Goal: Task Accomplishment & Management: Manage account settings

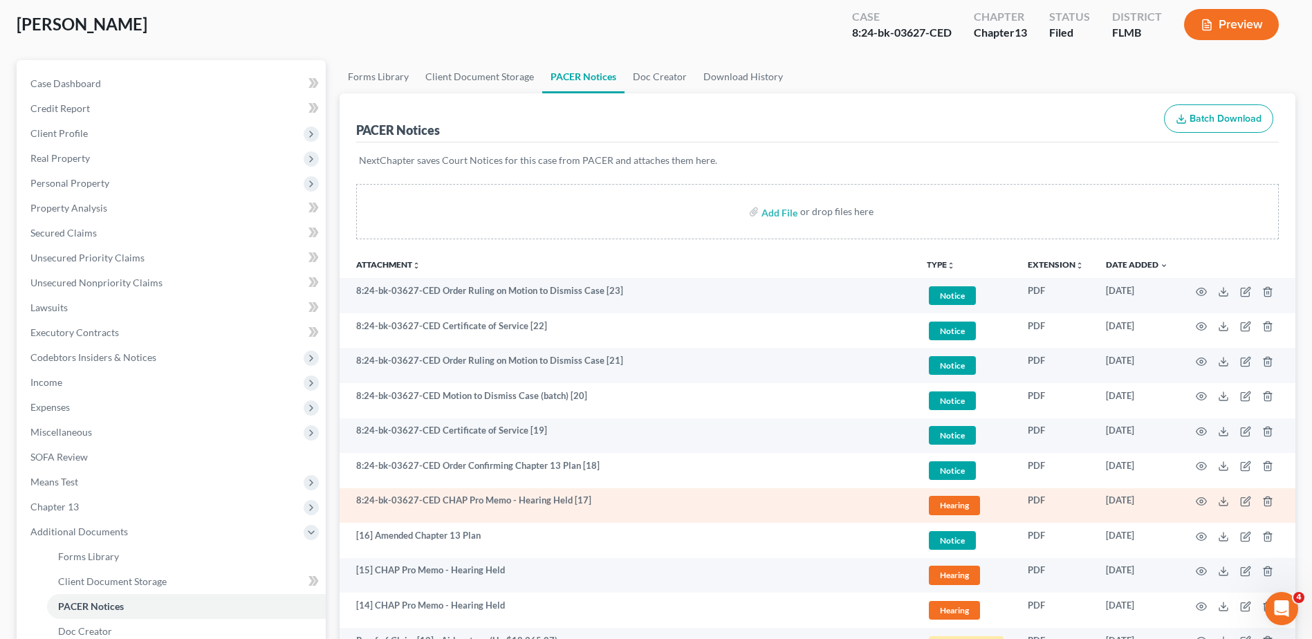
scroll to position [69, 0]
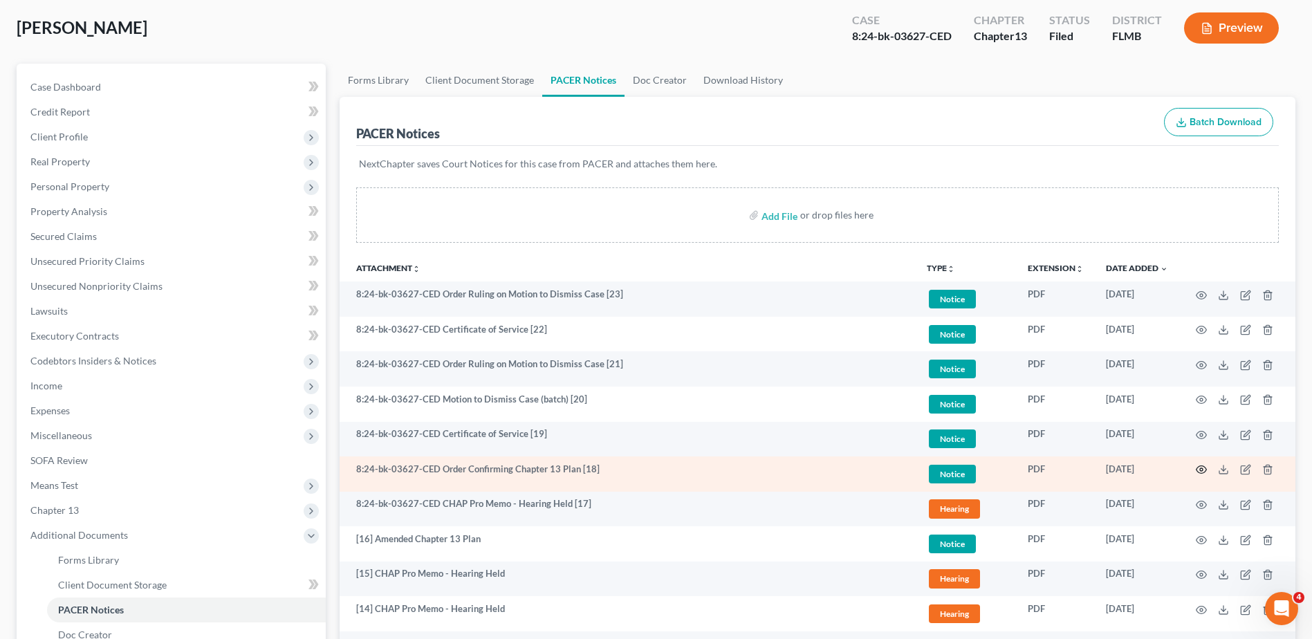
click at [1200, 468] on icon "button" at bounding box center [1201, 469] width 11 height 11
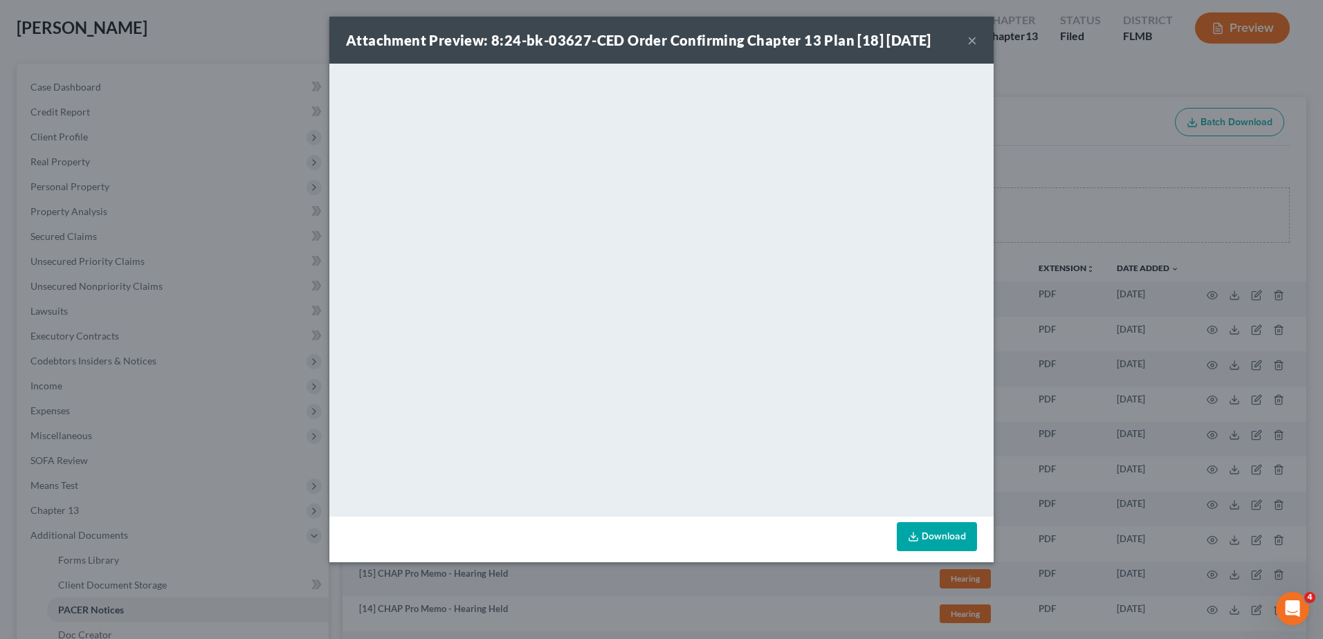
click at [973, 39] on button "×" at bounding box center [972, 40] width 10 height 17
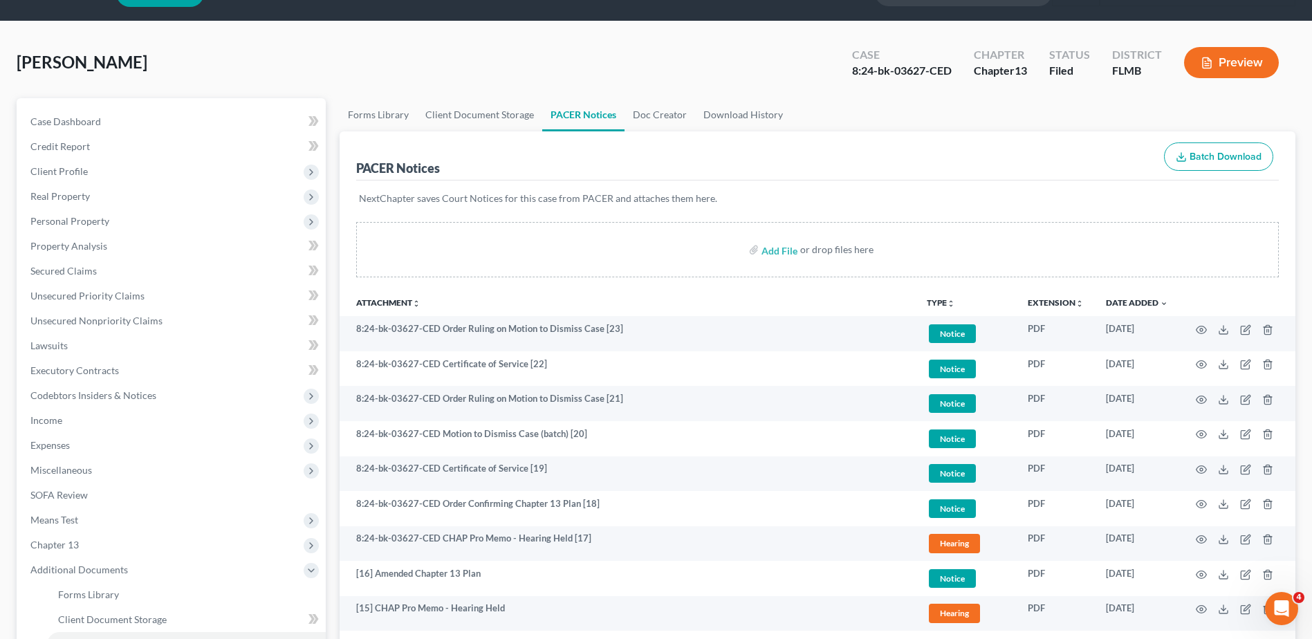
scroll to position [0, 0]
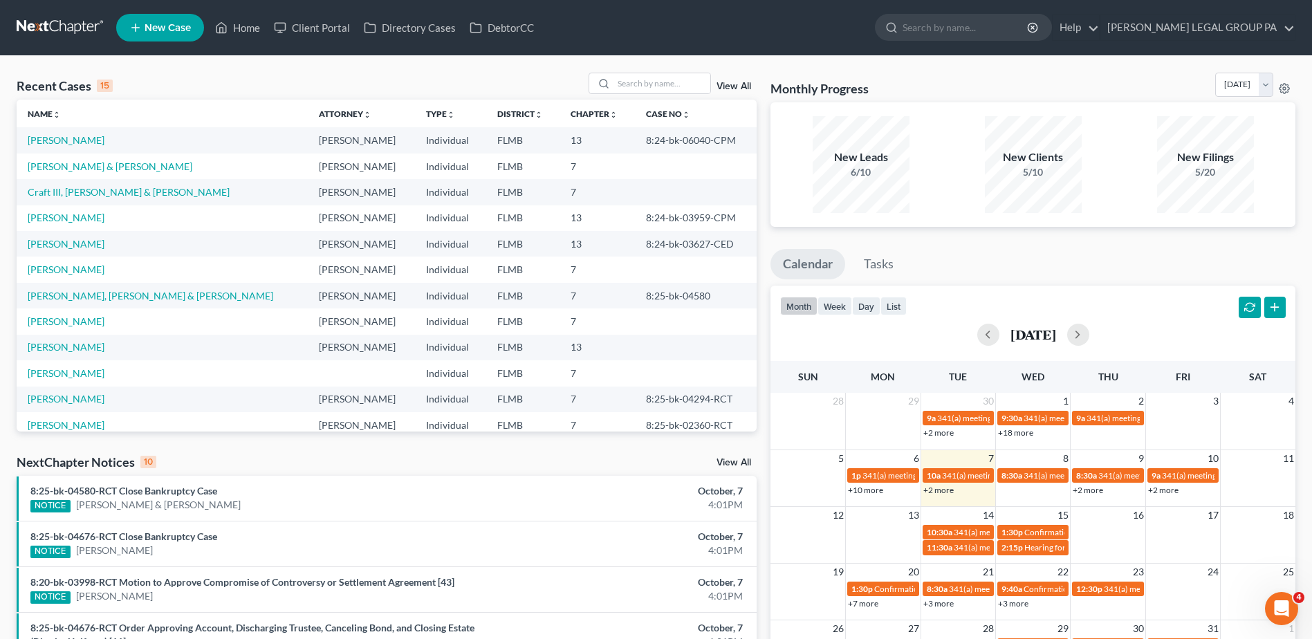
click at [888, 62] on div "Recent Cases 15 View All Name unfold_more expand_more expand_less Attorney unfo…" at bounding box center [656, 527] width 1312 height 942
click at [414, 67] on div "Recent Cases 15 View All Name unfold_more expand_more expand_less Attorney unfo…" at bounding box center [656, 527] width 1312 height 942
click at [658, 80] on input "search" at bounding box center [662, 83] width 97 height 20
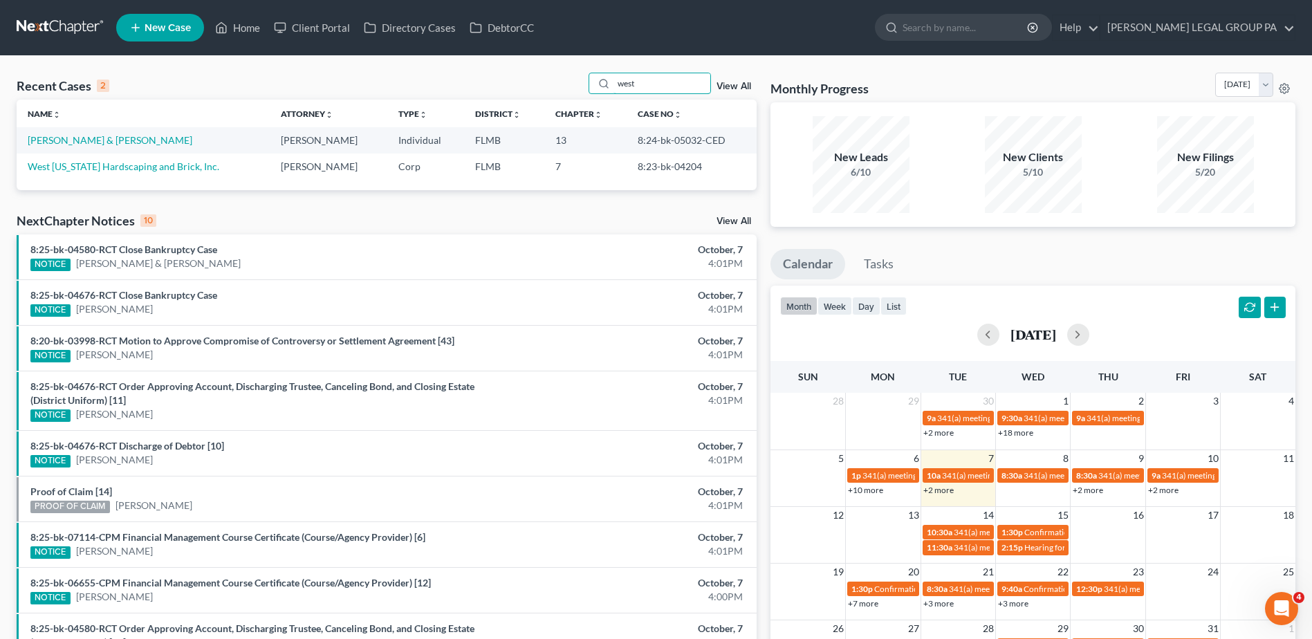
drag, startPoint x: 650, startPoint y: 86, endPoint x: 493, endPoint y: 91, distance: 156.5
click at [493, 91] on div "Recent Cases 2 west View All" at bounding box center [387, 86] width 740 height 27
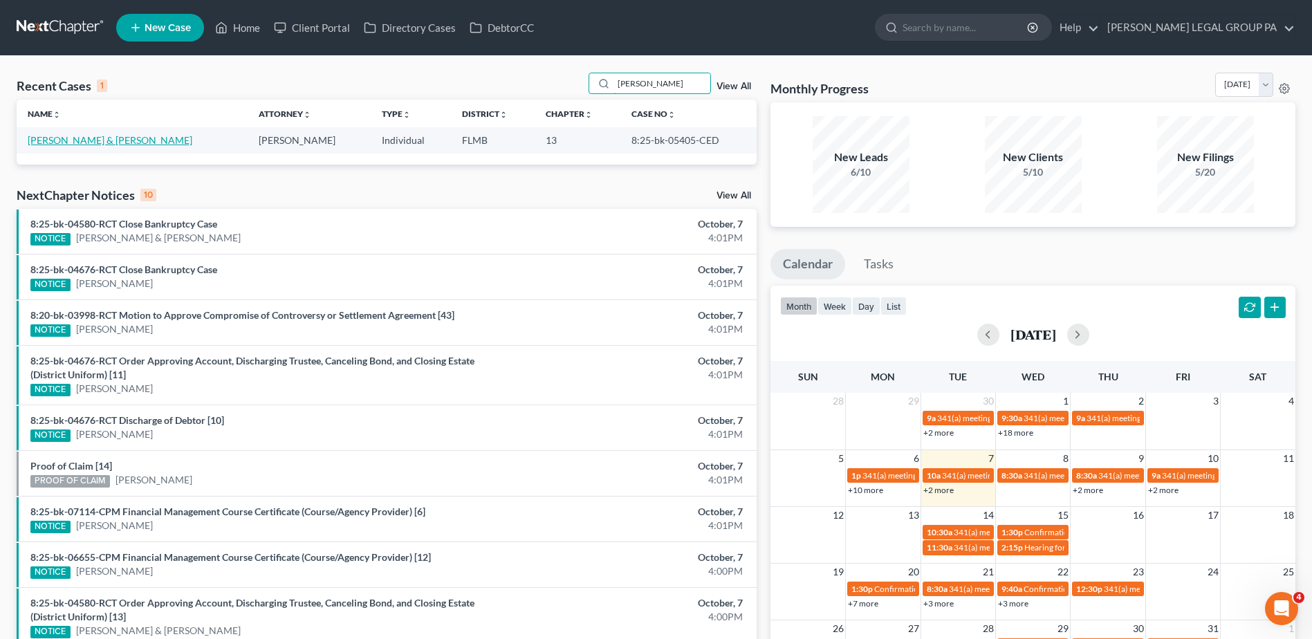
type input "coon"
click at [104, 145] on link "[PERSON_NAME] & [PERSON_NAME]" at bounding box center [110, 140] width 165 height 12
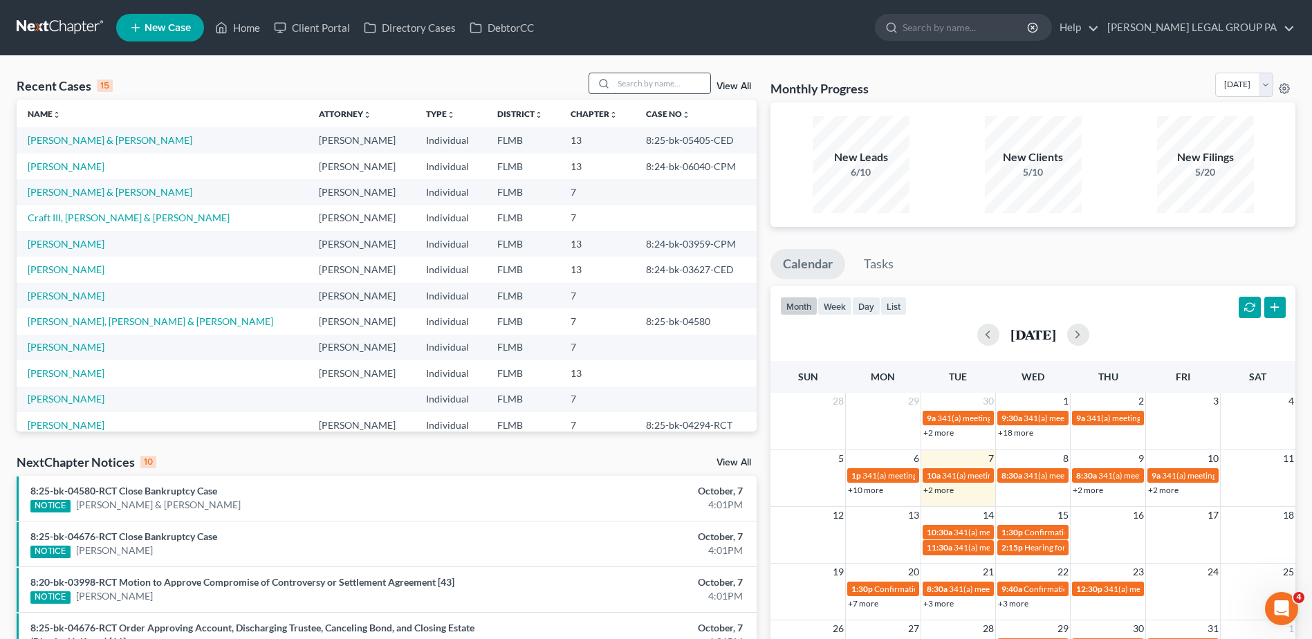
click at [681, 79] on input "search" at bounding box center [662, 83] width 97 height 20
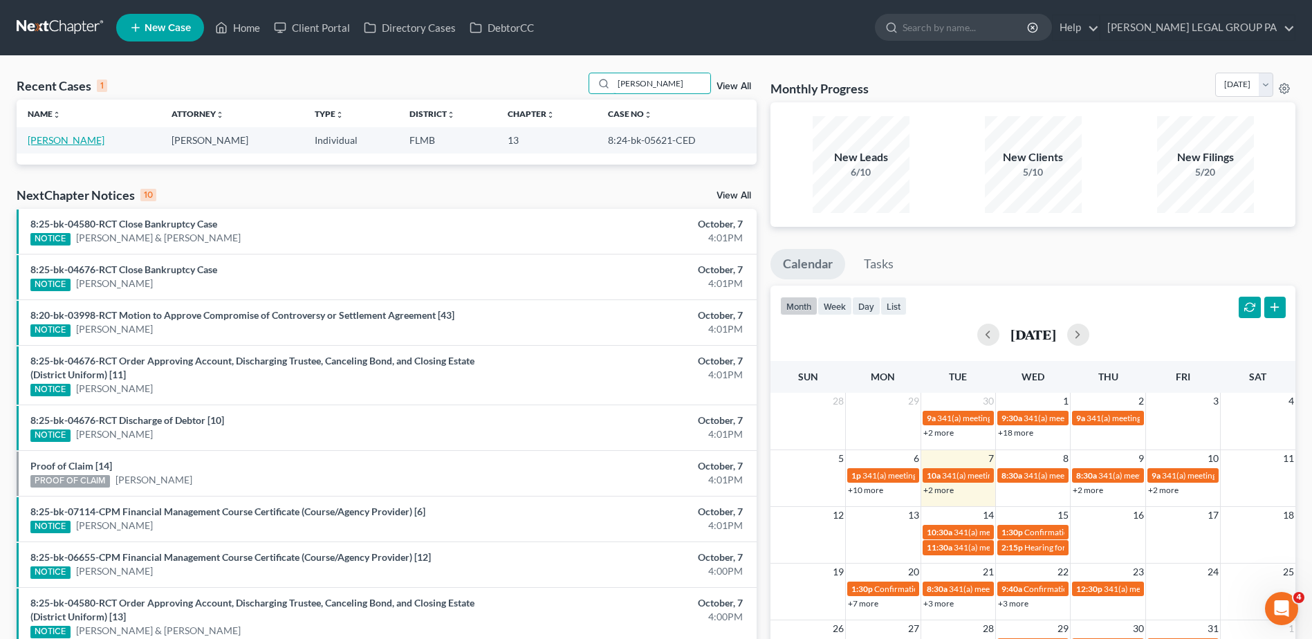
type input "morgado"
click at [86, 145] on link "Morgado, Isabel" at bounding box center [66, 140] width 77 height 12
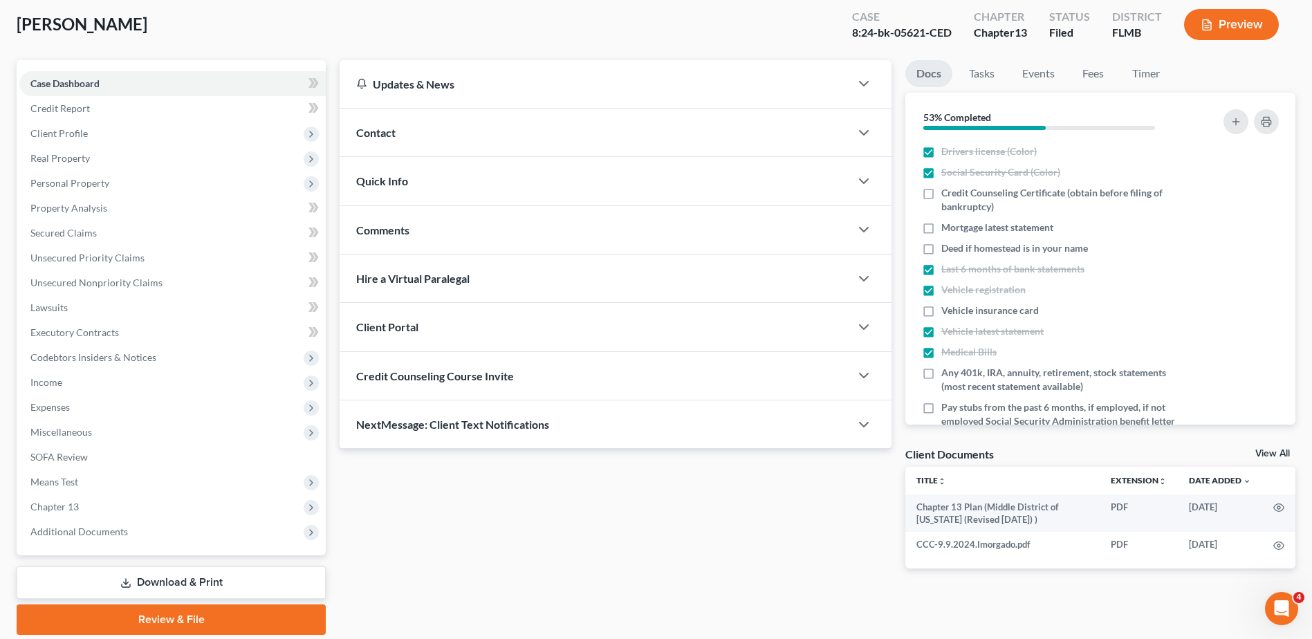
scroll to position [121, 0]
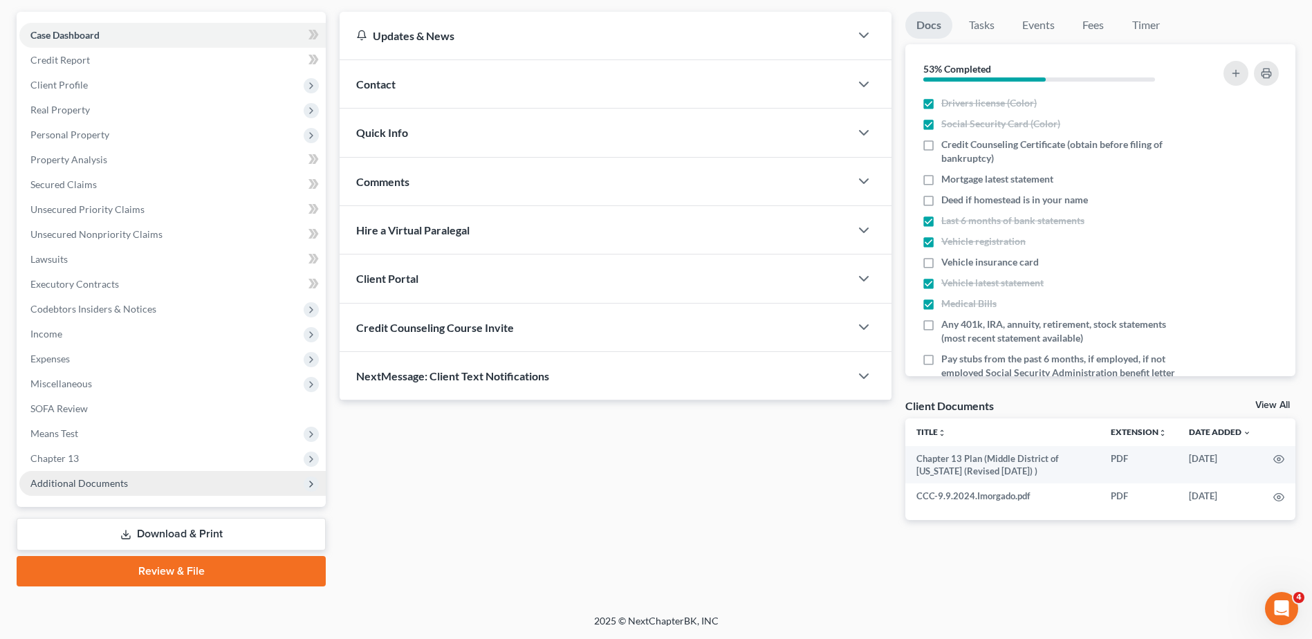
click at [106, 475] on span "Additional Documents" at bounding box center [172, 483] width 306 height 25
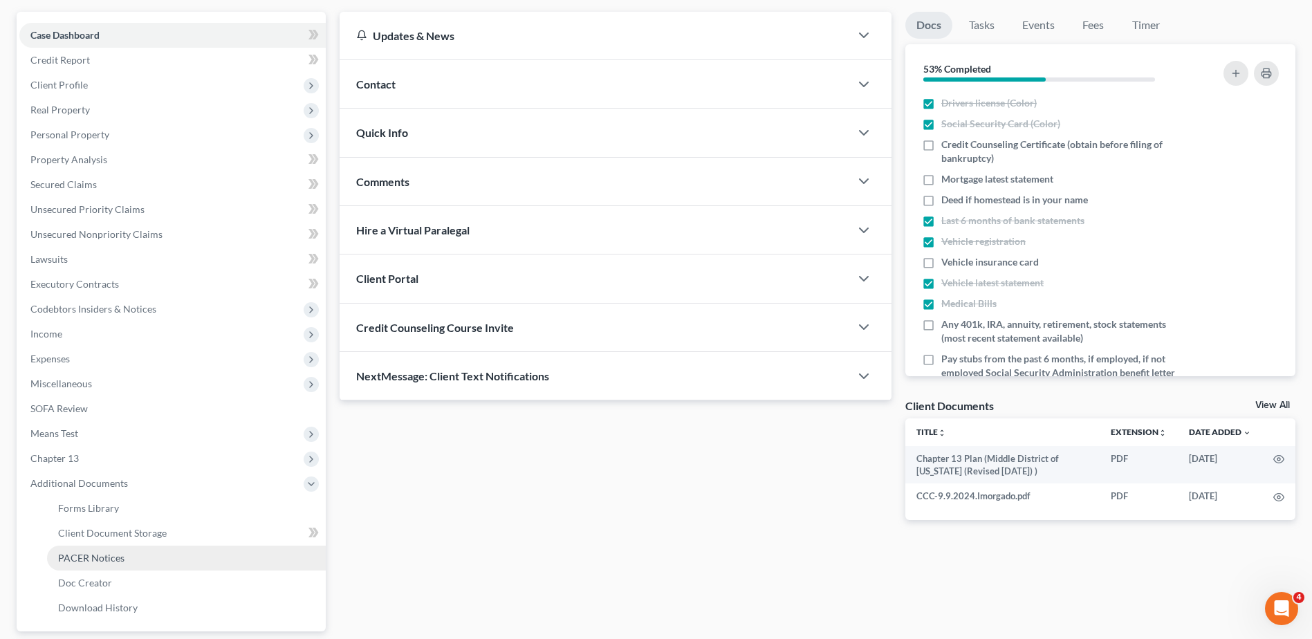
click at [124, 562] on link "PACER Notices" at bounding box center [186, 558] width 279 height 25
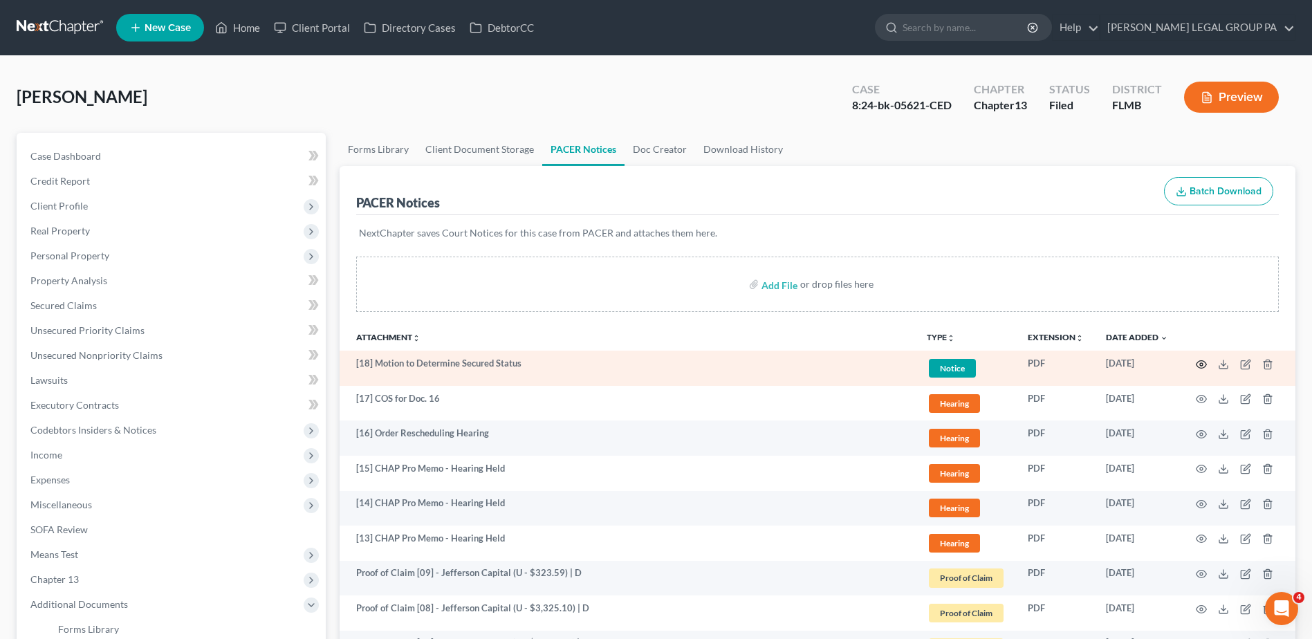
click at [1199, 365] on icon "button" at bounding box center [1201, 364] width 11 height 11
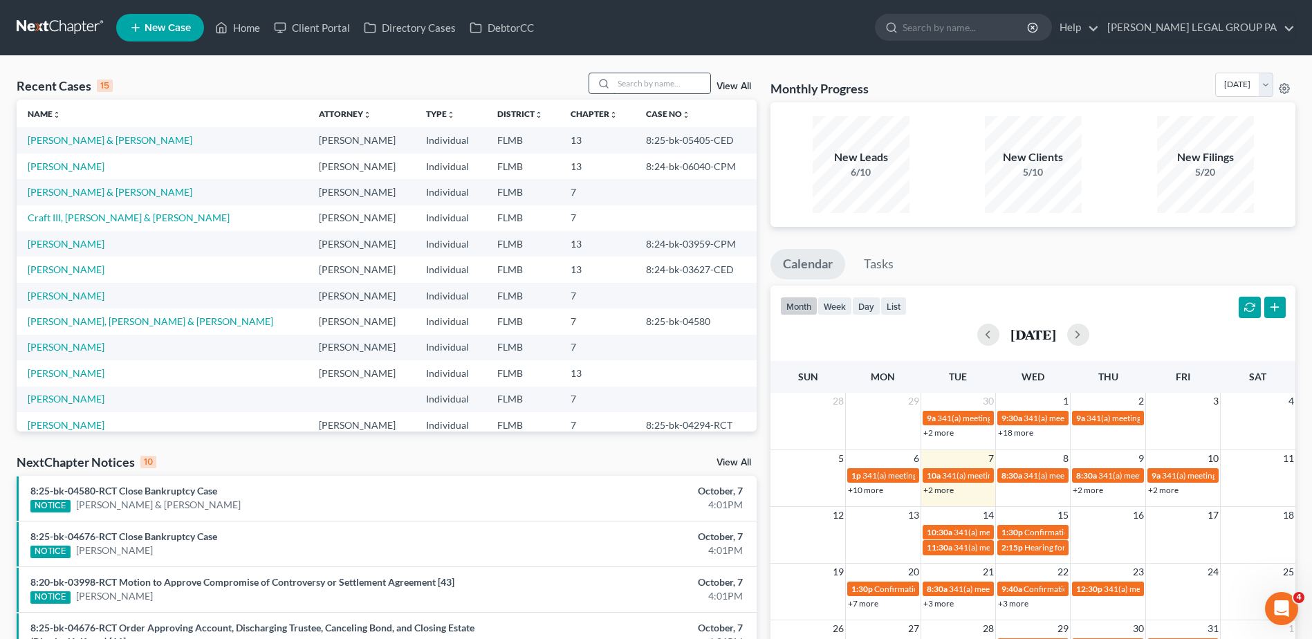
click at [636, 85] on input "search" at bounding box center [662, 83] width 97 height 20
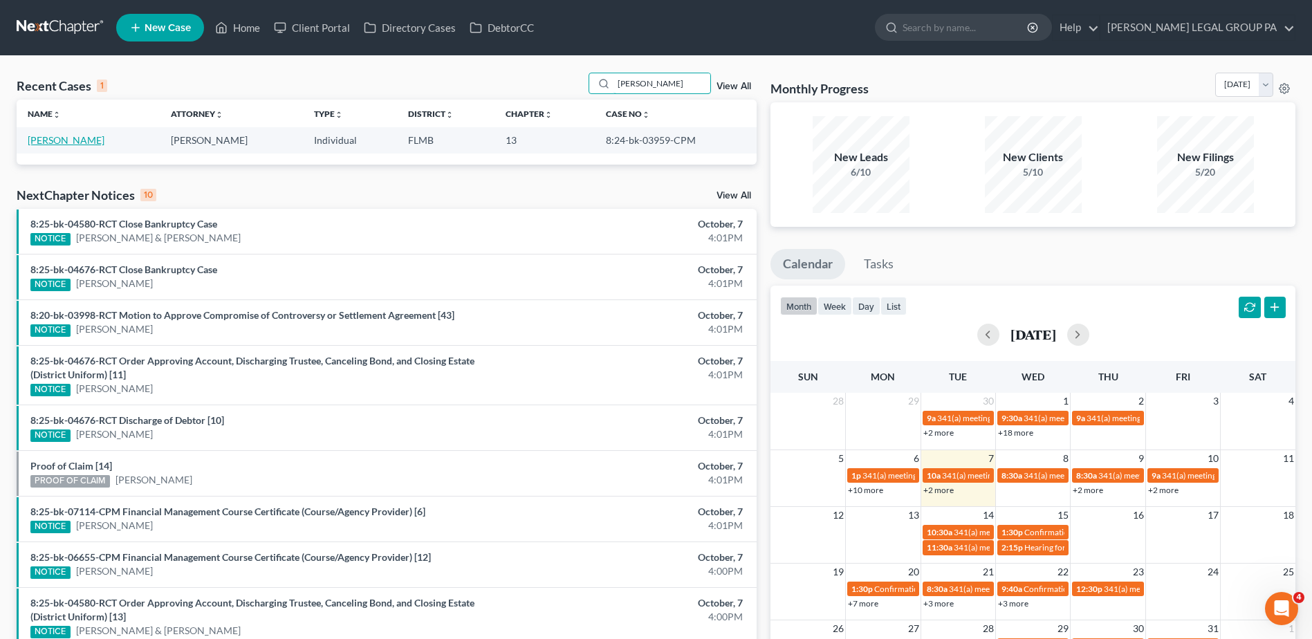
type input "keene"
click at [71, 141] on link "[PERSON_NAME]" at bounding box center [66, 140] width 77 height 12
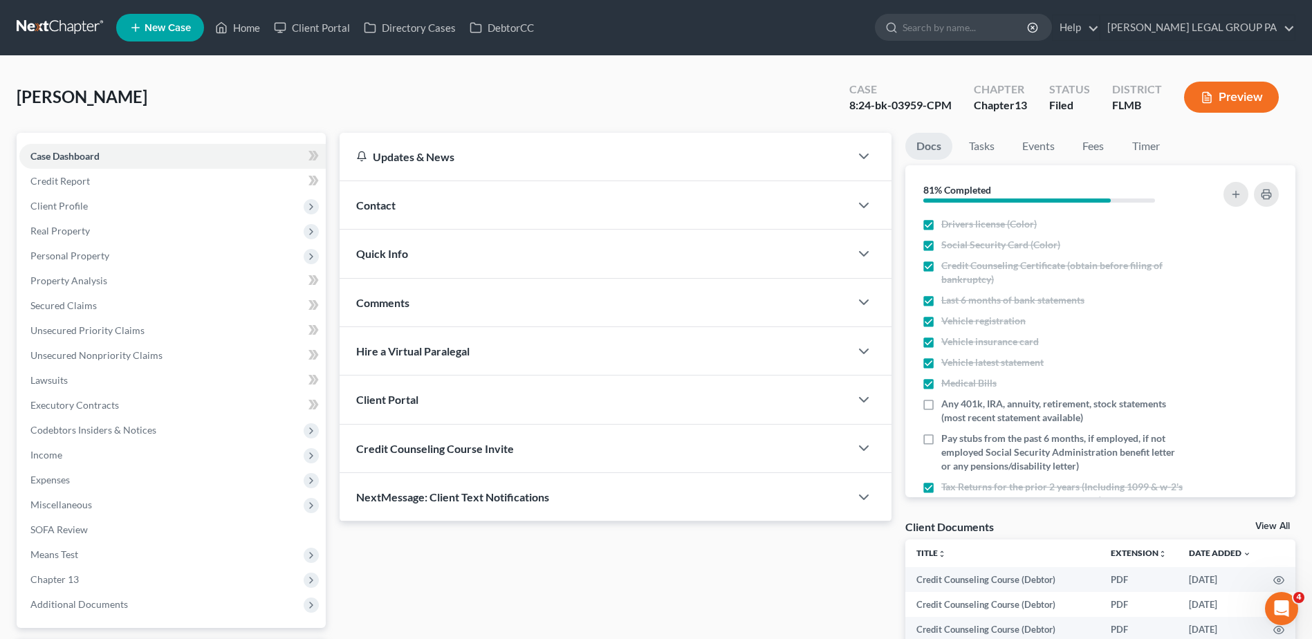
scroll to position [252, 0]
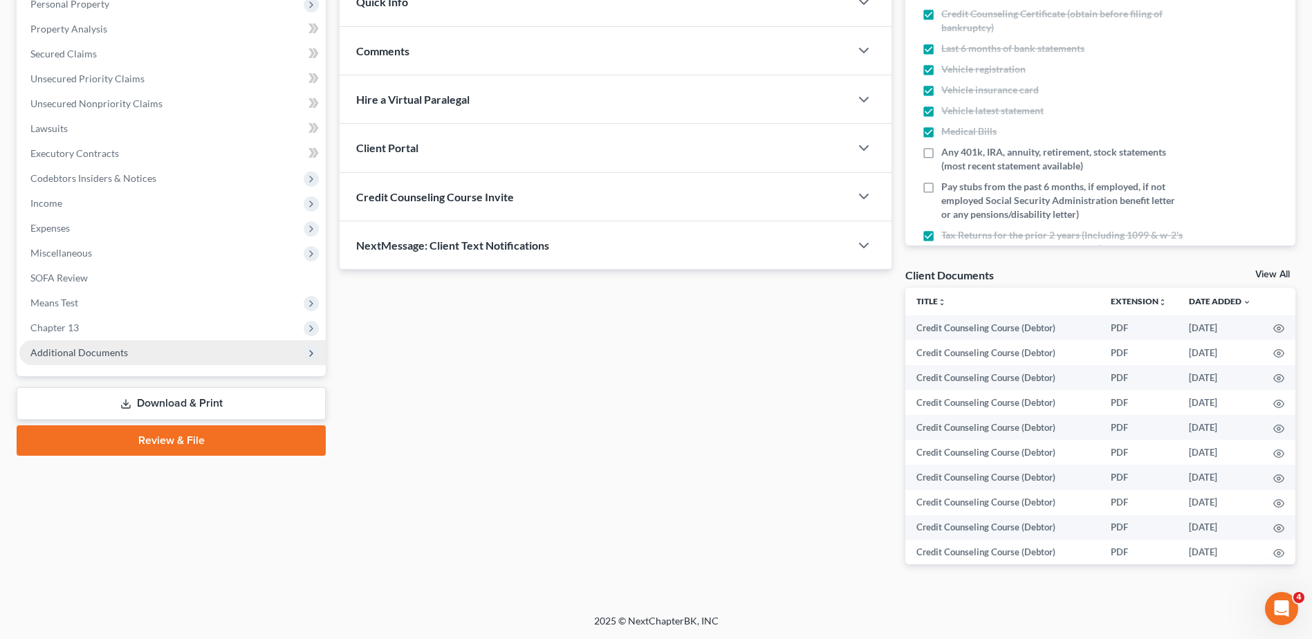
click at [116, 348] on span "Additional Documents" at bounding box center [79, 353] width 98 height 12
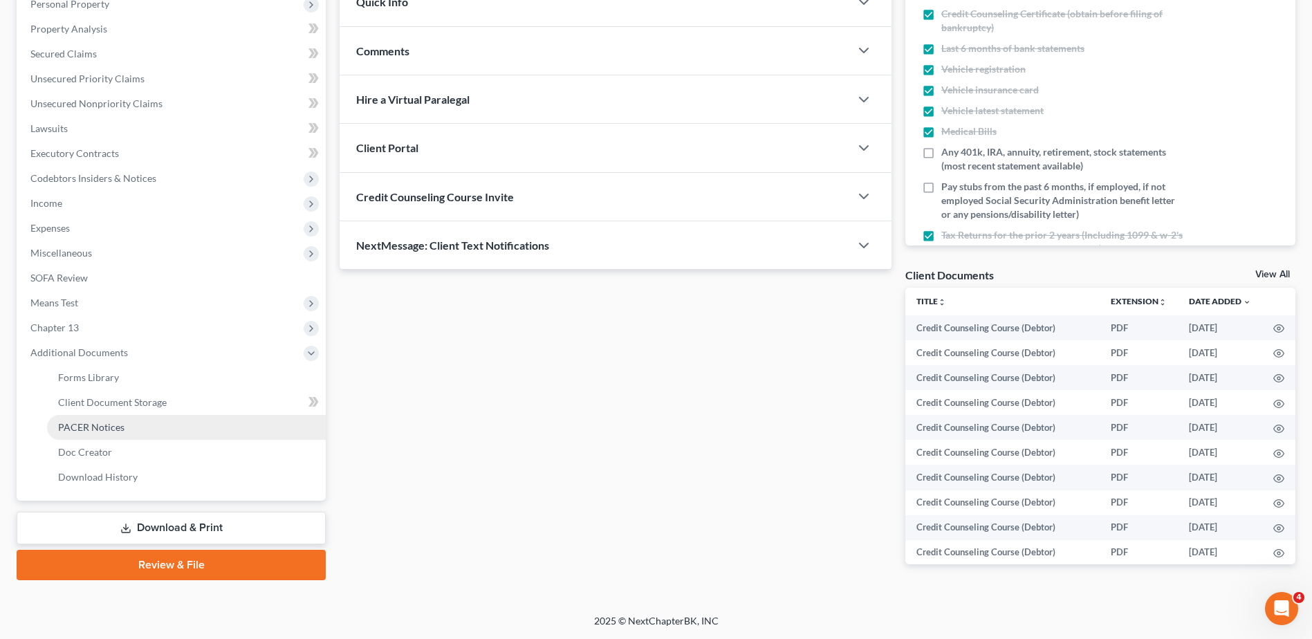
click at [131, 426] on link "PACER Notices" at bounding box center [186, 427] width 279 height 25
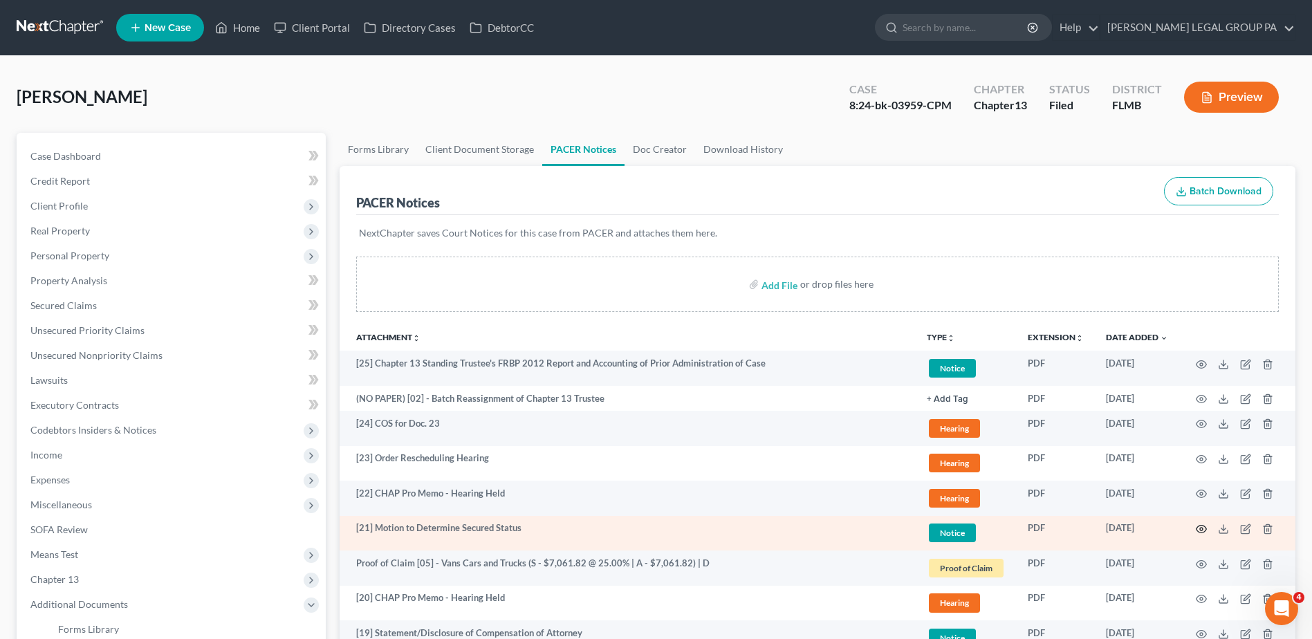
click at [1200, 526] on icon "button" at bounding box center [1201, 529] width 11 height 11
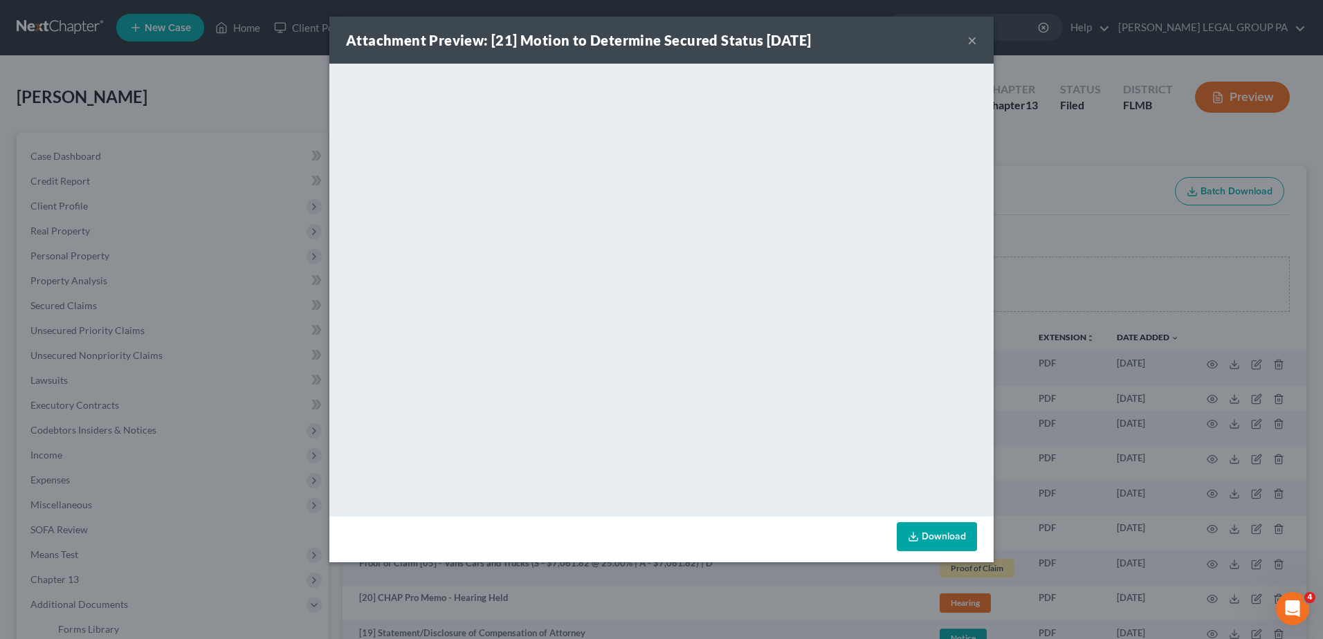
click at [172, 113] on div "Attachment Preview: [21] Motion to Determine Secured Status 09/12/2025 × <objec…" at bounding box center [661, 319] width 1323 height 639
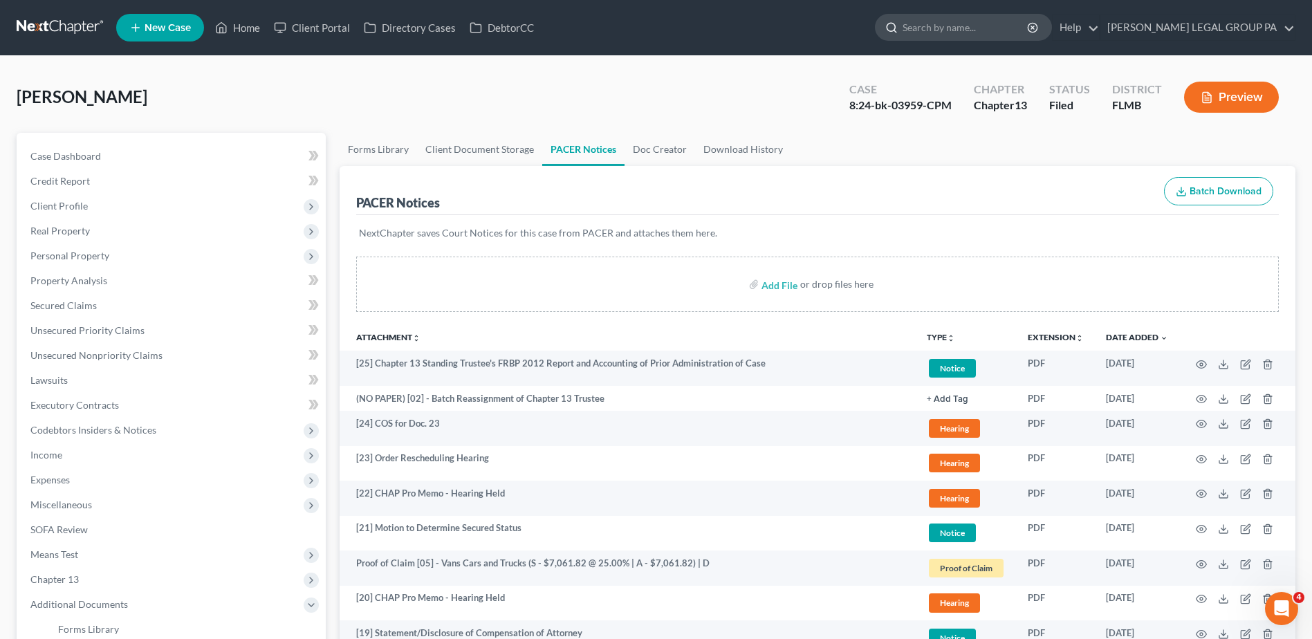
click at [1029, 24] on input "search" at bounding box center [966, 28] width 127 height 26
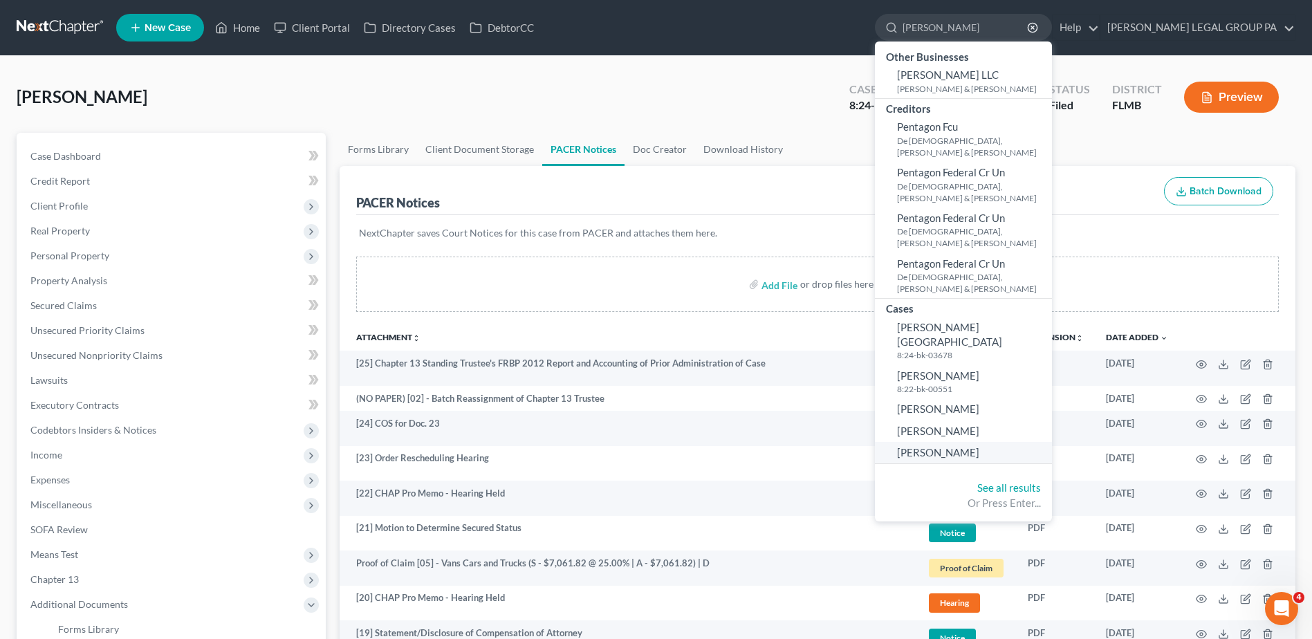
type input "perez"
click at [975, 446] on span "Perez, Jose" at bounding box center [938, 452] width 82 height 12
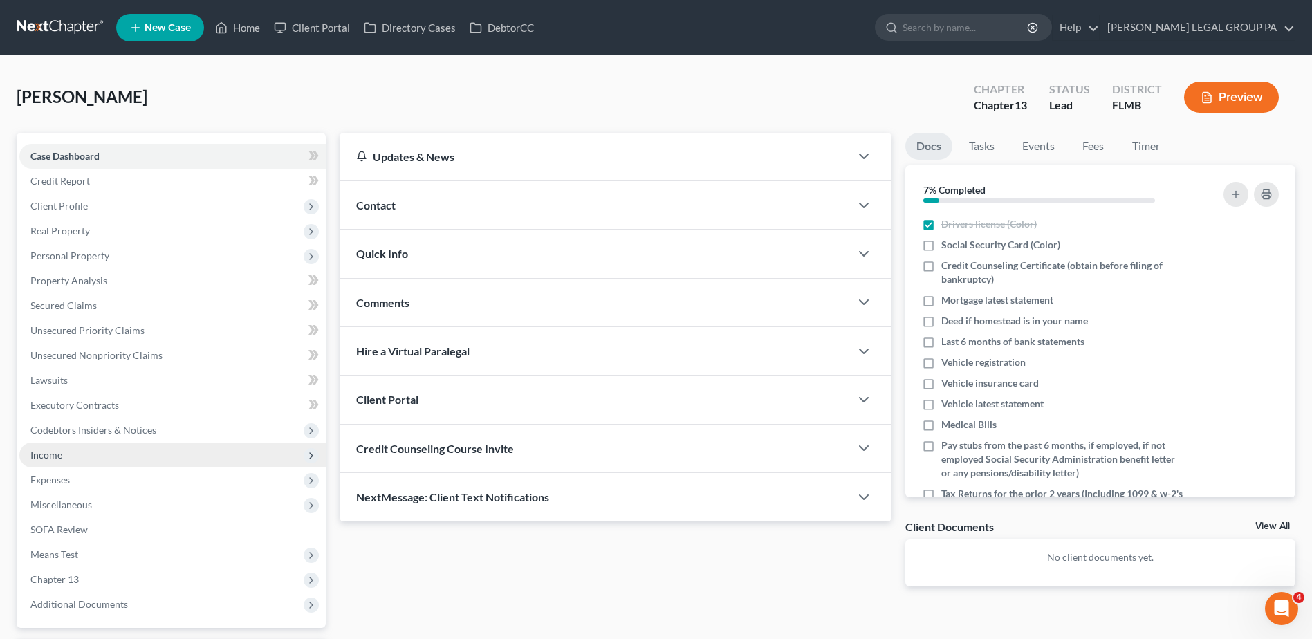
scroll to position [121, 0]
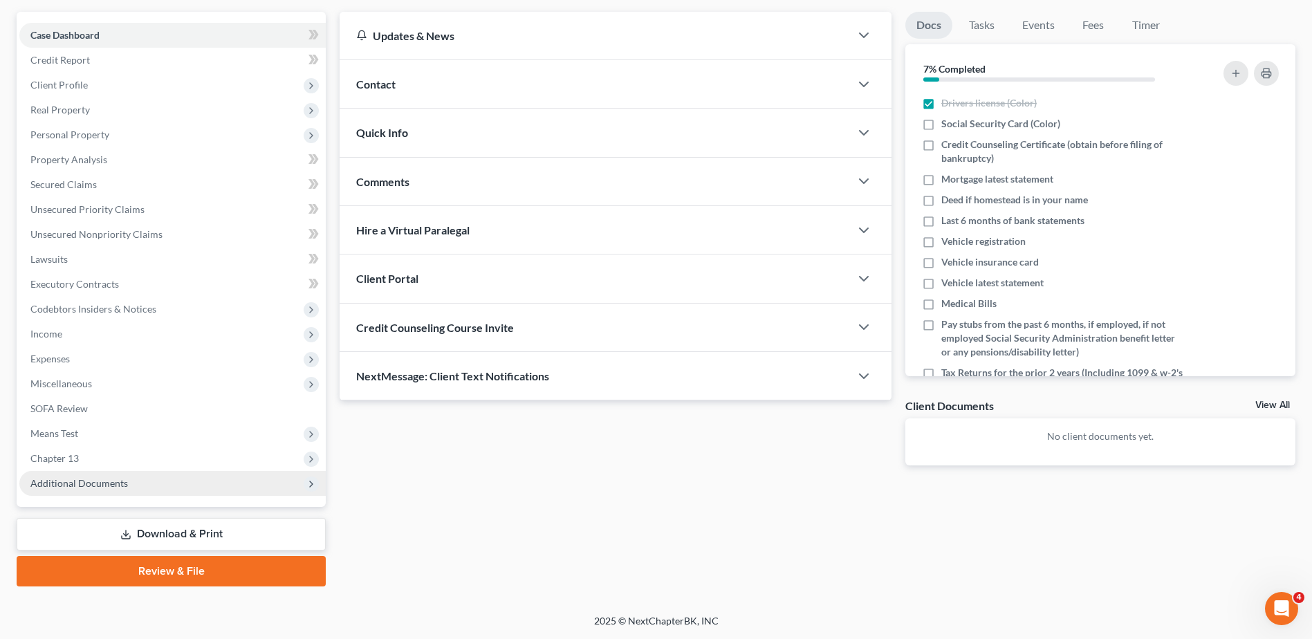
drag, startPoint x: 122, startPoint y: 479, endPoint x: 118, endPoint y: 492, distance: 12.9
click at [121, 479] on span "Additional Documents" at bounding box center [79, 483] width 98 height 12
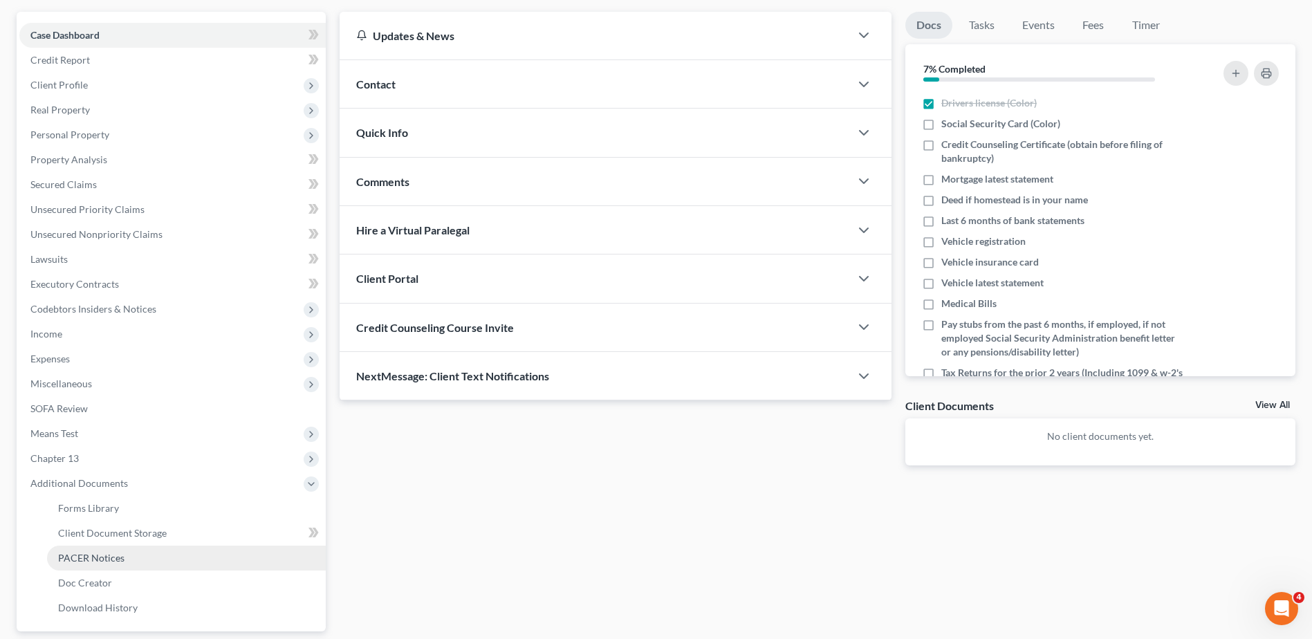
click at [114, 558] on span "PACER Notices" at bounding box center [91, 558] width 66 height 12
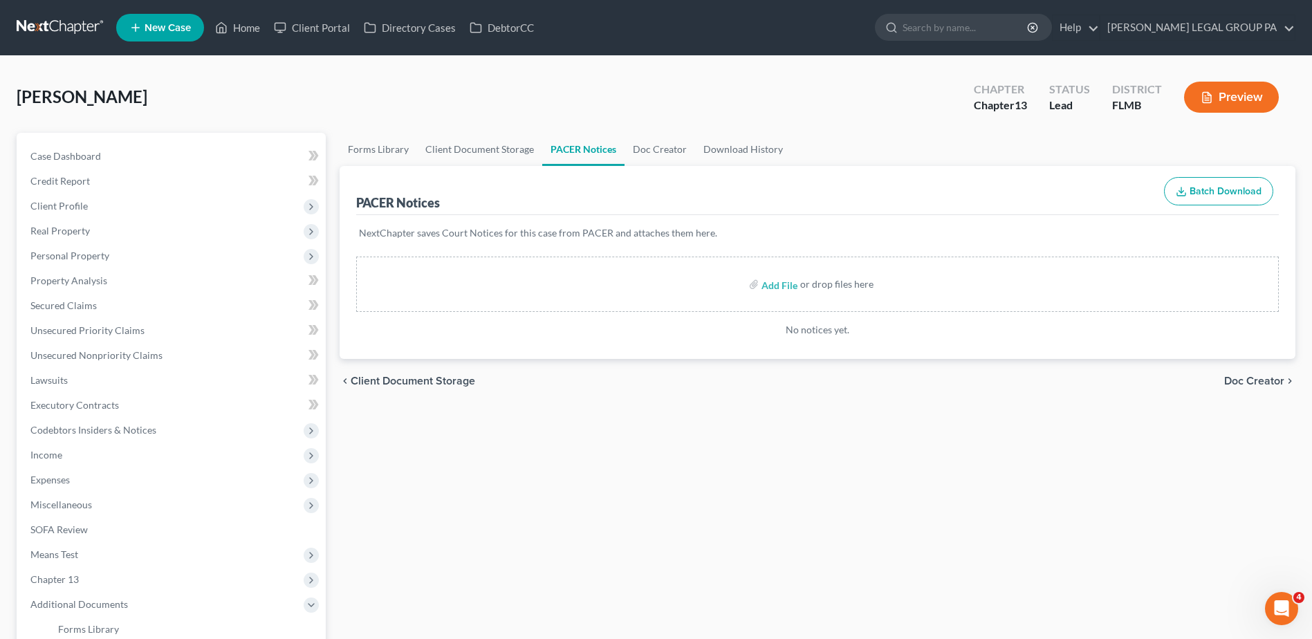
click at [60, 17] on link at bounding box center [61, 27] width 89 height 25
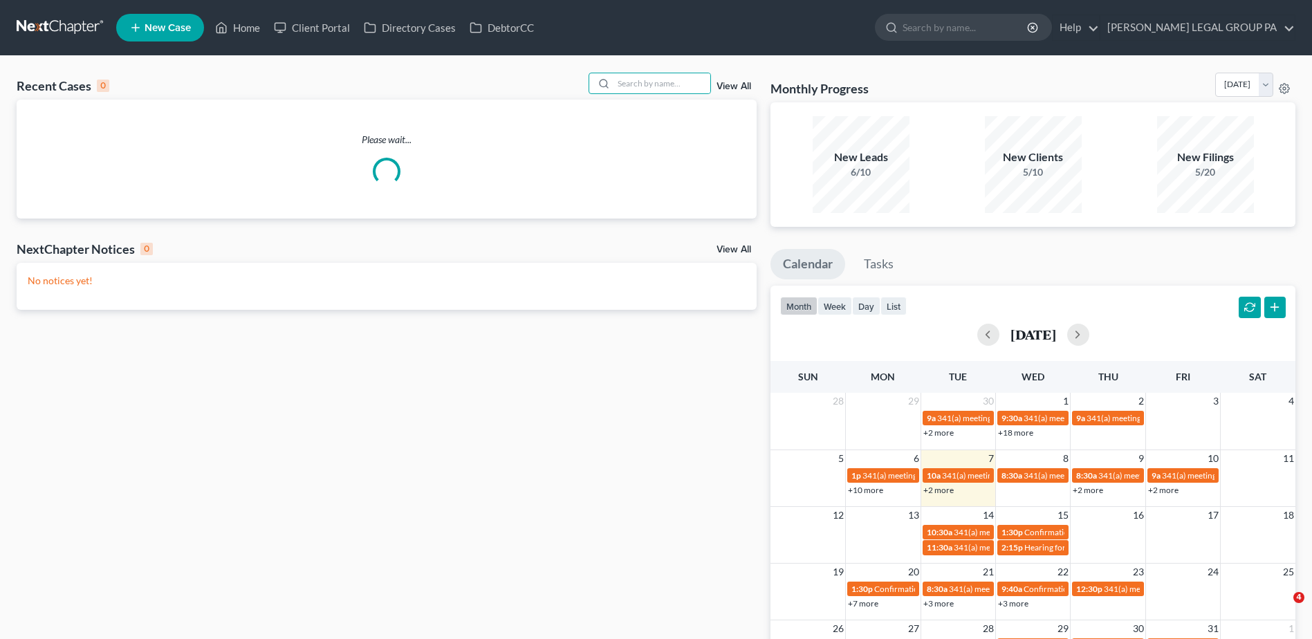
click at [650, 79] on input "search" at bounding box center [662, 83] width 97 height 20
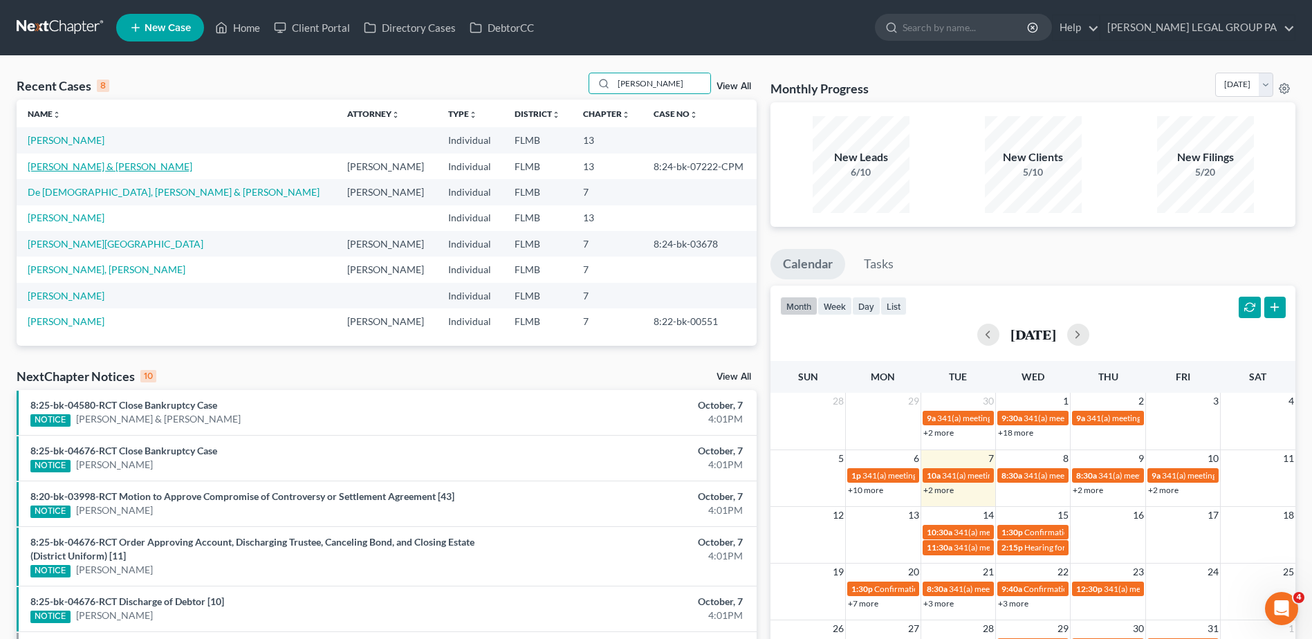
type input "[PERSON_NAME]"
click at [55, 166] on link "[PERSON_NAME] & [PERSON_NAME]" at bounding box center [110, 167] width 165 height 12
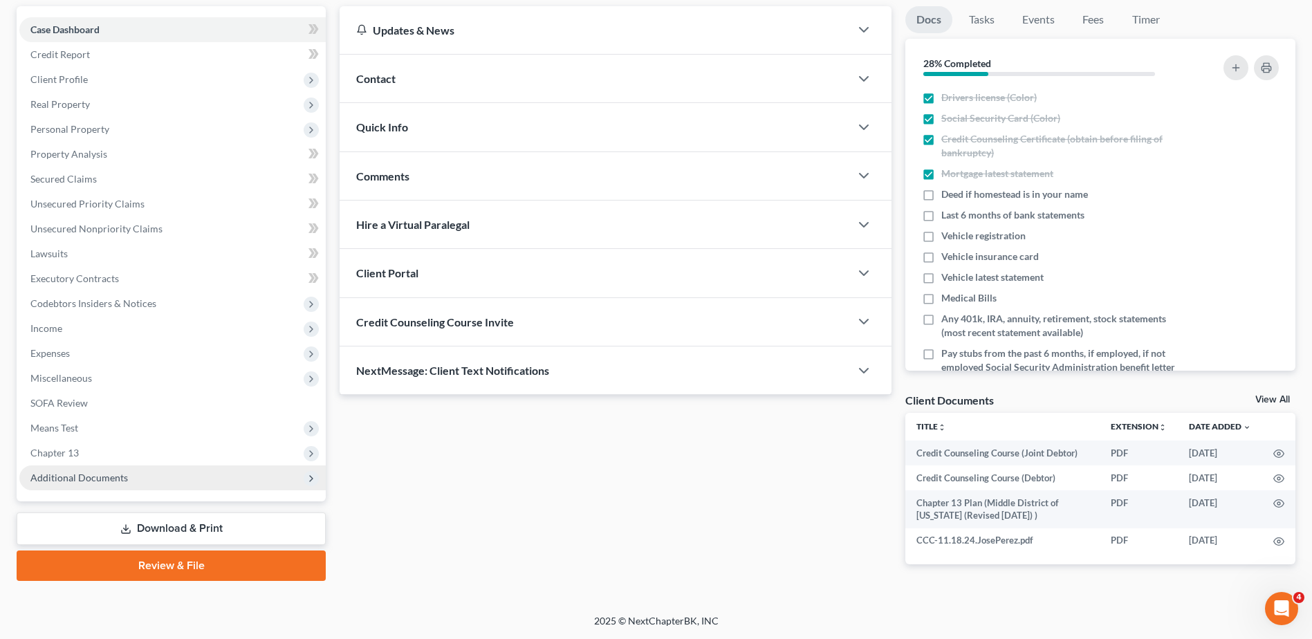
click at [91, 484] on span "Additional Documents" at bounding box center [172, 478] width 306 height 25
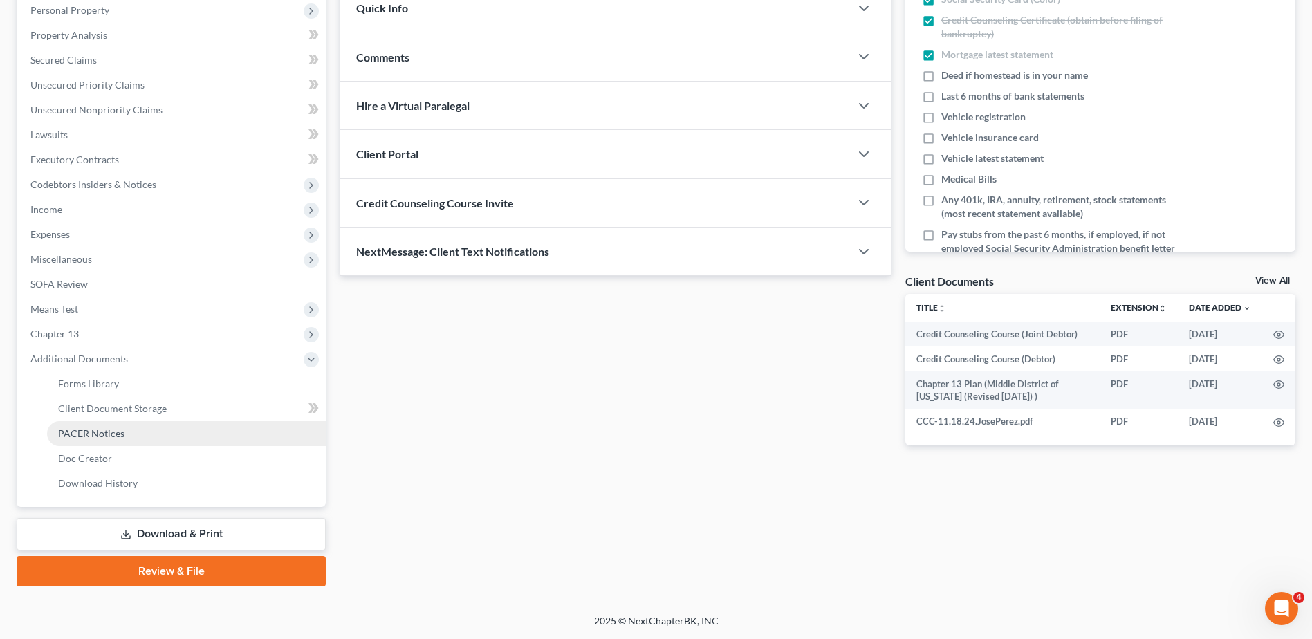
click at [99, 434] on span "PACER Notices" at bounding box center [91, 434] width 66 height 12
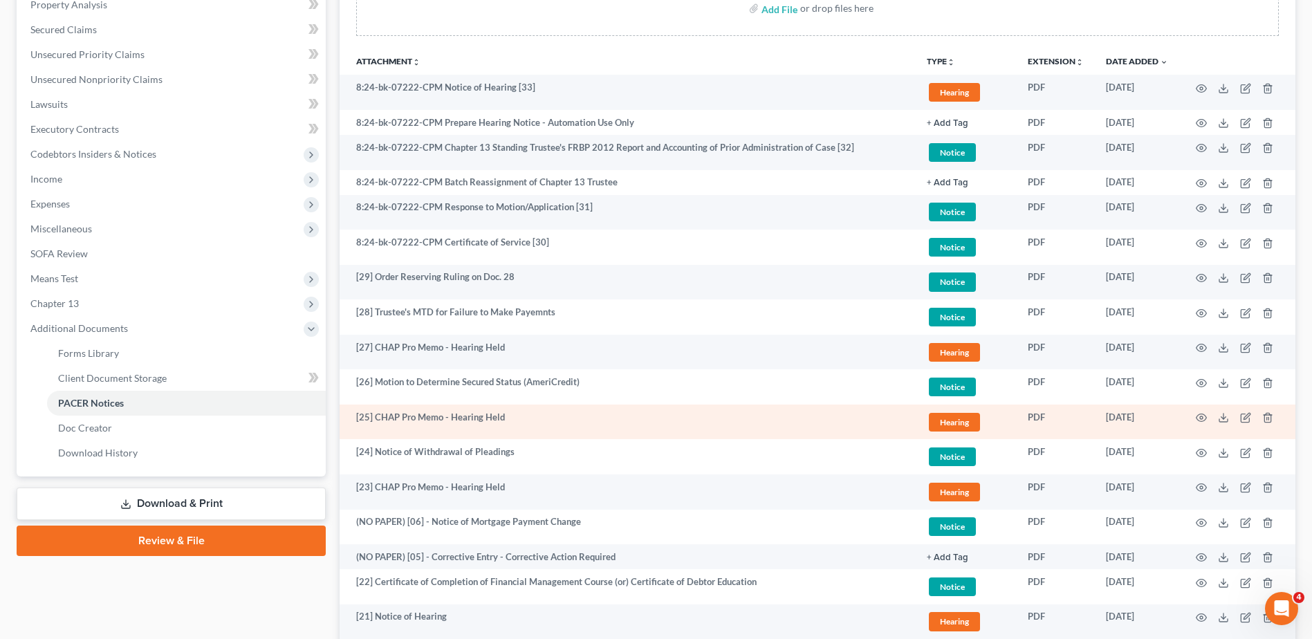
scroll to position [277, 0]
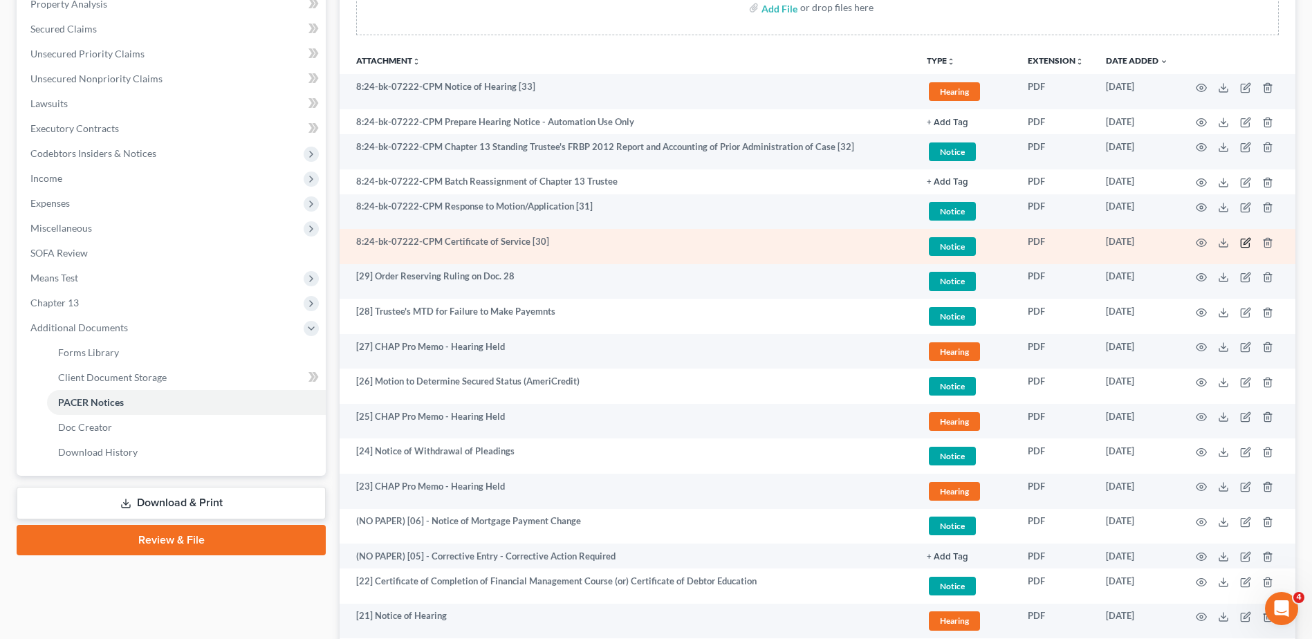
click at [1245, 241] on icon "button" at bounding box center [1247, 241] width 6 height 6
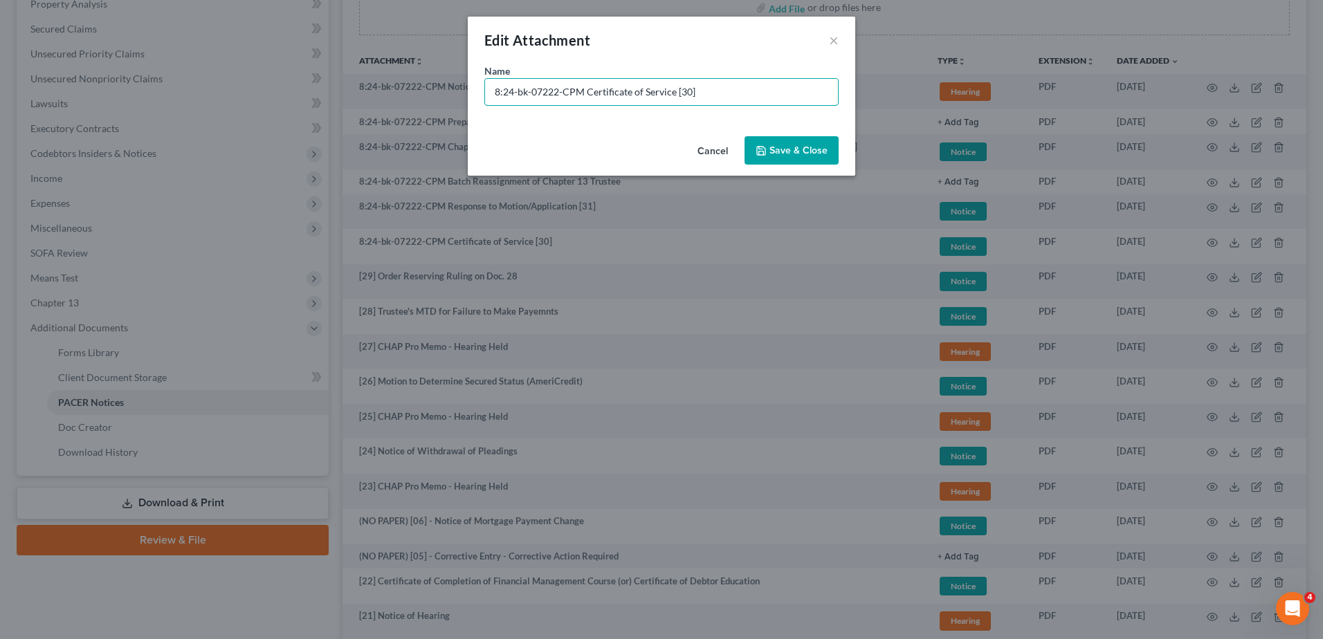
drag, startPoint x: 707, startPoint y: 91, endPoint x: 320, endPoint y: 105, distance: 387.7
click at [320, 105] on div "Edit Attachment × Name * 8:24-bk-07222-CPM Certificate of Service [30] Cancel S…" at bounding box center [661, 319] width 1323 height 639
type input "[30] COS for Doc. 29"
click at [833, 148] on button "Save & Close" at bounding box center [791, 150] width 94 height 29
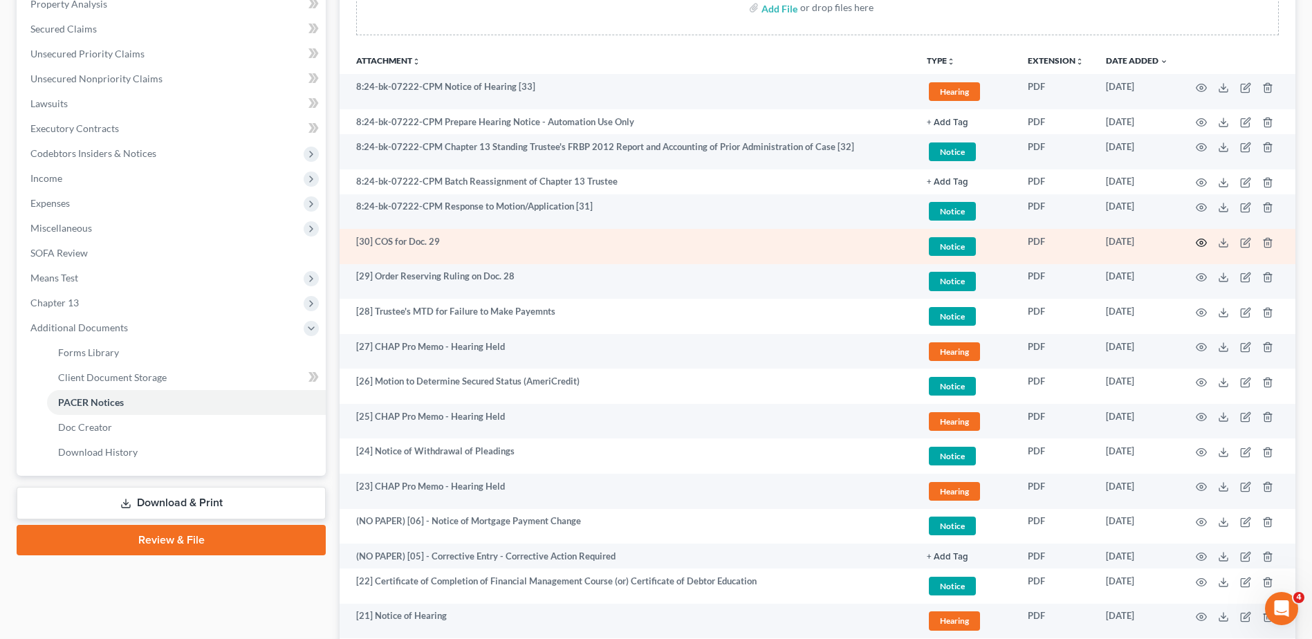
click at [1202, 244] on circle "button" at bounding box center [1201, 242] width 3 height 3
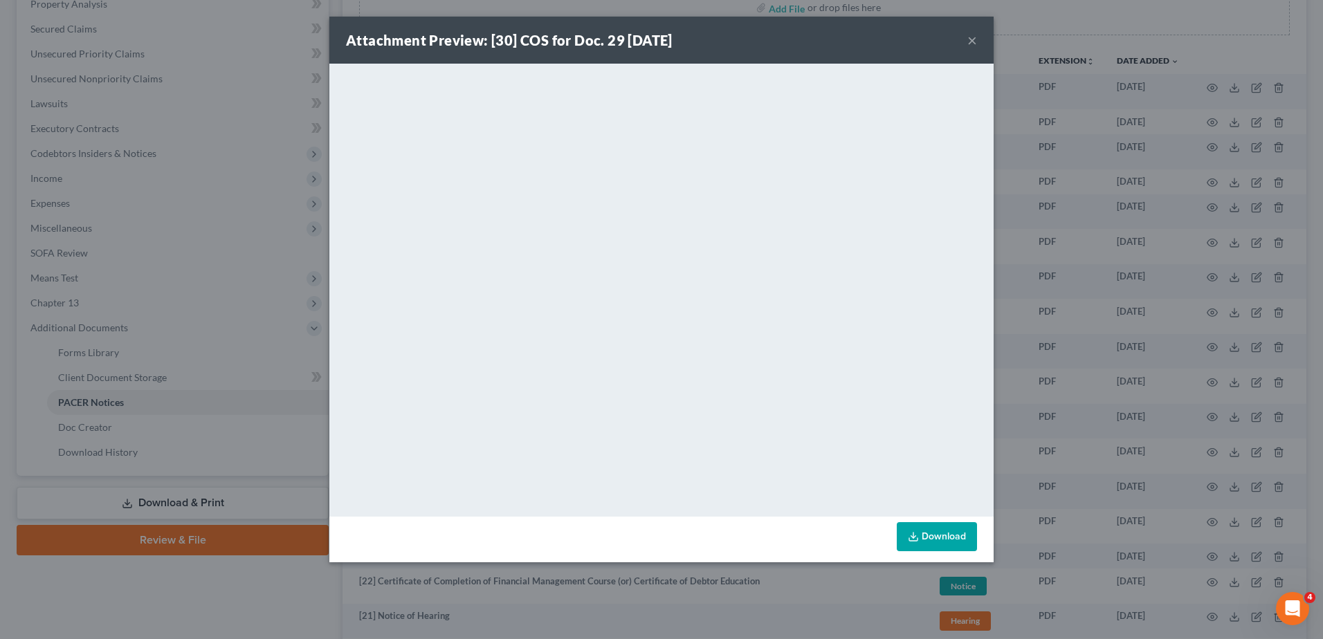
click at [971, 39] on button "×" at bounding box center [972, 40] width 10 height 17
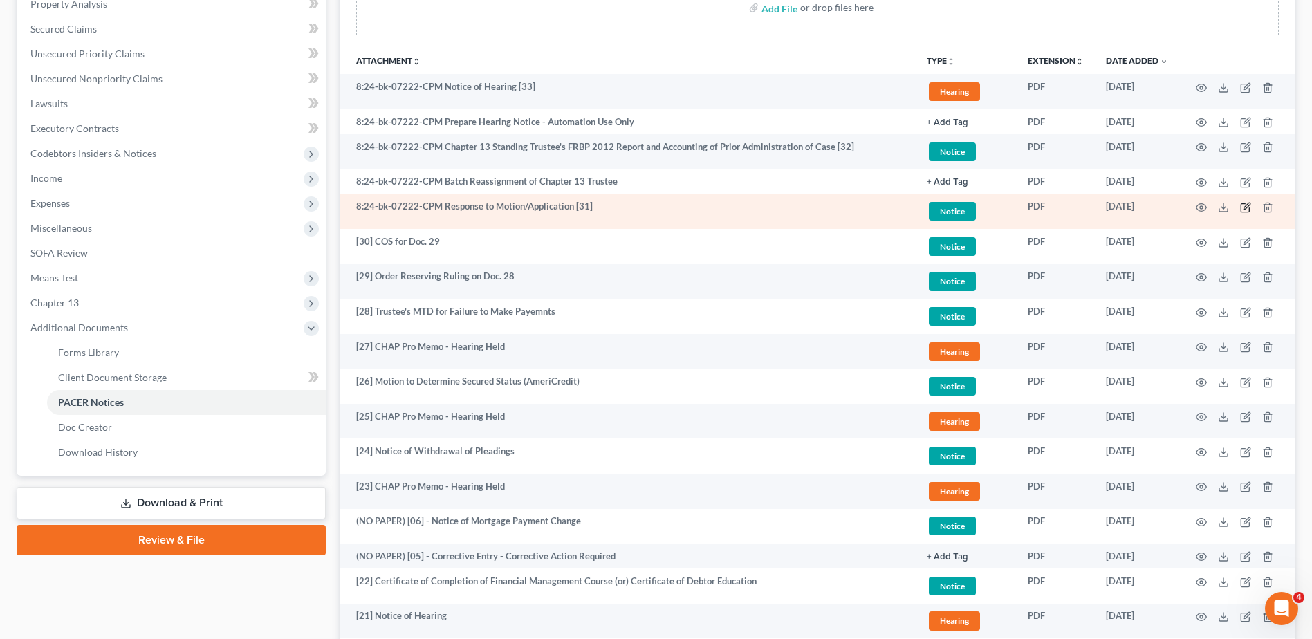
click at [1247, 203] on icon "button" at bounding box center [1245, 207] width 11 height 11
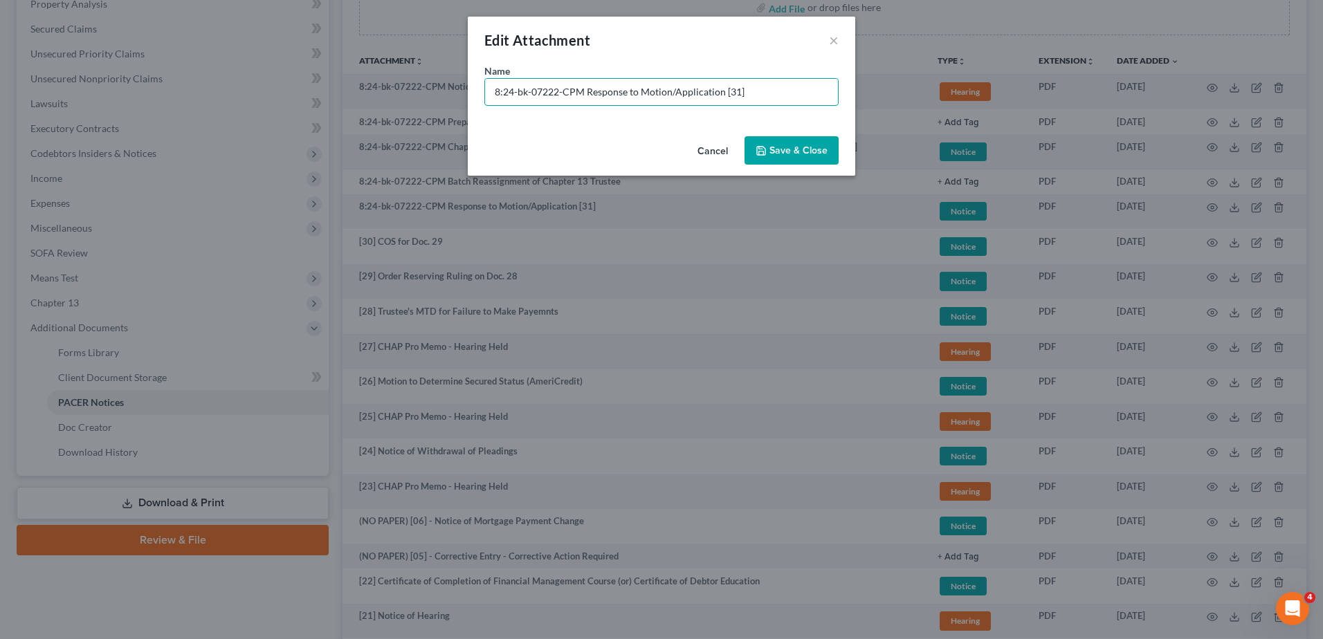
drag, startPoint x: 578, startPoint y: 89, endPoint x: 291, endPoint y: 86, distance: 287.1
click at [291, 86] on div "Edit Attachment × Name * 8:24-bk-07222-CPM Response to Motion/Application [31] …" at bounding box center [661, 319] width 1323 height 639
type input "[31] Response to Motion/Application"
click at [807, 146] on span "Save & Close" at bounding box center [798, 151] width 58 height 12
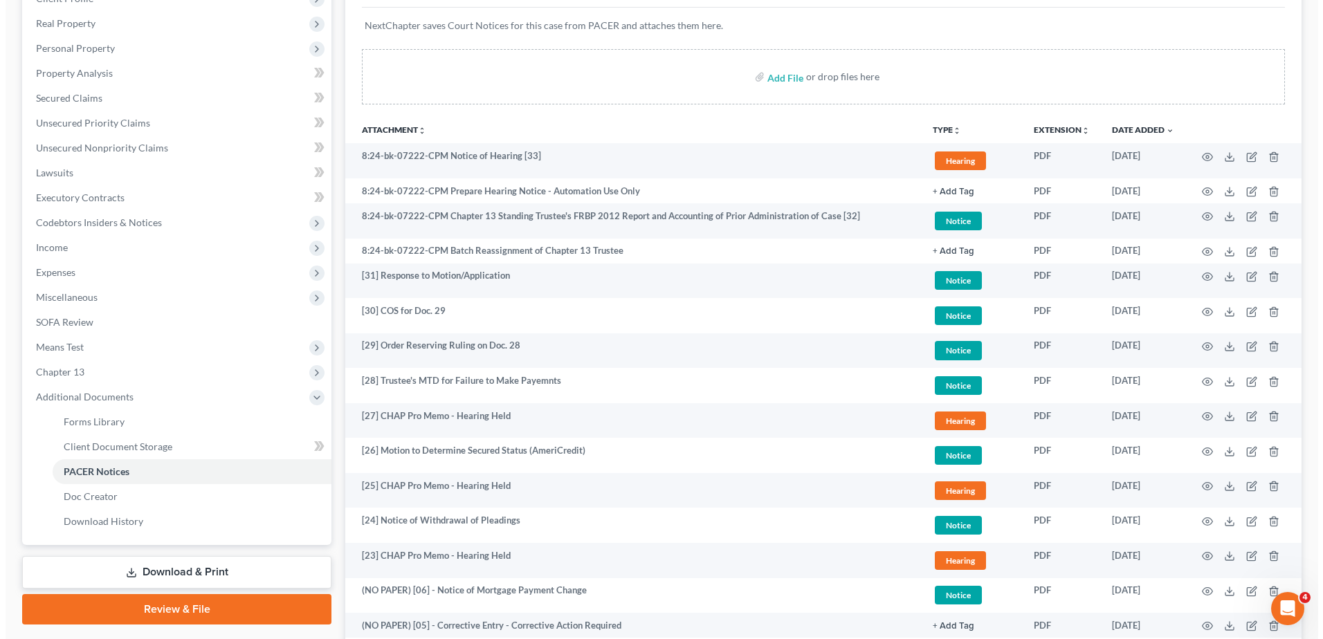
scroll to position [138, 0]
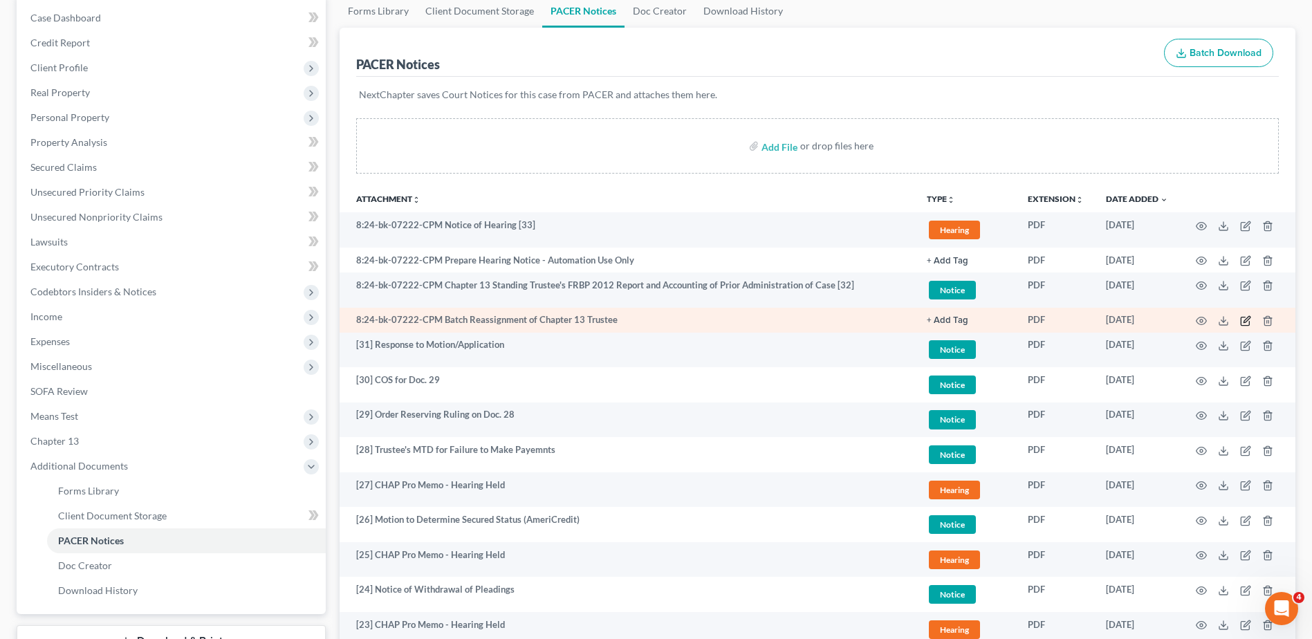
click at [1245, 321] on icon "button" at bounding box center [1247, 319] width 6 height 6
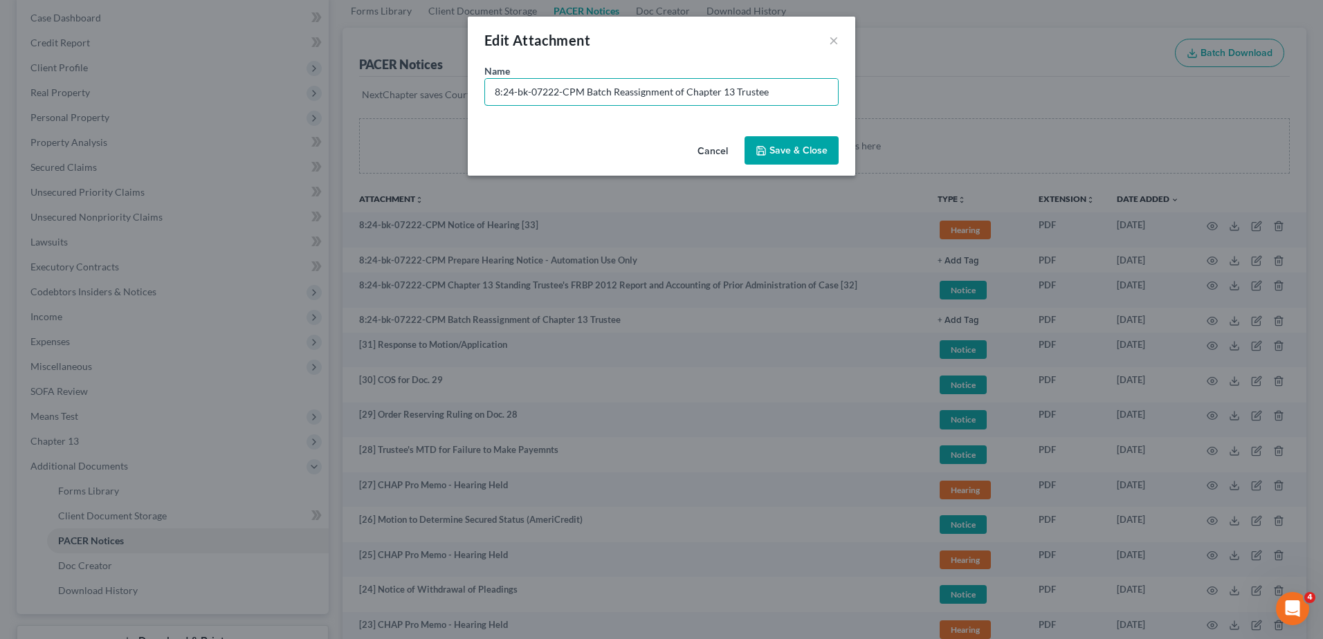
drag, startPoint x: 581, startPoint y: 92, endPoint x: 453, endPoint y: 91, distance: 128.0
click at [453, 91] on div "Edit Attachment × Name * 8:24-bk-07222-CPM Batch Reassignment of Chapter 13 Tru…" at bounding box center [661, 319] width 1323 height 639
type input "(NO PAPER) [05] - Batch Reassignment of Chapter 13 Trustee"
click at [820, 143] on button "Save & Close" at bounding box center [791, 150] width 94 height 29
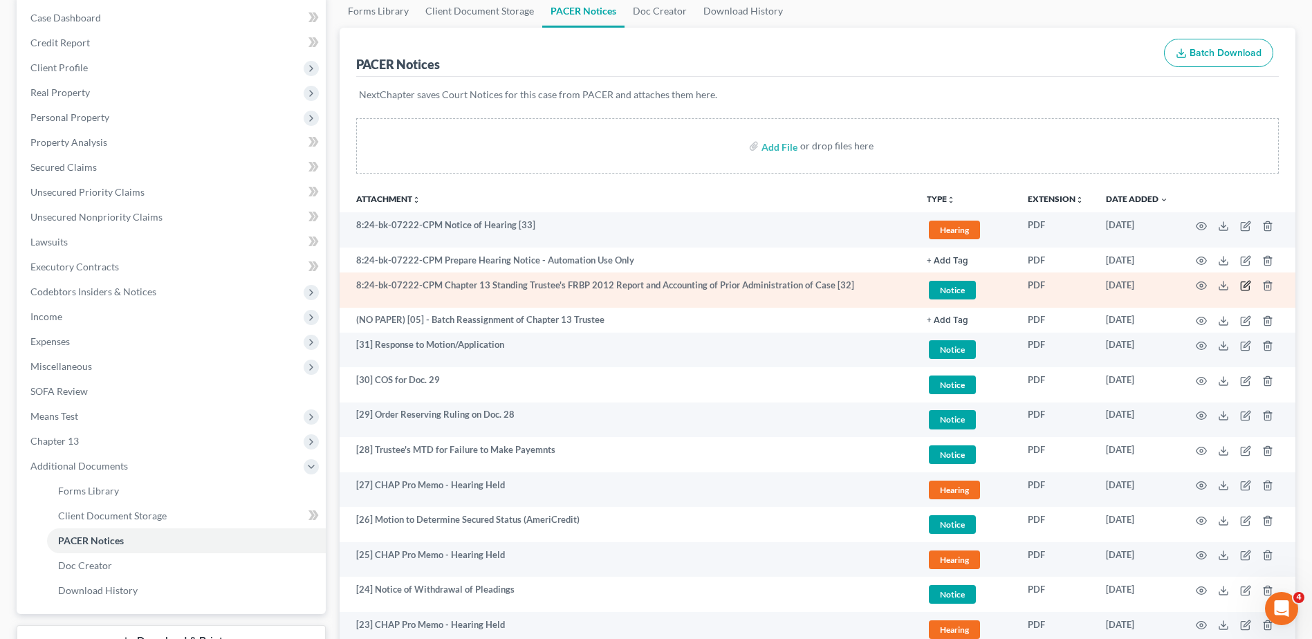
click at [1247, 284] on icon "button" at bounding box center [1247, 285] width 6 height 6
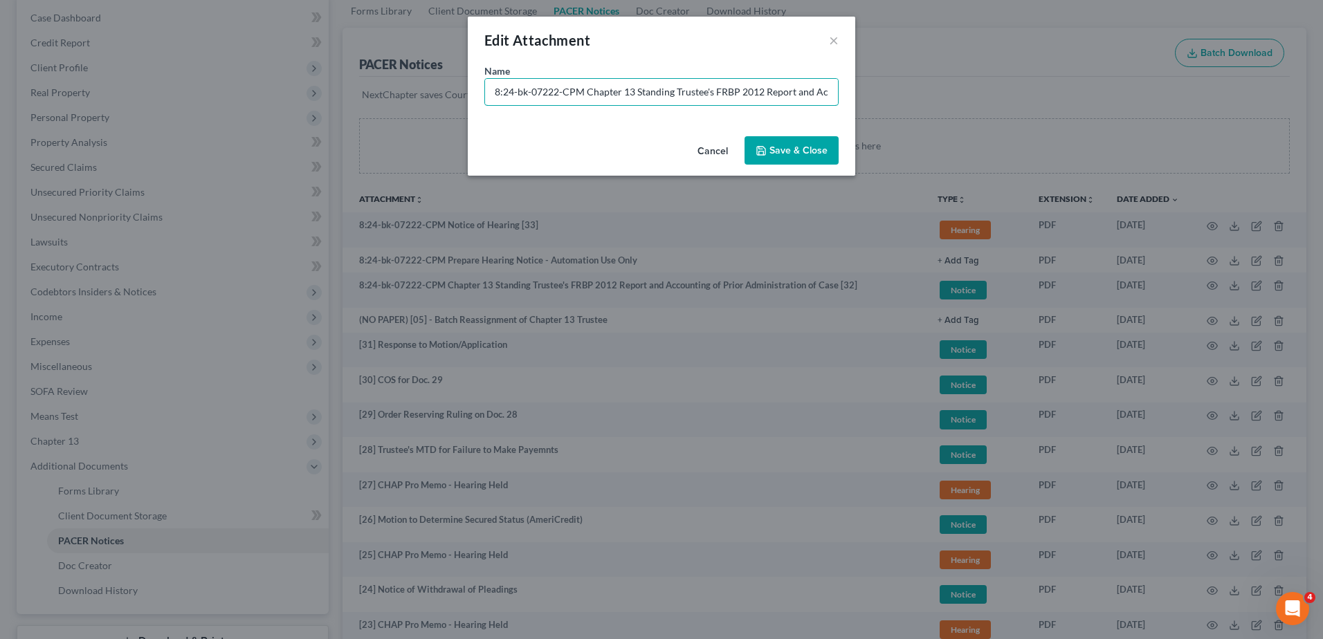
drag, startPoint x: 584, startPoint y: 92, endPoint x: 206, endPoint y: 95, distance: 377.8
click at [207, 95] on div "Edit Attachment × Name * 8:24-bk-07222-CPM Chapter 13 Standing Trustee's FRBP 2…" at bounding box center [661, 319] width 1323 height 639
type input "[32] Chapter 13 Standing Trustee's FRBP 2012 Report and Accounting of Prior Adm…"
click at [819, 150] on span "Save & Close" at bounding box center [798, 151] width 58 height 12
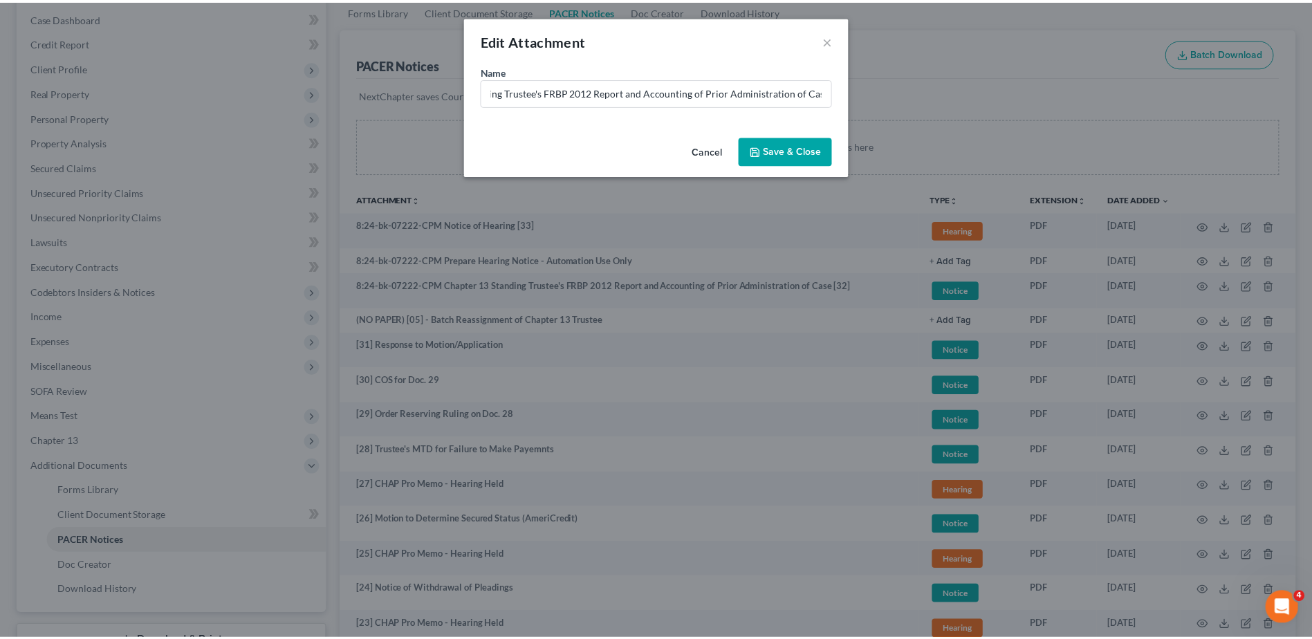
scroll to position [0, 0]
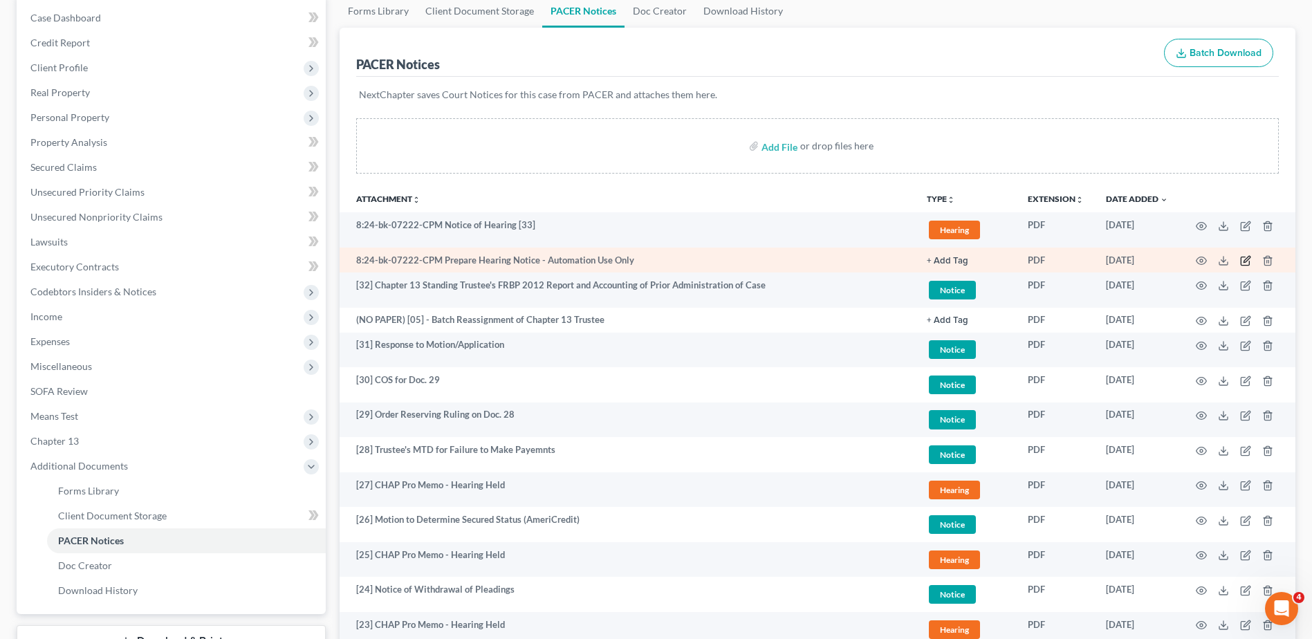
click at [1241, 257] on icon "button" at bounding box center [1245, 261] width 8 height 8
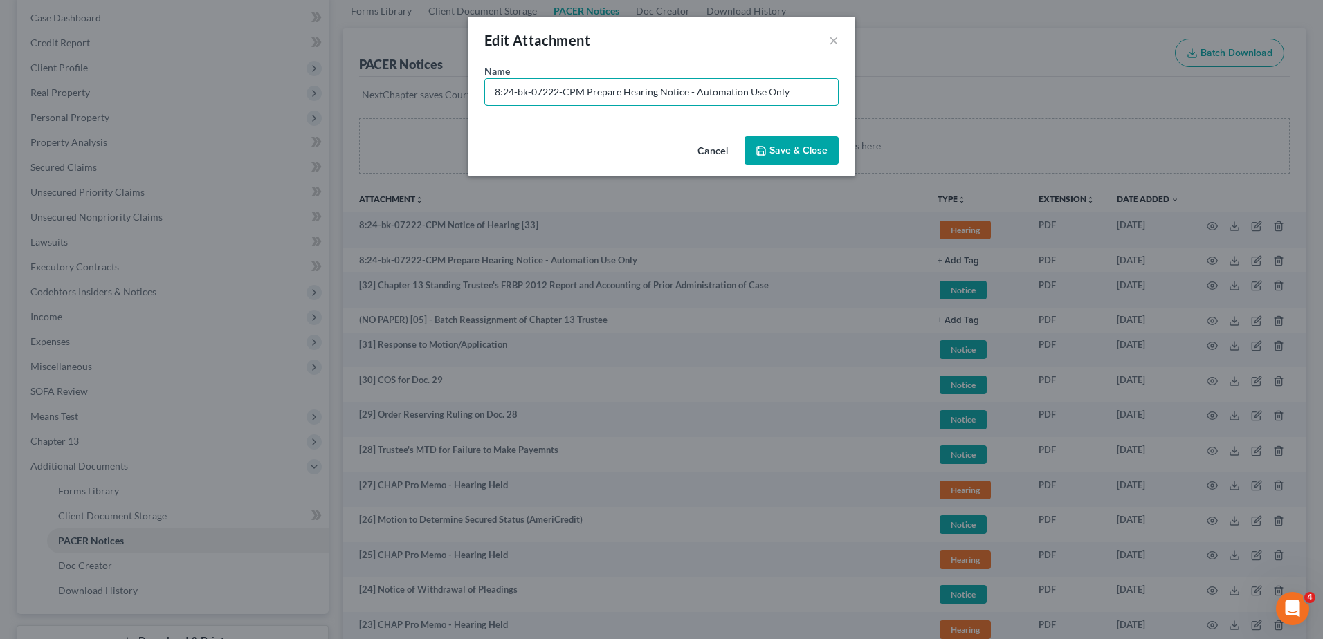
drag, startPoint x: 583, startPoint y: 92, endPoint x: 224, endPoint y: 82, distance: 359.2
click at [224, 82] on div "Edit Attachment × Name * 8:24-bk-07222-CPM Prepare Hearing Notice - Automation …" at bounding box center [661, 319] width 1323 height 639
type input "(NO PAPER) [06] - Prepare Hearing Notice - Automation Use Only"
click at [764, 147] on icon "button" at bounding box center [761, 151] width 8 height 8
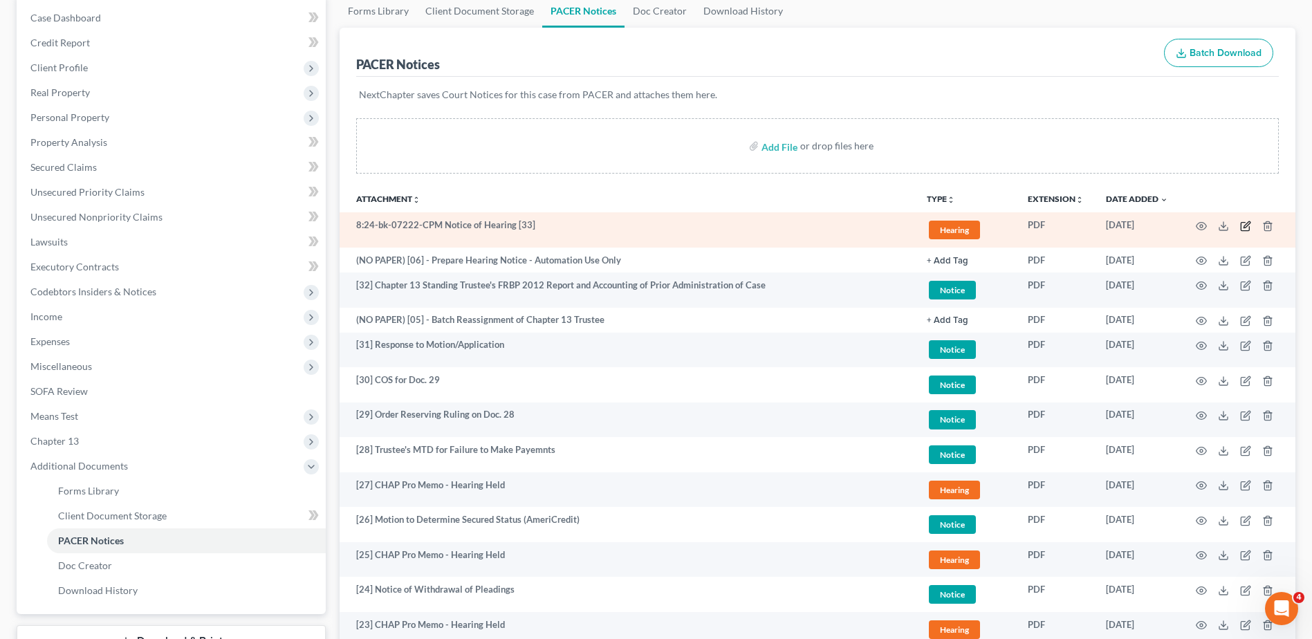
click at [1249, 228] on icon "button" at bounding box center [1245, 226] width 8 height 8
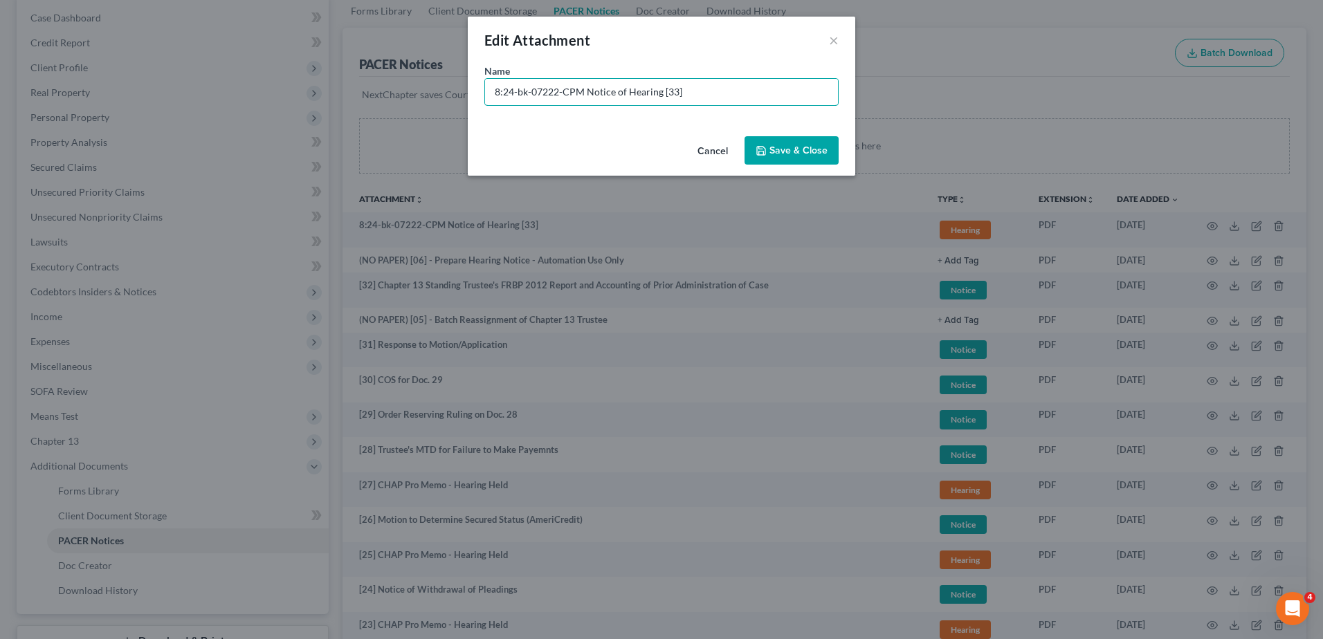
drag, startPoint x: 580, startPoint y: 89, endPoint x: 334, endPoint y: 100, distance: 246.5
click at [334, 100] on div "Edit Attachment × Name * 8:24-bk-07222-CPM Notice of Hearing [33] Cancel Save &…" at bounding box center [661, 319] width 1323 height 639
drag, startPoint x: 711, startPoint y: 93, endPoint x: 270, endPoint y: 89, distance: 440.7
click at [270, 89] on div "Edit Attachment × Name * 8:24-bk-07222-CPM Notice of Hearing [33] Cancel Save &…" at bounding box center [661, 319] width 1323 height 639
type input "[33] NOH for Doc. 26"
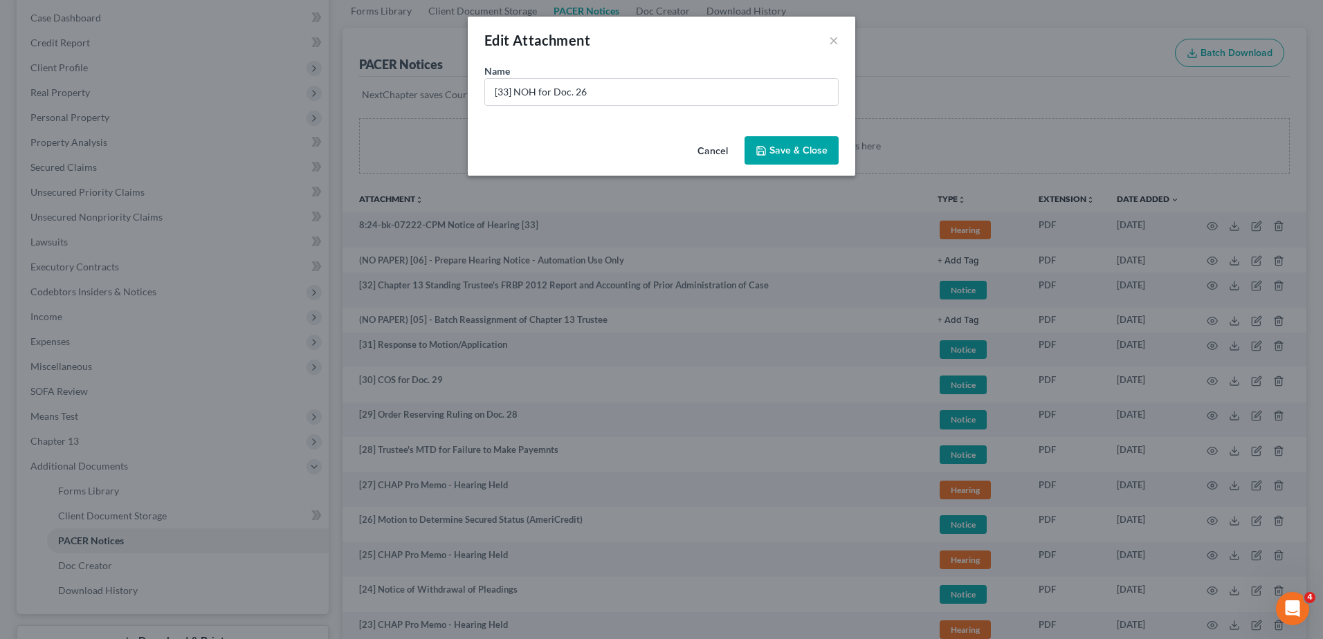
click at [784, 154] on span "Save & Close" at bounding box center [798, 151] width 58 height 12
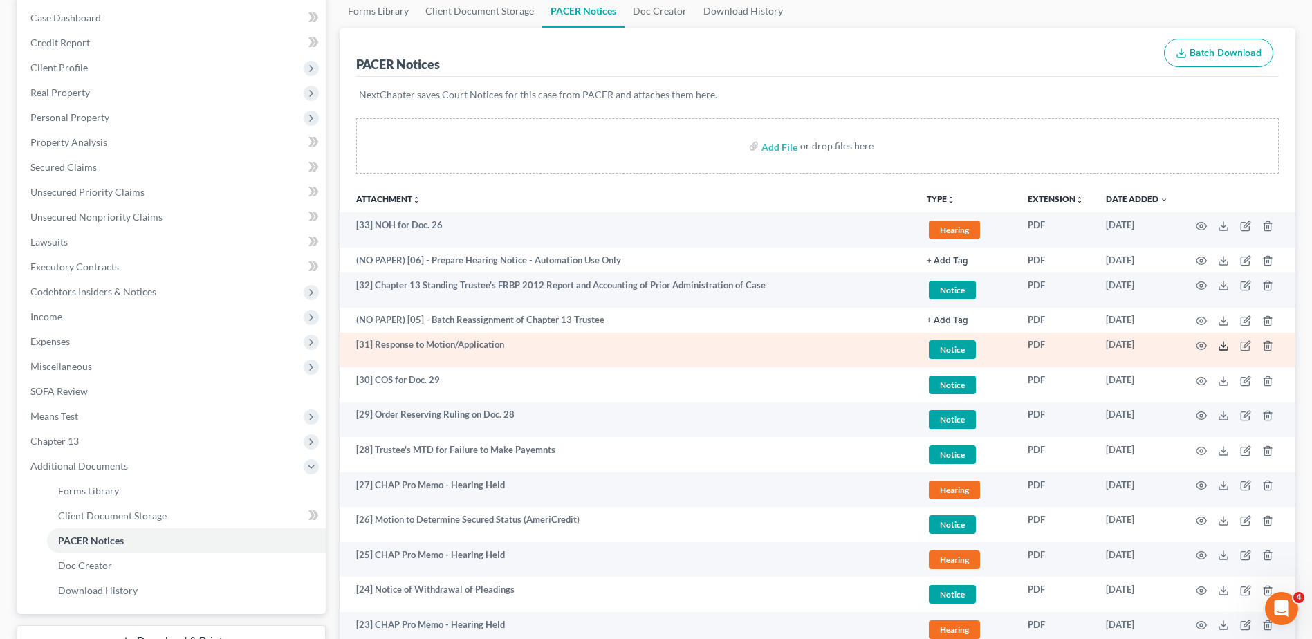
click at [1227, 347] on icon at bounding box center [1223, 345] width 11 height 11
click at [1245, 343] on icon "button" at bounding box center [1245, 345] width 11 height 11
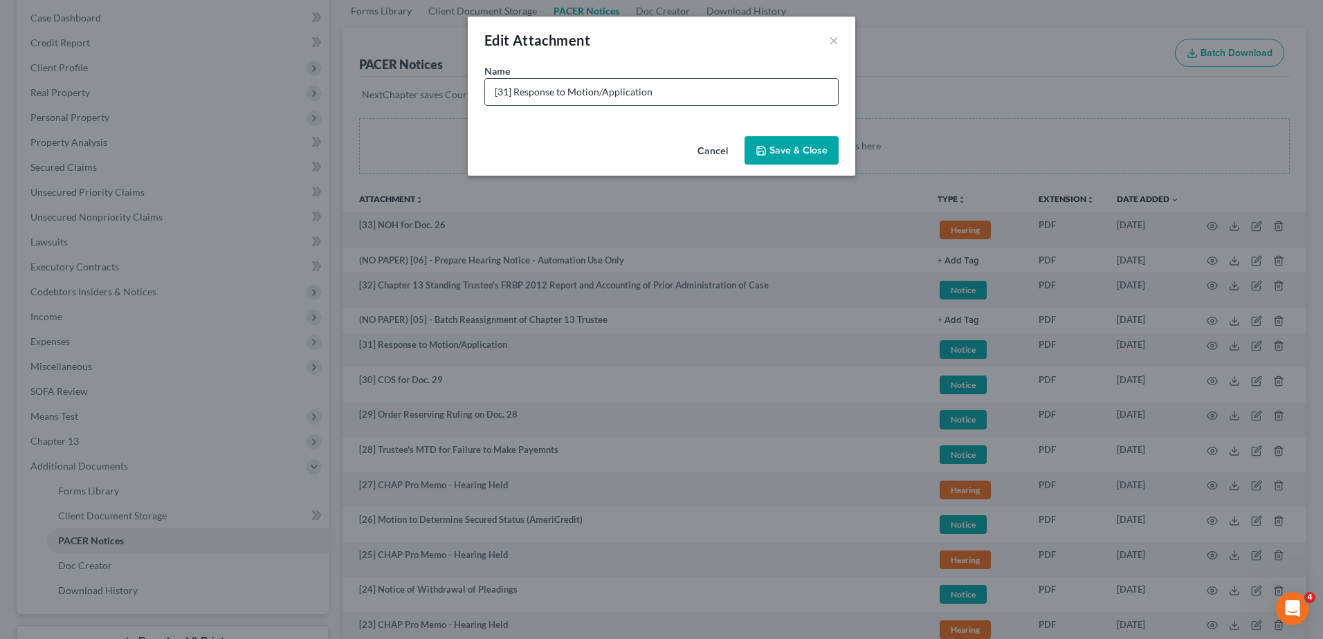
click at [516, 90] on input "[31] Response to Motion/Application" at bounding box center [661, 92] width 353 height 26
drag, startPoint x: 570, startPoint y: 89, endPoint x: 703, endPoint y: 94, distance: 132.9
click at [703, 94] on input "[31] Response to Motion/Application" at bounding box center [661, 92] width 353 height 26
type input "[31] Response to Doc. 26 (AmeriCredit)"
click at [808, 149] on span "Save & Close" at bounding box center [798, 151] width 58 height 12
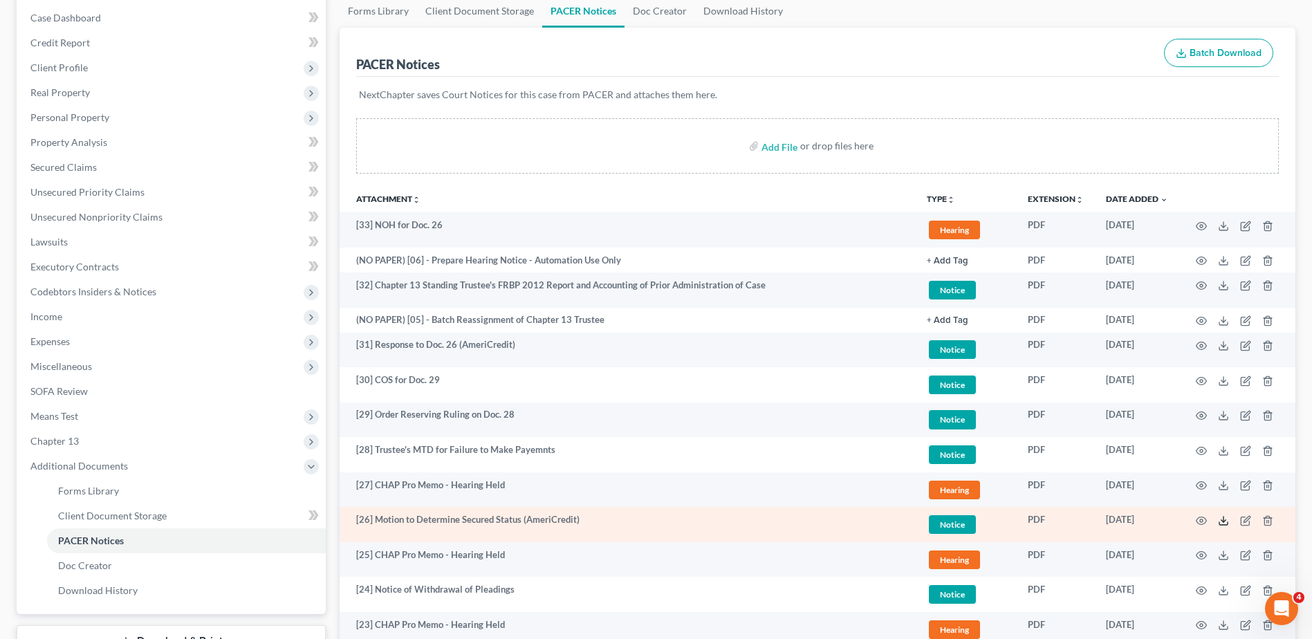
click at [1221, 517] on icon at bounding box center [1223, 520] width 11 height 11
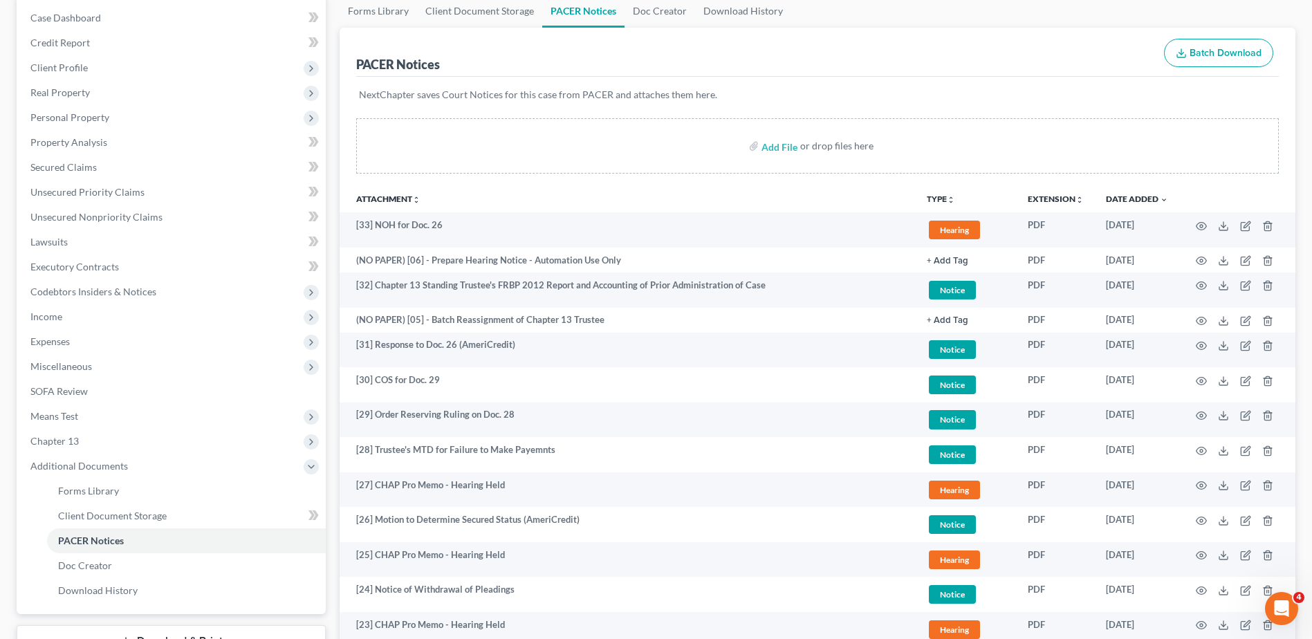
click at [557, 196] on th "Attachment unfold_more expand_more expand_less" at bounding box center [628, 199] width 576 height 28
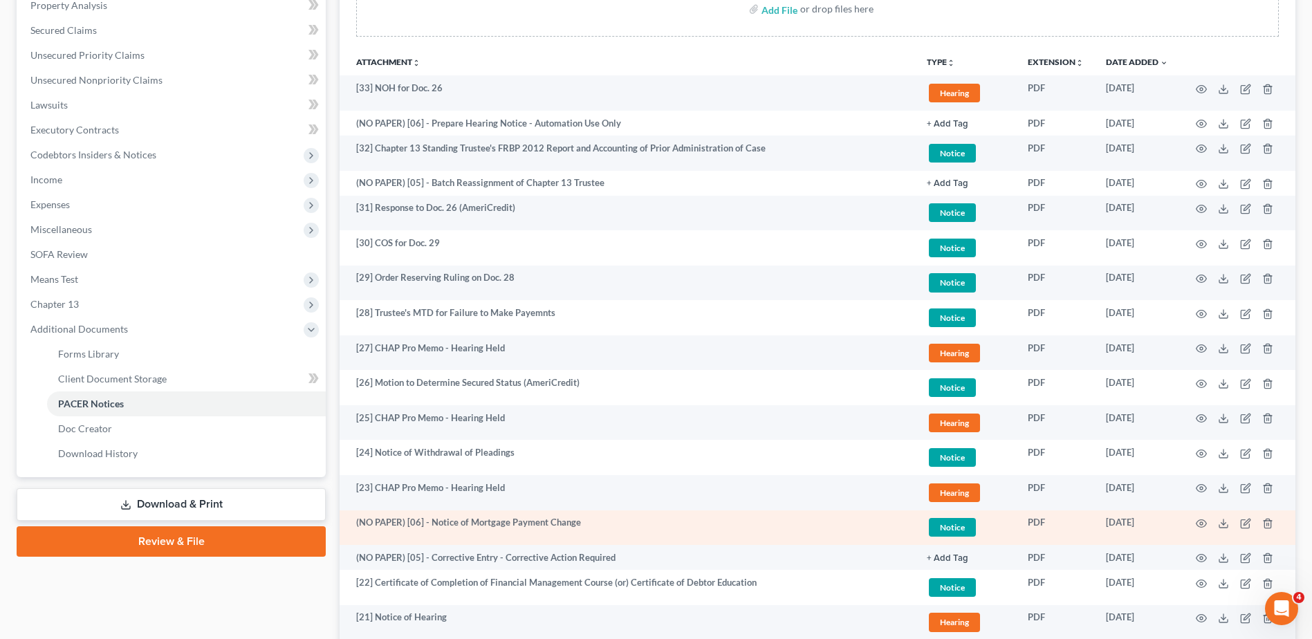
scroll to position [277, 0]
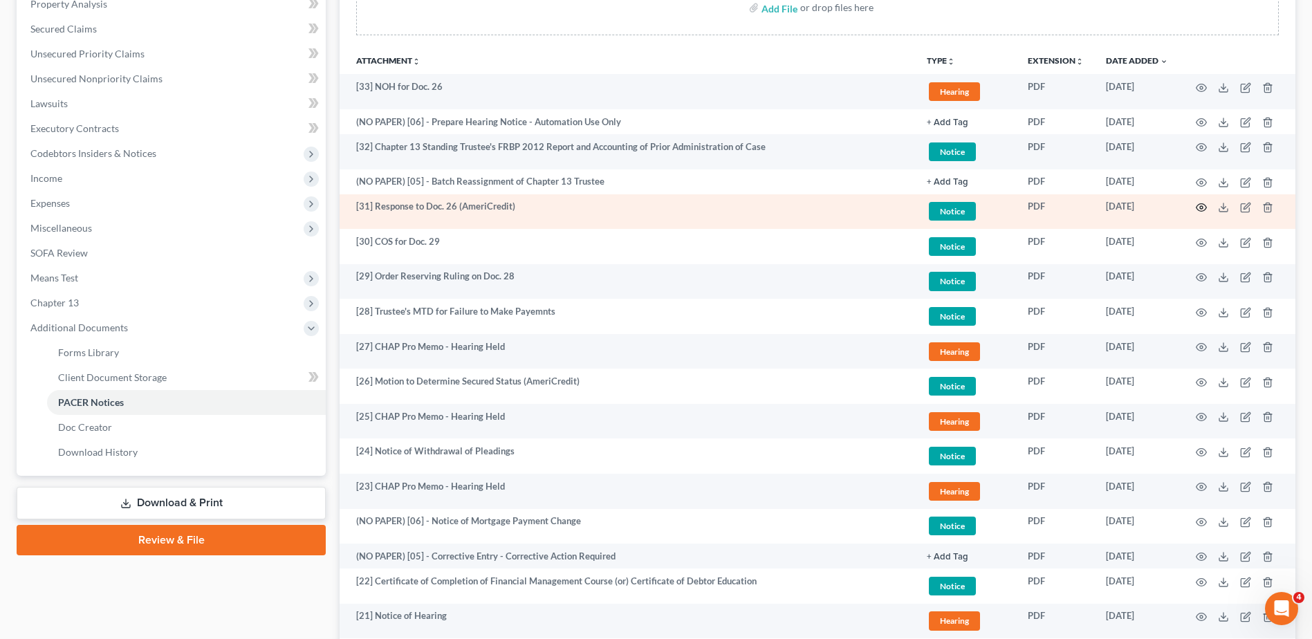
click at [1202, 206] on circle "button" at bounding box center [1201, 207] width 3 height 3
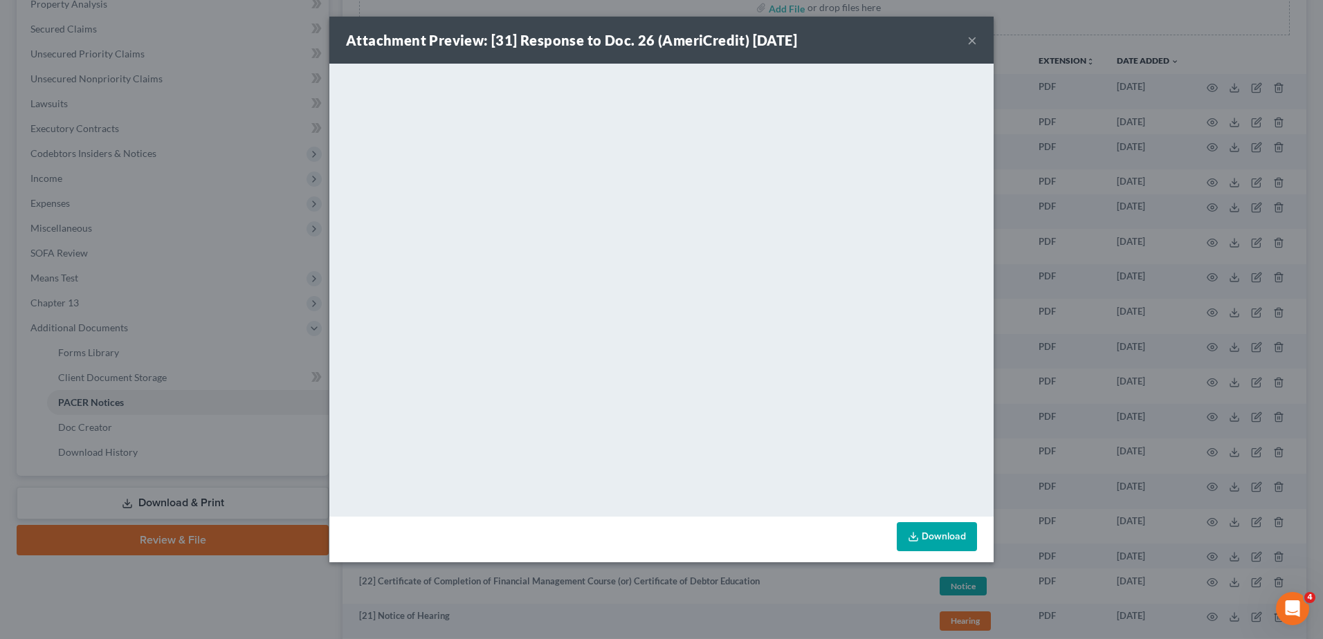
click at [246, 578] on div "Attachment Preview: [31] Response to Doc. 26 (AmeriCredit) 09/23/2025 × <object…" at bounding box center [661, 319] width 1323 height 639
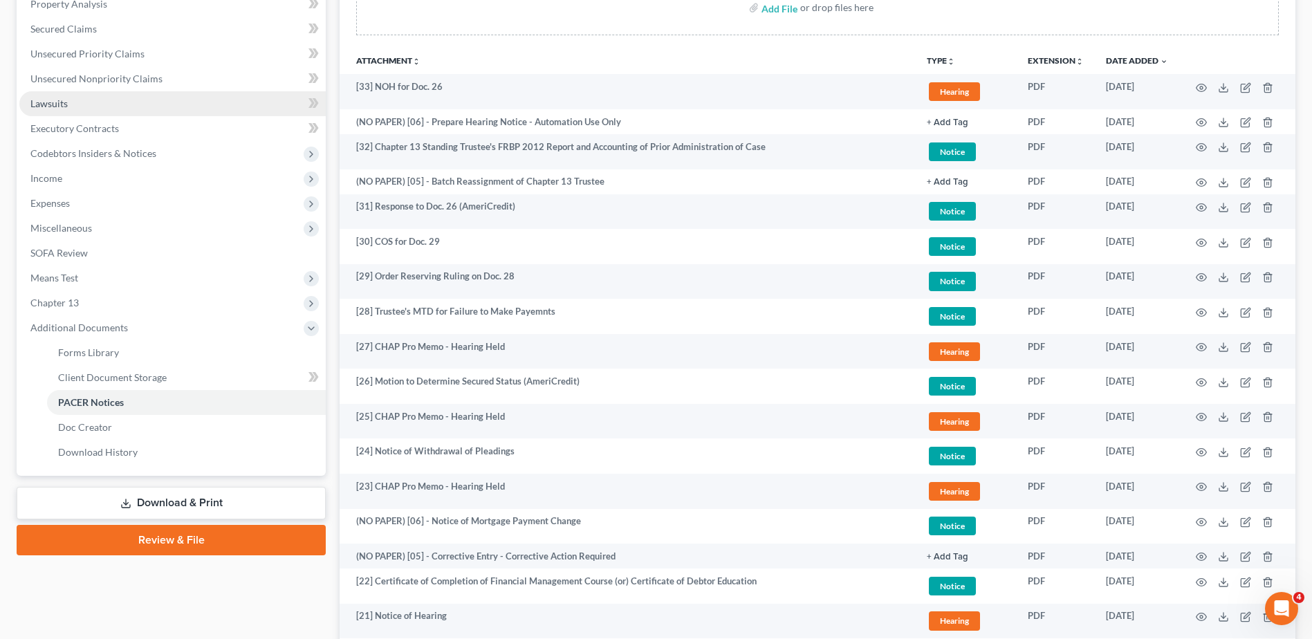
scroll to position [0, 0]
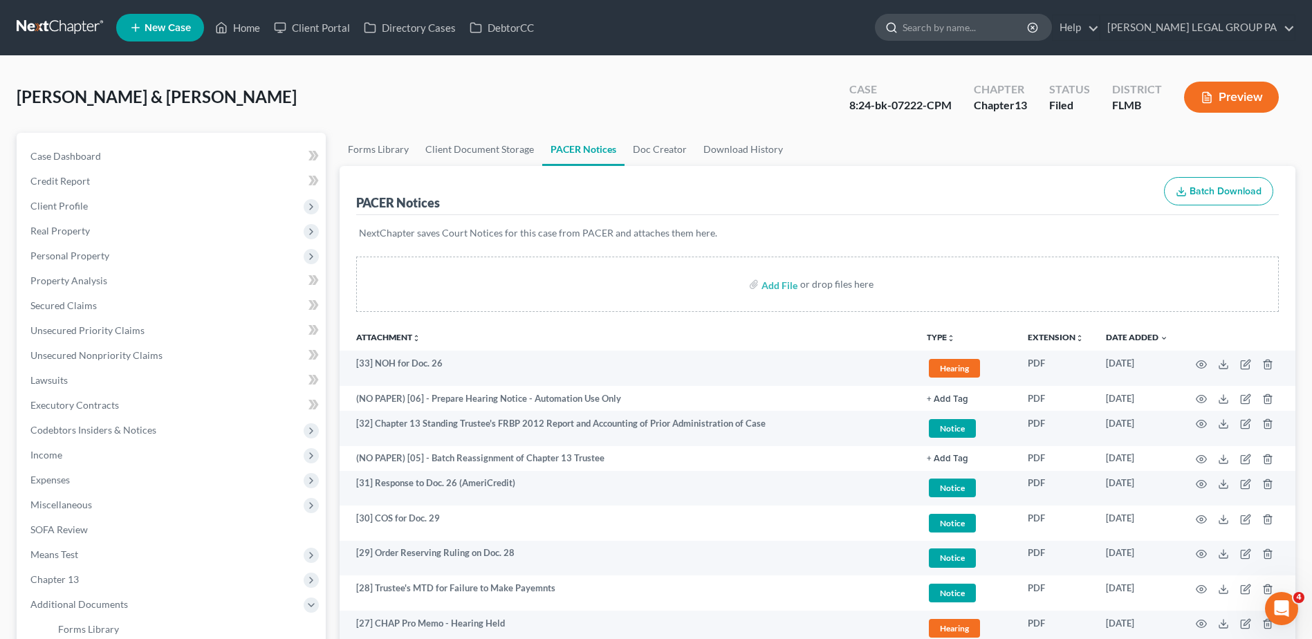
click at [1004, 25] on input "search" at bounding box center [966, 28] width 127 height 26
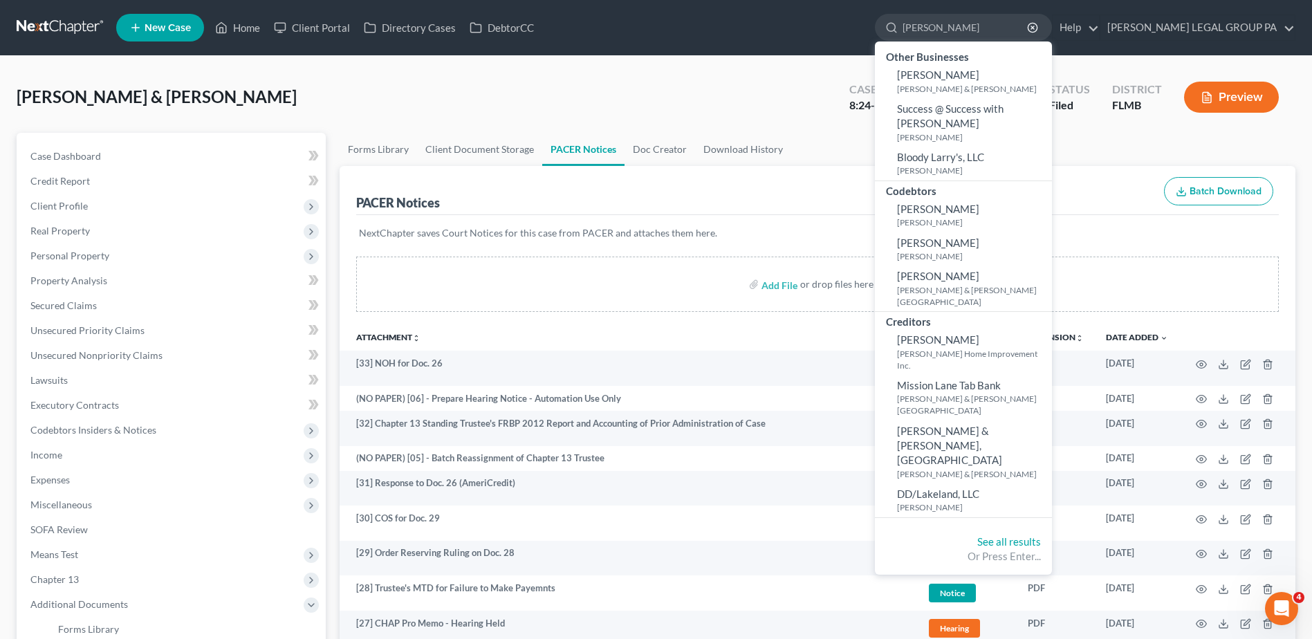
type input "langston"
click at [64, 31] on link at bounding box center [61, 27] width 89 height 25
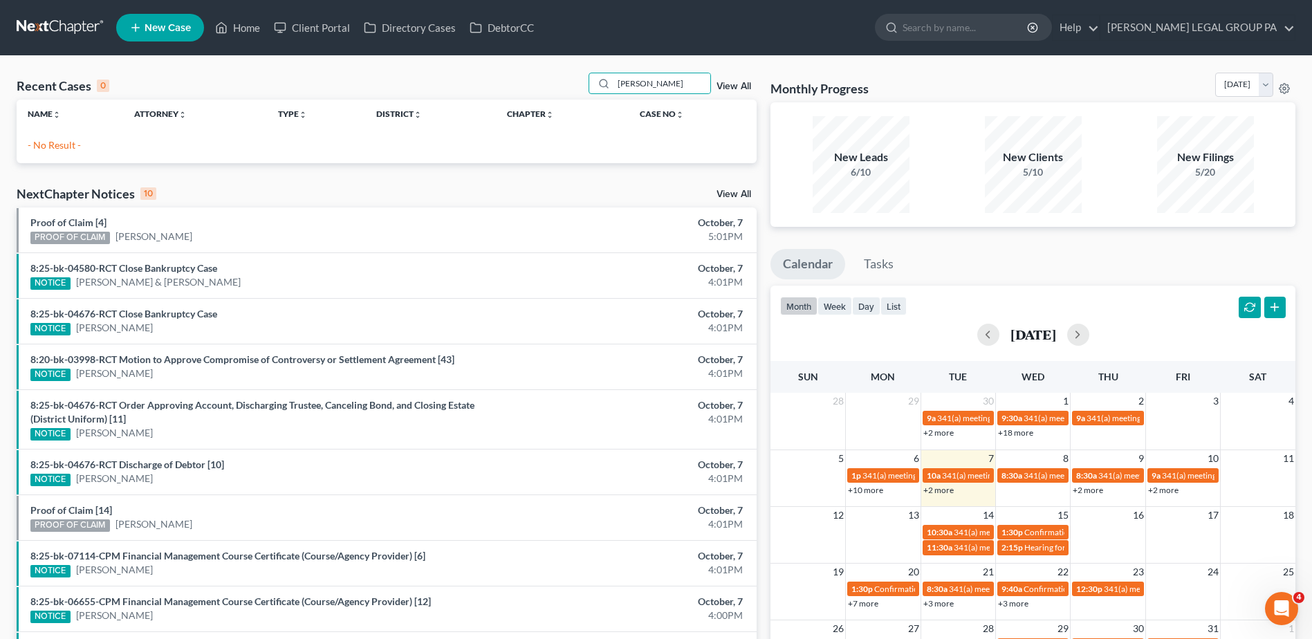
type input "langsto"
drag, startPoint x: 621, startPoint y: 82, endPoint x: 777, endPoint y: 88, distance: 156.5
click at [777, 88] on div "Recent Cases 0 langsto View All Name unfold_more expand_more expand_less Attorn…" at bounding box center [656, 415] width 1293 height 685
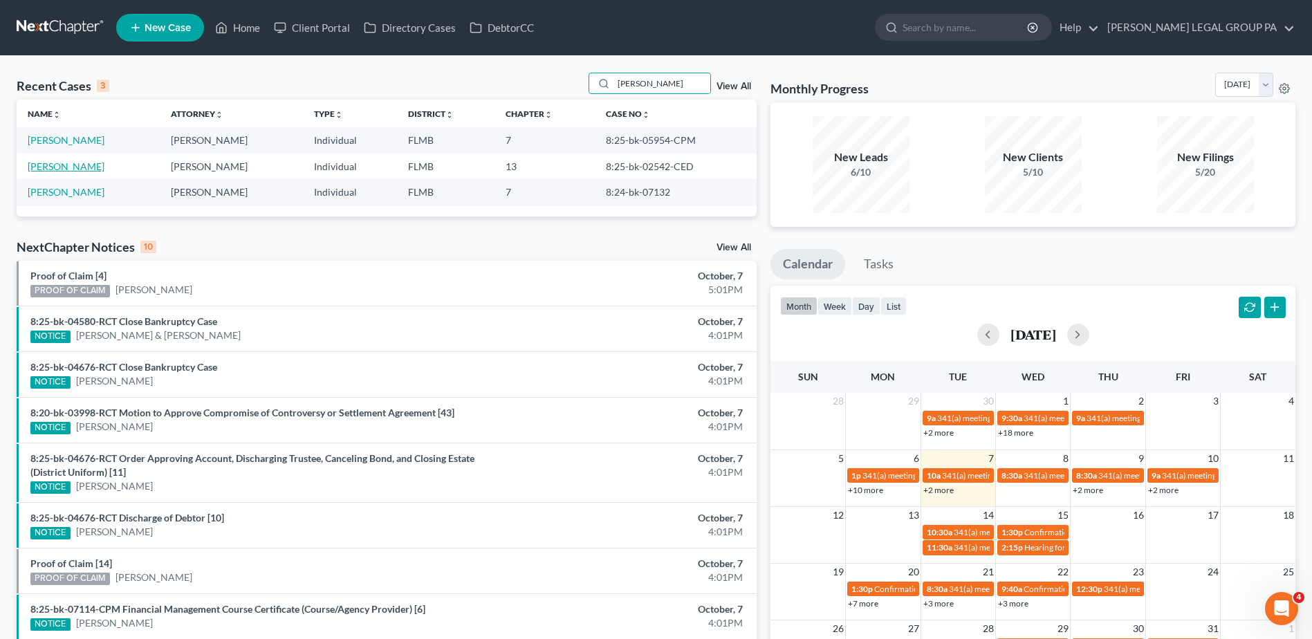
type input "[PERSON_NAME]"
click at [66, 165] on link "[PERSON_NAME]" at bounding box center [66, 167] width 77 height 12
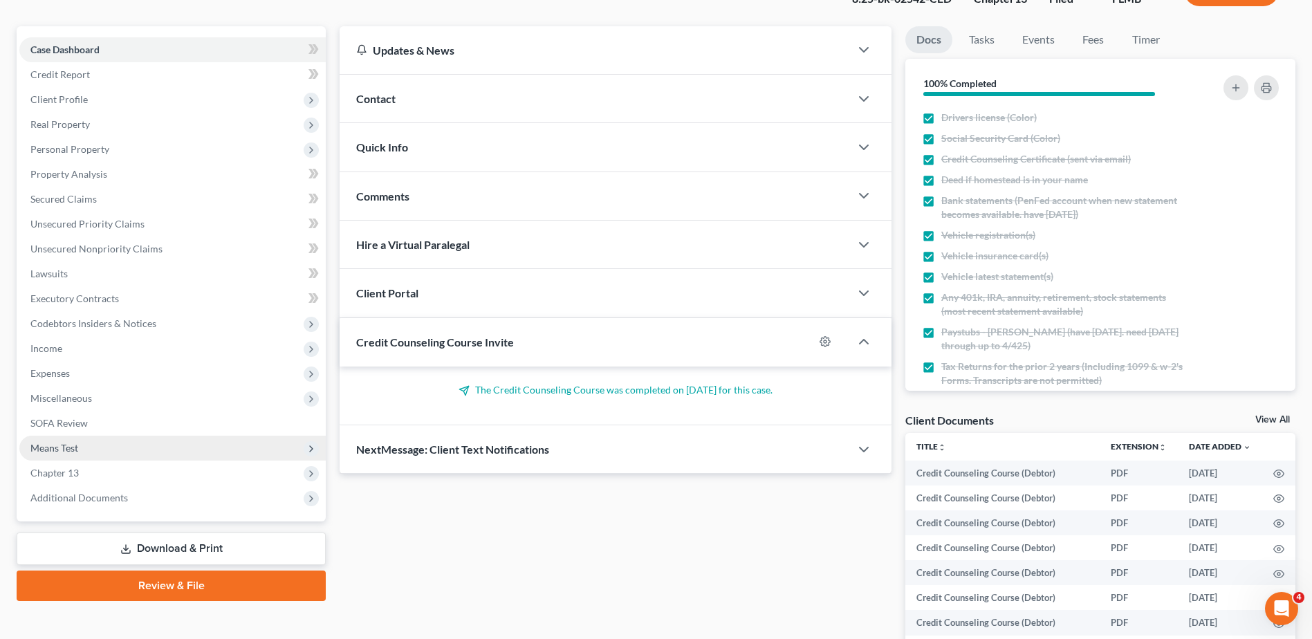
scroll to position [252, 0]
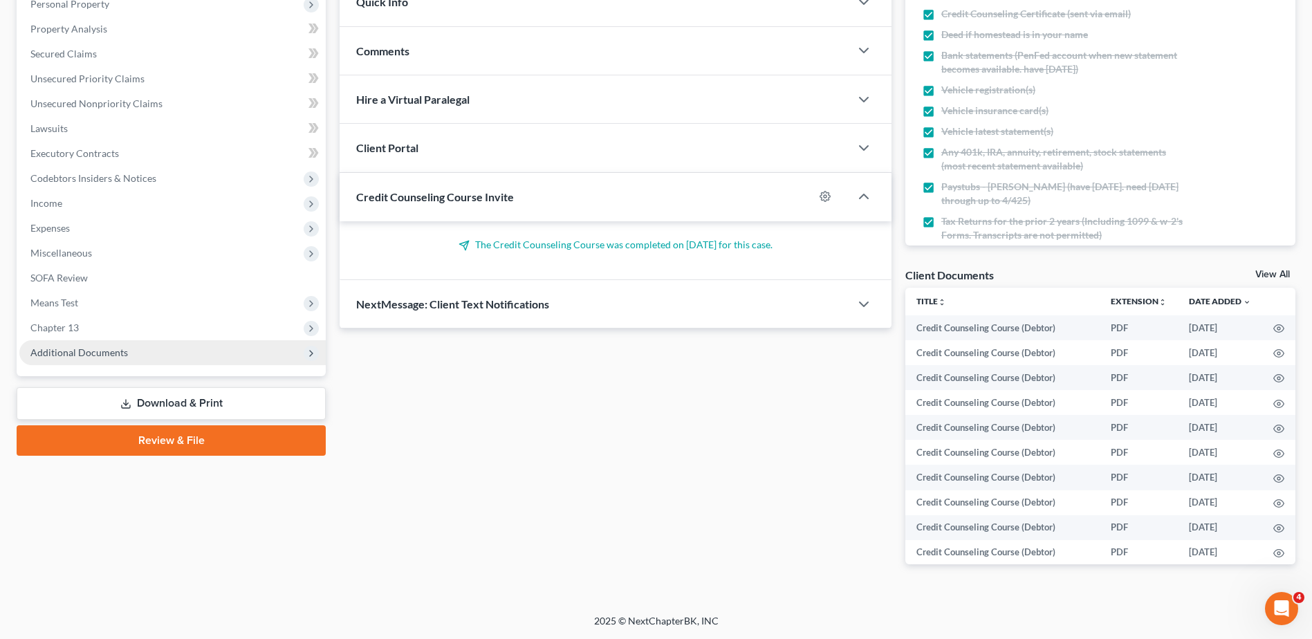
click at [146, 353] on span "Additional Documents" at bounding box center [172, 352] width 306 height 25
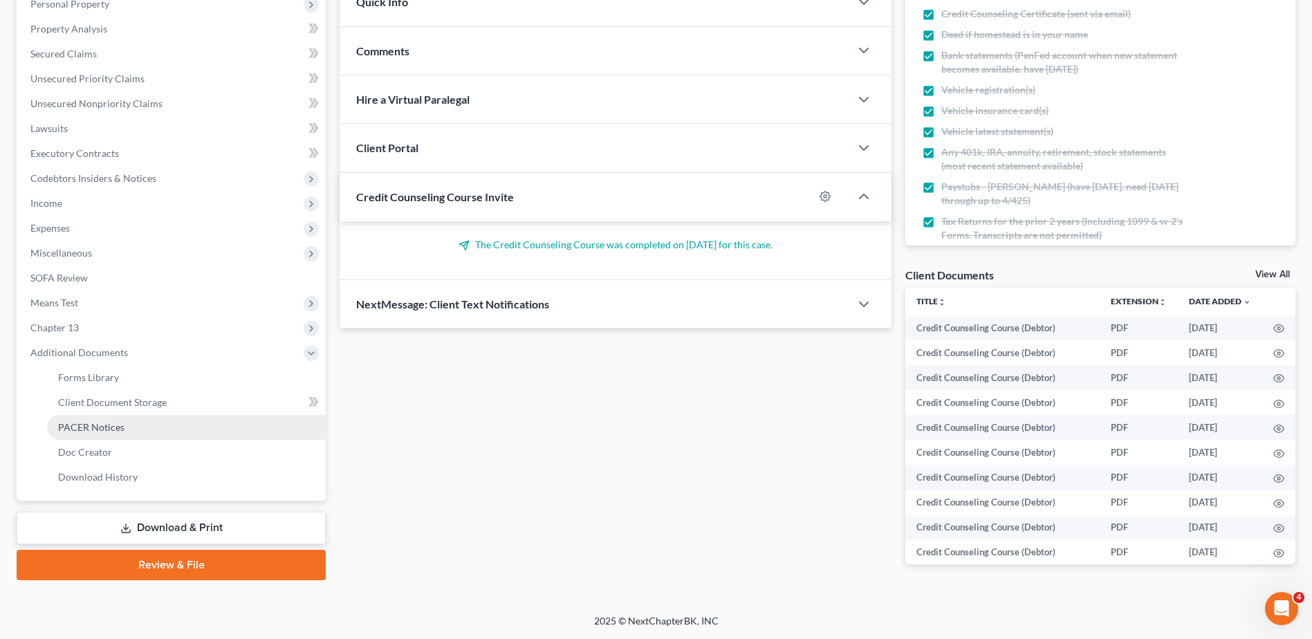
click at [150, 426] on link "PACER Notices" at bounding box center [186, 427] width 279 height 25
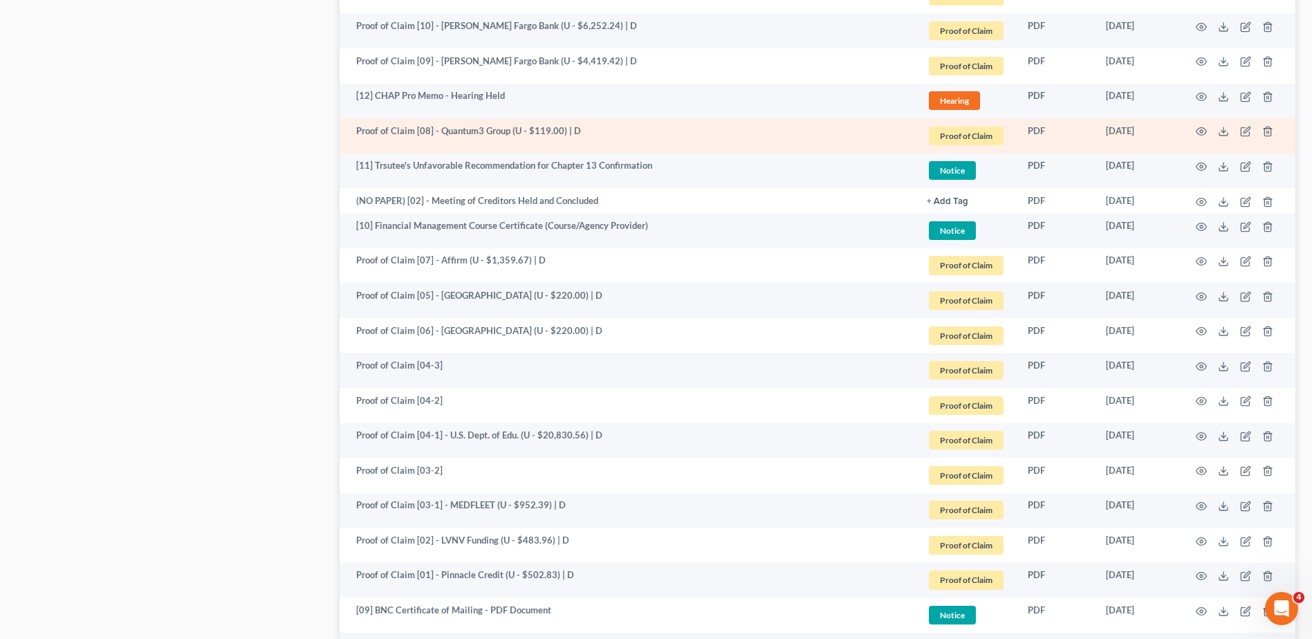
scroll to position [1453, 0]
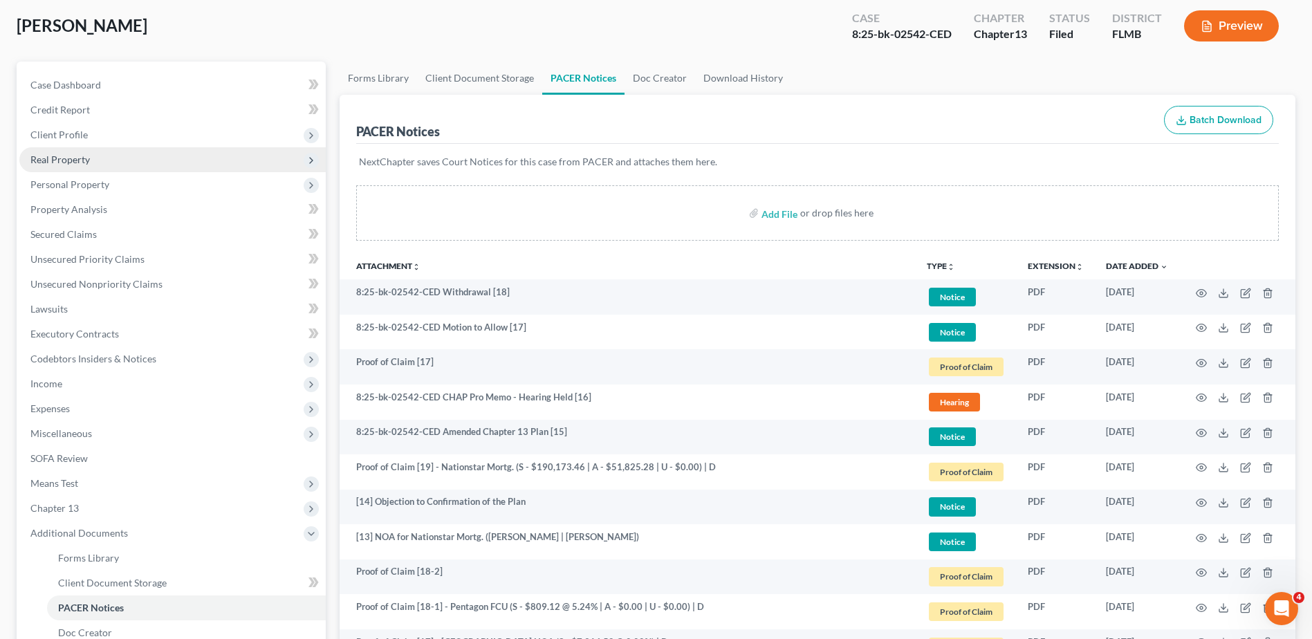
scroll to position [0, 0]
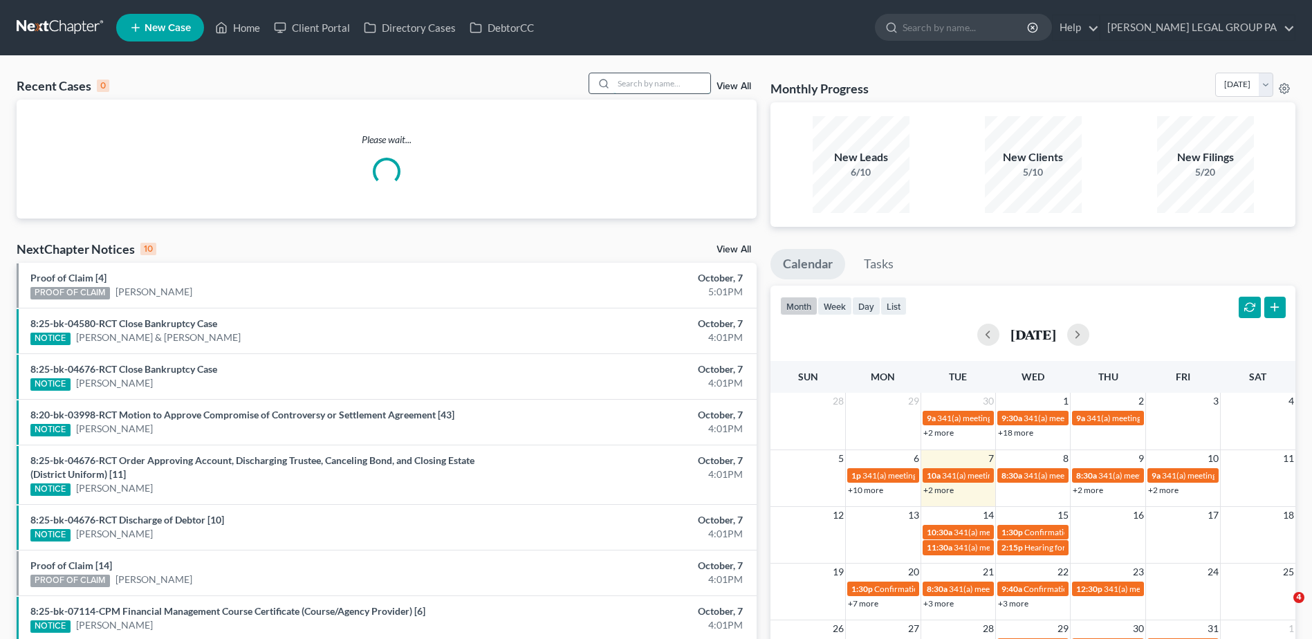
drag, startPoint x: 0, startPoint y: 0, endPoint x: 679, endPoint y: 88, distance: 684.4
click at [679, 88] on input "search" at bounding box center [662, 83] width 97 height 20
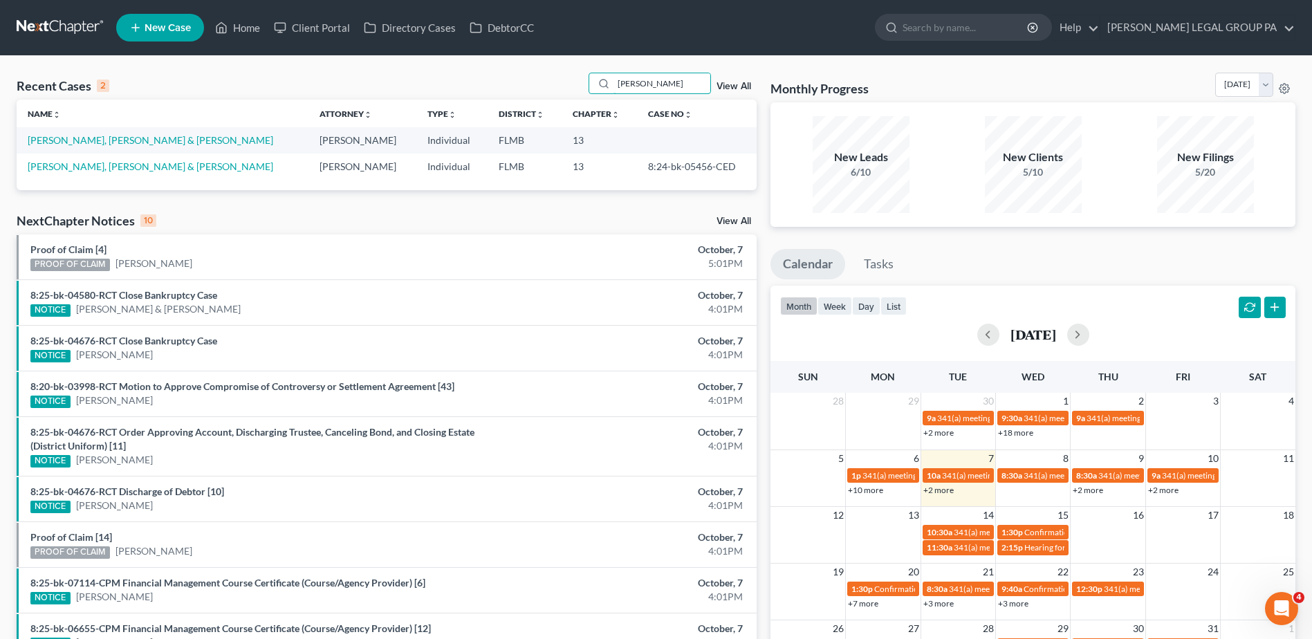
type input "[PERSON_NAME]"
click at [82, 189] on div "Name unfold_more expand_more expand_less Attorney unfold_more expand_more expan…" at bounding box center [387, 145] width 740 height 91
click at [83, 171] on link "[PERSON_NAME], [PERSON_NAME] & [PERSON_NAME]" at bounding box center [151, 167] width 246 height 12
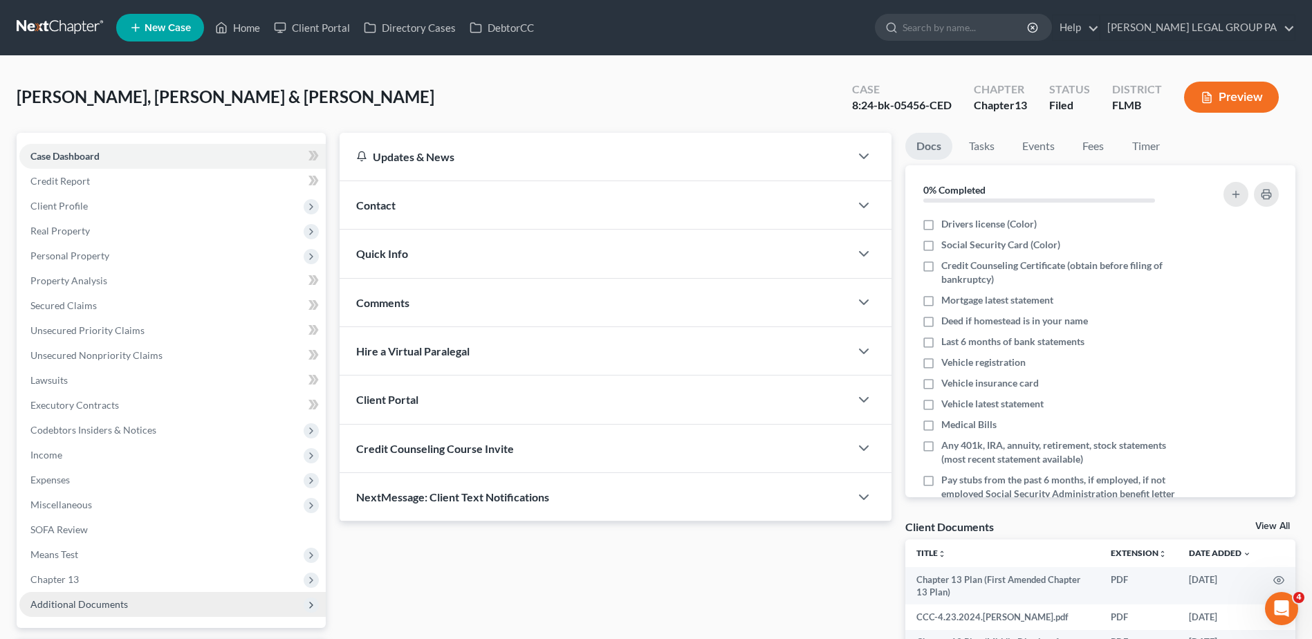
click at [116, 602] on span "Additional Documents" at bounding box center [79, 604] width 98 height 12
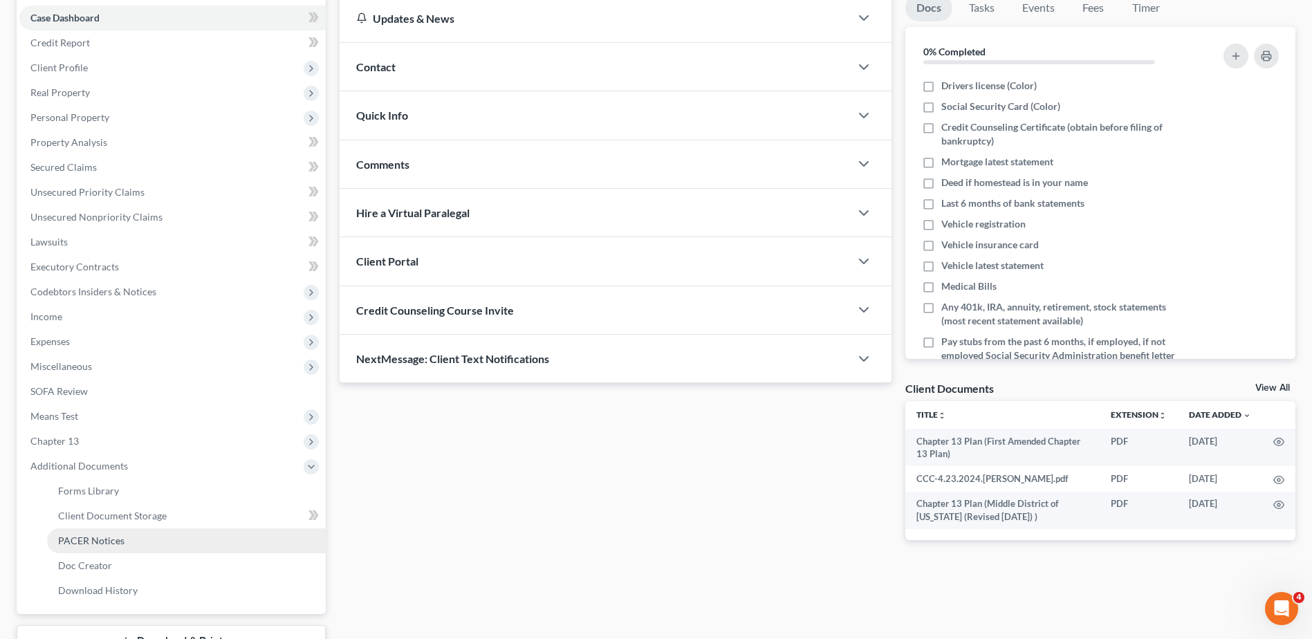
click at [125, 542] on link "PACER Notices" at bounding box center [186, 541] width 279 height 25
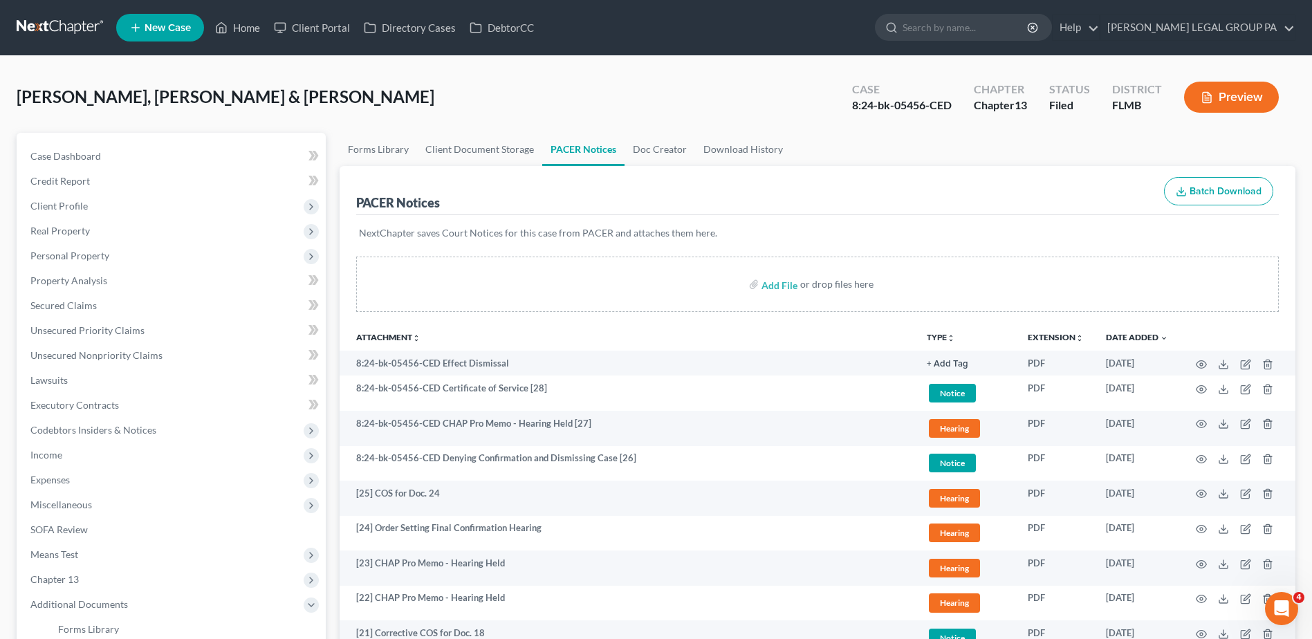
click at [42, 24] on link at bounding box center [61, 27] width 89 height 25
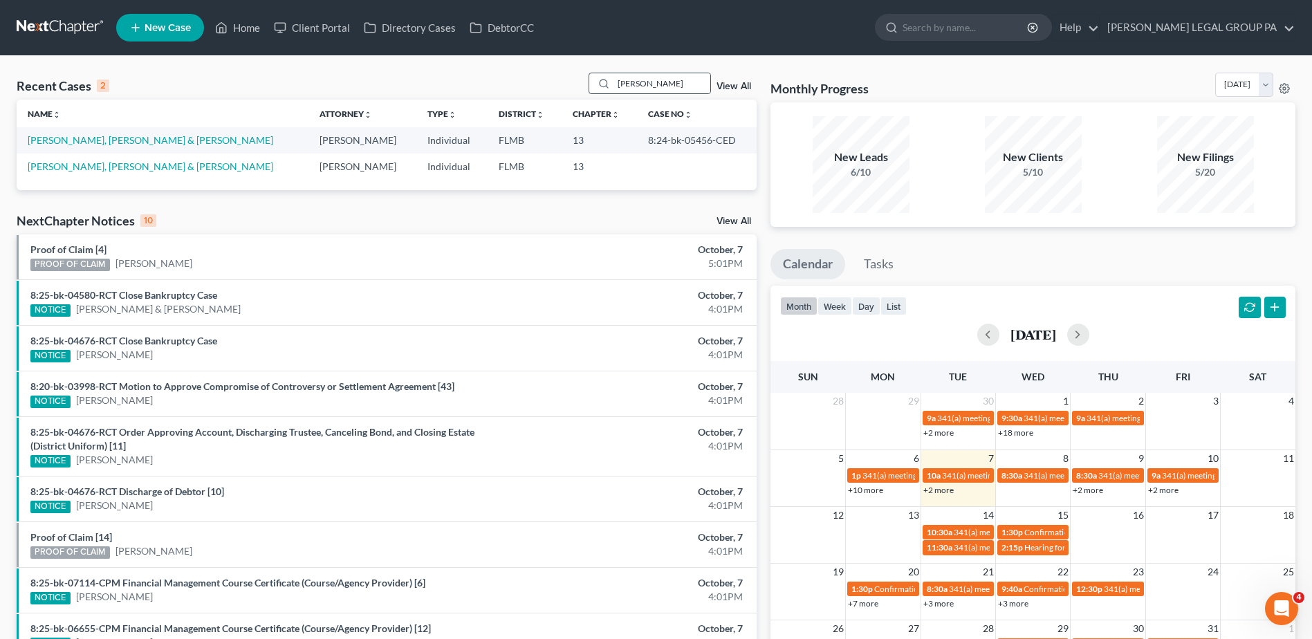
drag, startPoint x: 639, startPoint y: 83, endPoint x: 593, endPoint y: 90, distance: 46.2
click at [593, 90] on div "[PERSON_NAME]" at bounding box center [650, 83] width 123 height 21
type input "[PERSON_NAME]"
click at [118, 142] on link "[PERSON_NAME], [PERSON_NAME] & [PERSON_NAME]" at bounding box center [151, 140] width 246 height 12
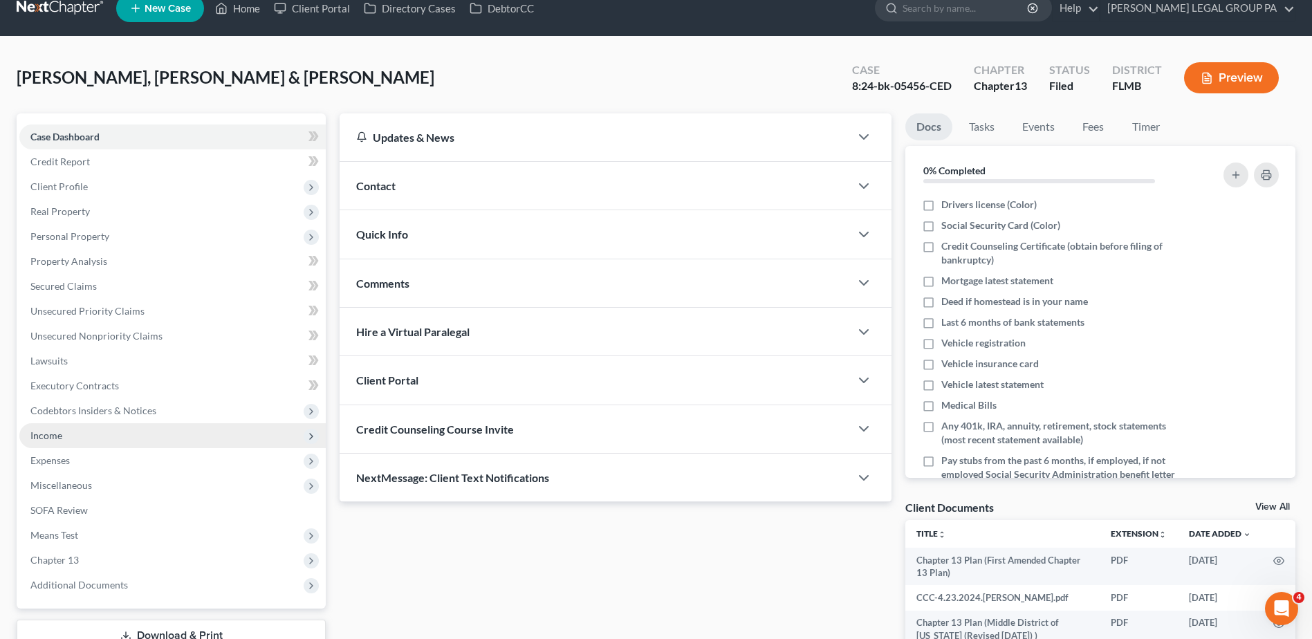
scroll to position [121, 0]
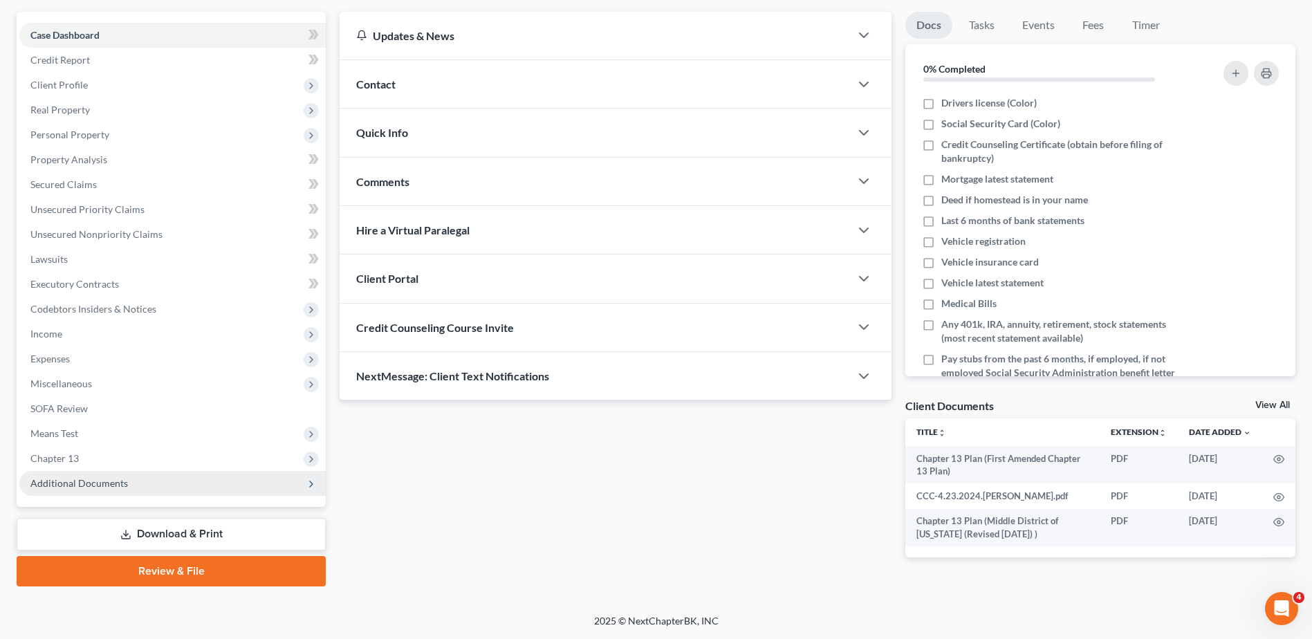
click at [114, 486] on span "Additional Documents" at bounding box center [79, 483] width 98 height 12
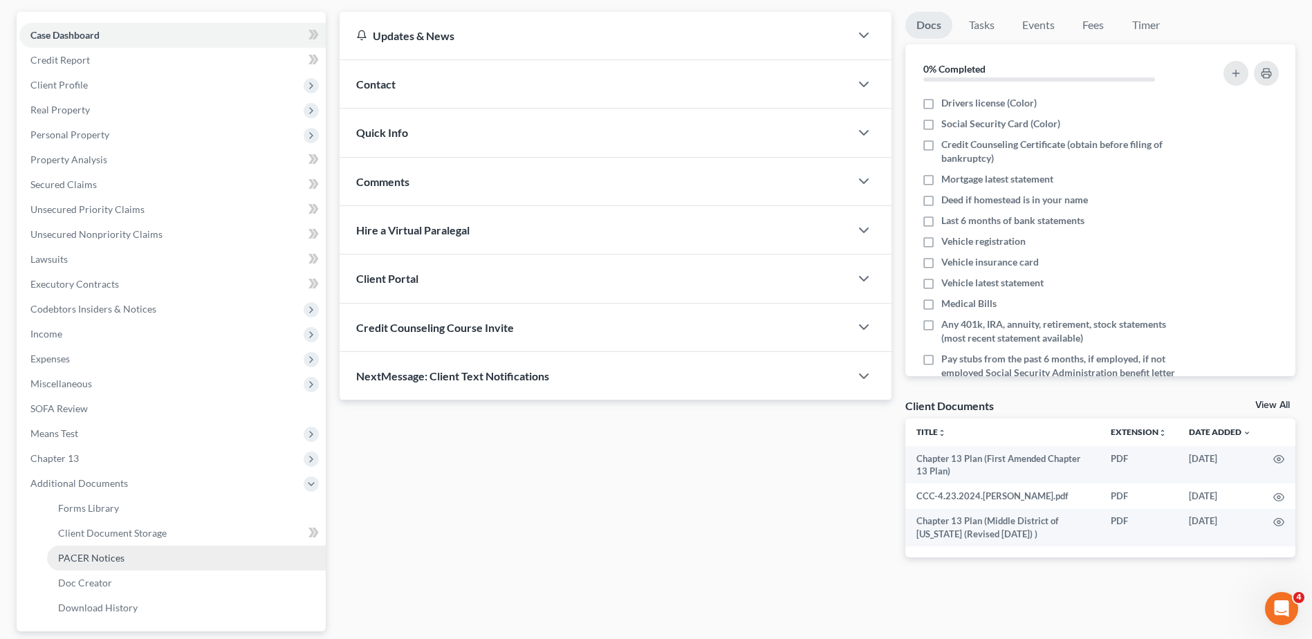
drag, startPoint x: 117, startPoint y: 557, endPoint x: 131, endPoint y: 558, distance: 14.5
click at [118, 557] on span "PACER Notices" at bounding box center [91, 558] width 66 height 12
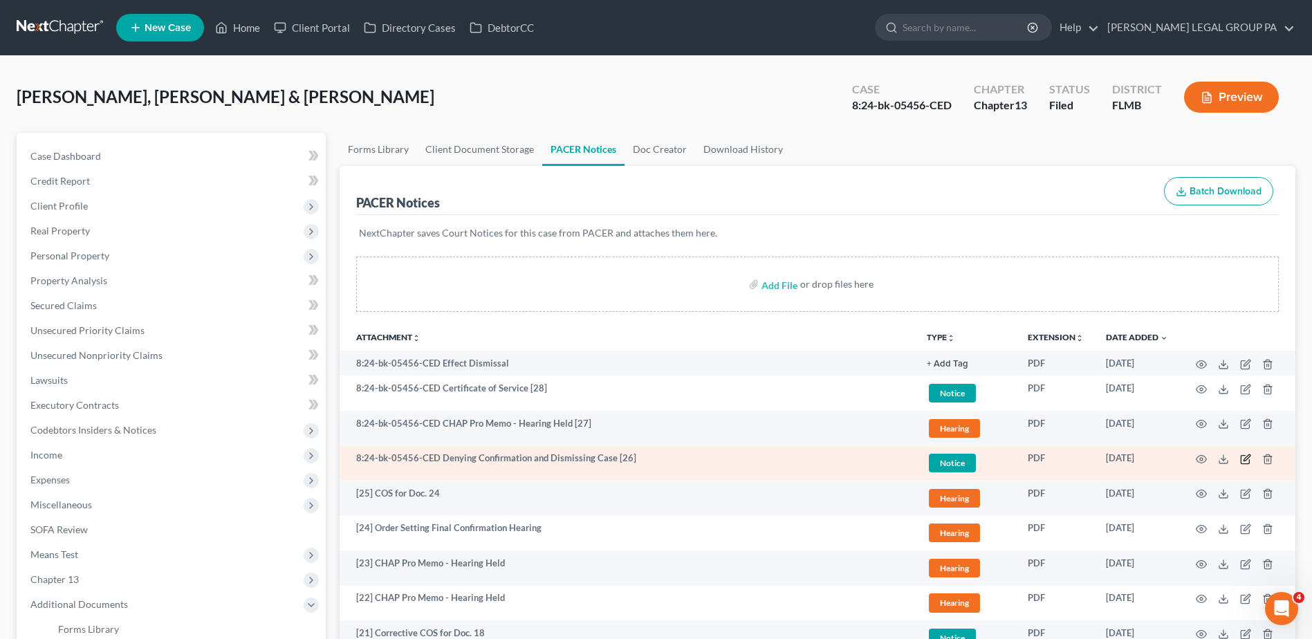
click at [1247, 461] on icon "button" at bounding box center [1245, 459] width 11 height 11
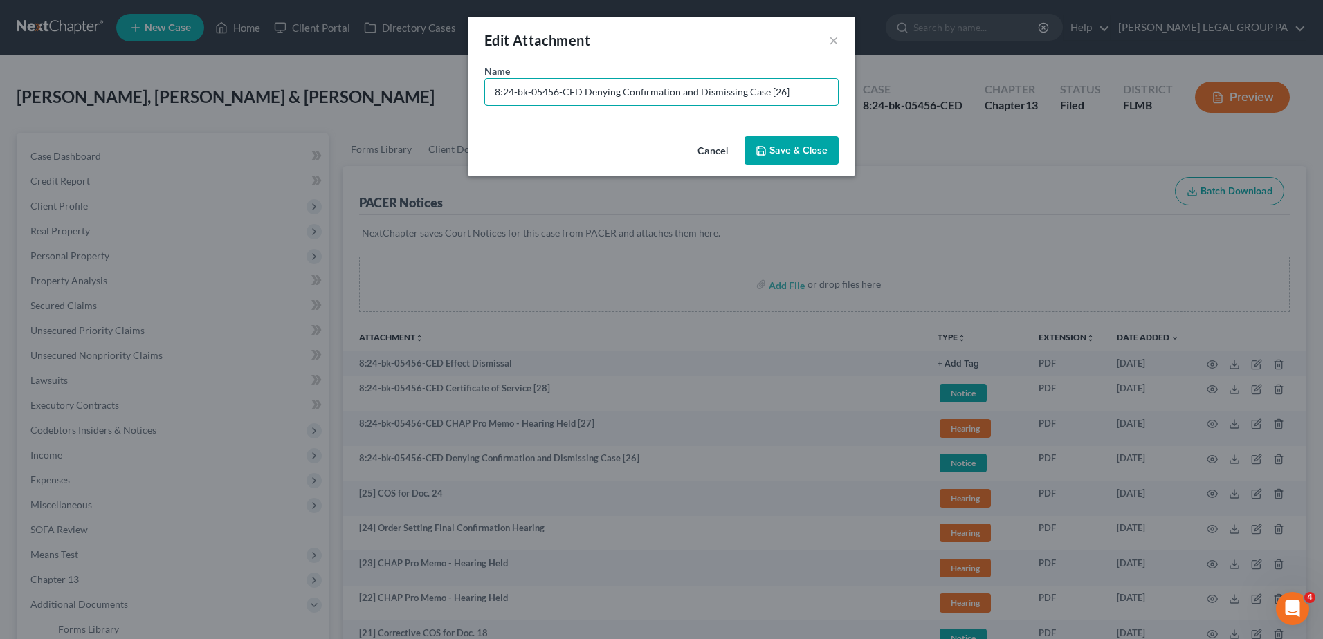
drag, startPoint x: 579, startPoint y: 91, endPoint x: 94, endPoint y: 51, distance: 486.6
click at [96, 51] on div "Edit Attachment × Name * 8:24-bk-05456-CED Denying Confirmation and Dismissing …" at bounding box center [661, 319] width 1323 height 639
type input "[26] Denying Confirmation and Dismissing Case"
click at [788, 158] on button "Save & Close" at bounding box center [791, 150] width 94 height 29
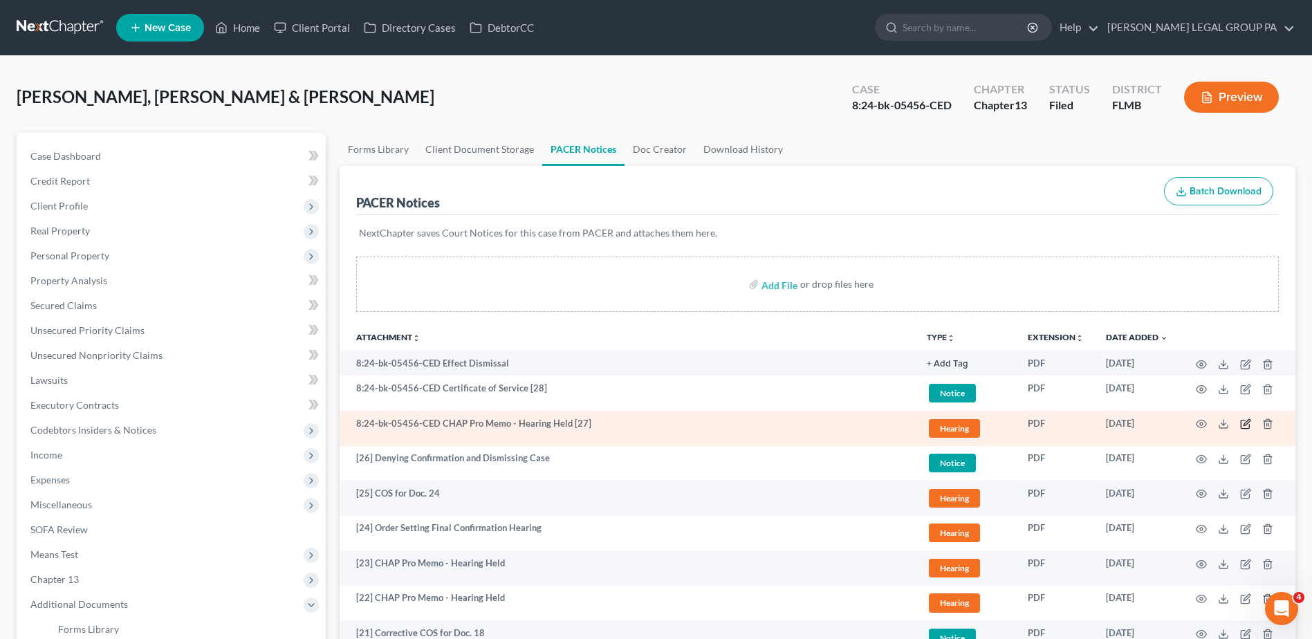
click at [1247, 425] on icon "button" at bounding box center [1247, 423] width 6 height 6
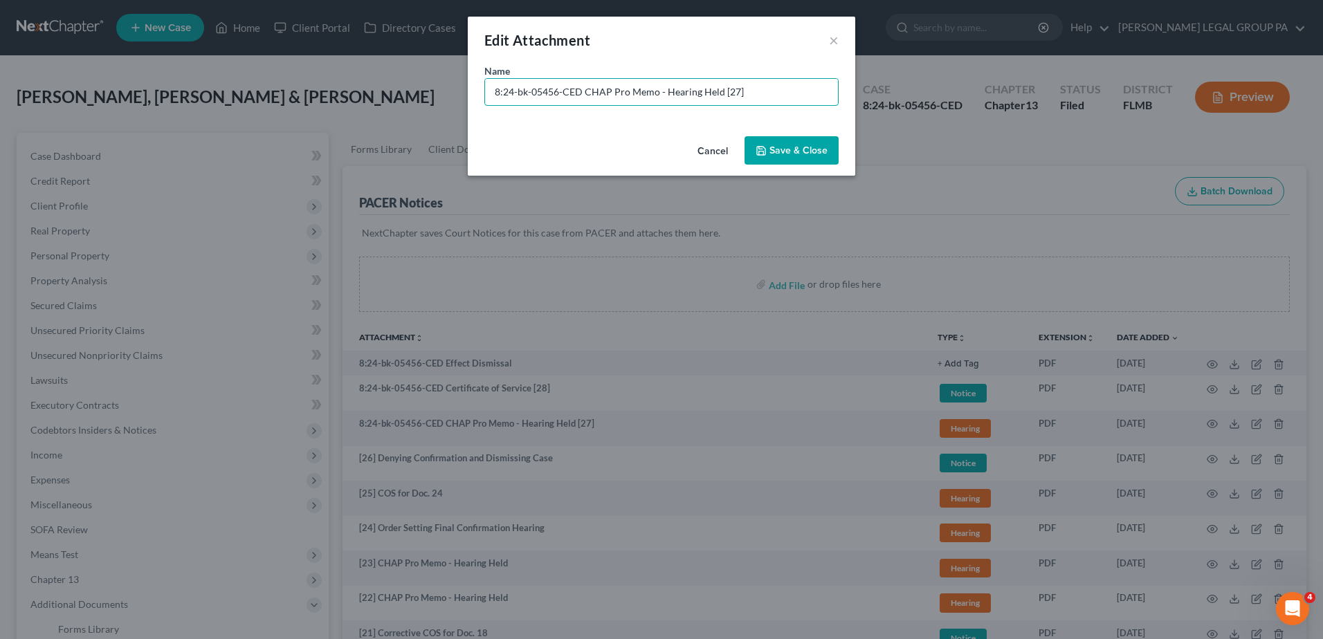
drag, startPoint x: 414, startPoint y: 86, endPoint x: 67, endPoint y: 36, distance: 350.3
click at [73, 38] on div "Edit Attachment × Name * 8:24-bk-05456-CED CHAP Pro Memo - Hearing Held [27] Ca…" at bounding box center [661, 319] width 1323 height 639
type input "[27] CHAP Pro Memo - Hearing Held"
click at [791, 140] on button "Save & Close" at bounding box center [791, 150] width 94 height 29
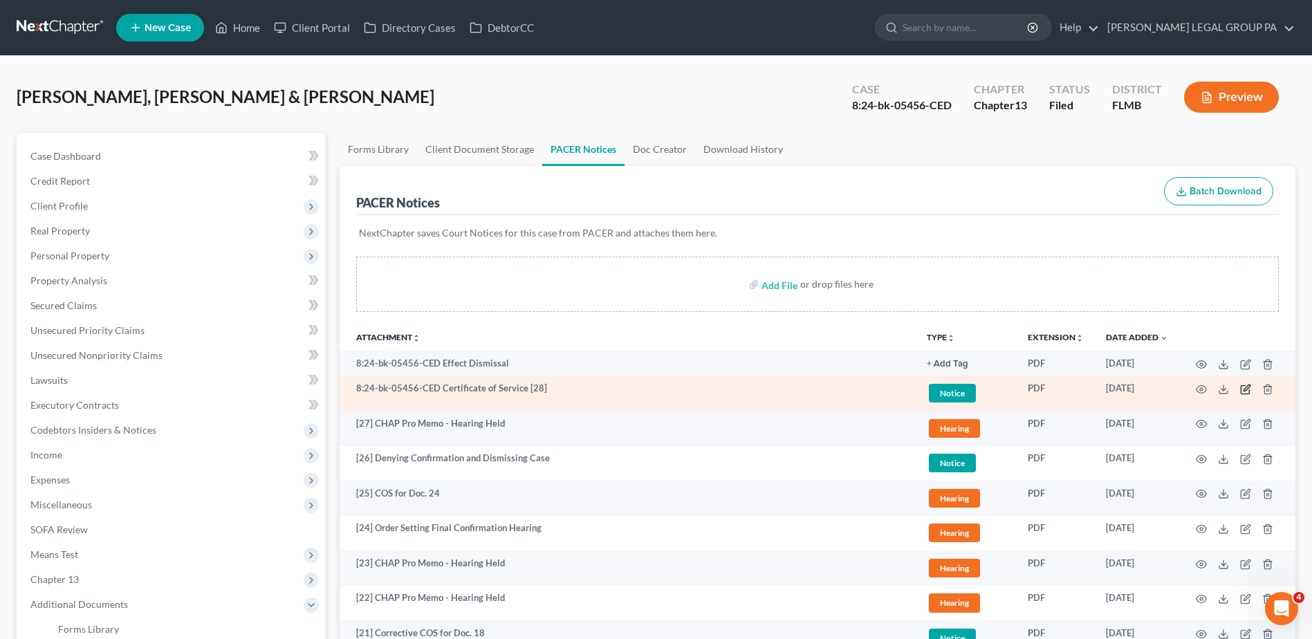
click at [1243, 385] on icon "button" at bounding box center [1245, 389] width 11 height 11
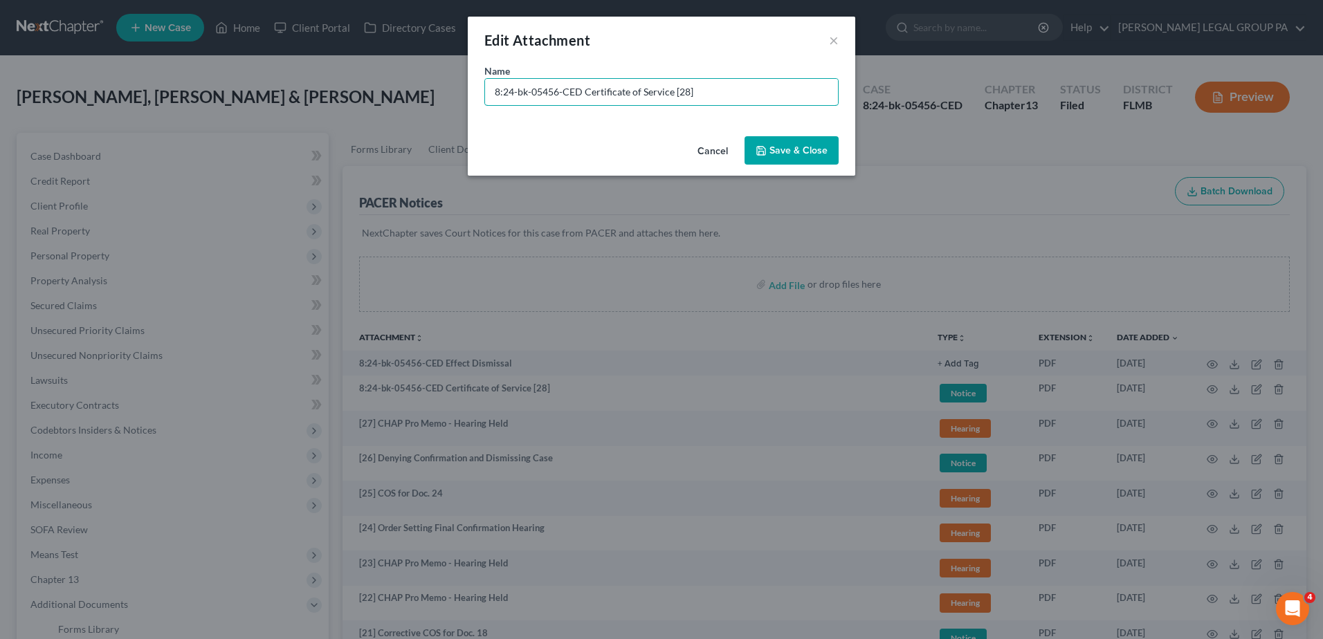
drag, startPoint x: 582, startPoint y: 89, endPoint x: 266, endPoint y: 56, distance: 317.1
click at [269, 57] on div "Edit Attachment × Name * 8:24-bk-05456-CED Certificate of Service [28] Cancel S…" at bounding box center [661, 319] width 1323 height 639
type input "[28] COS for Doc. 26"
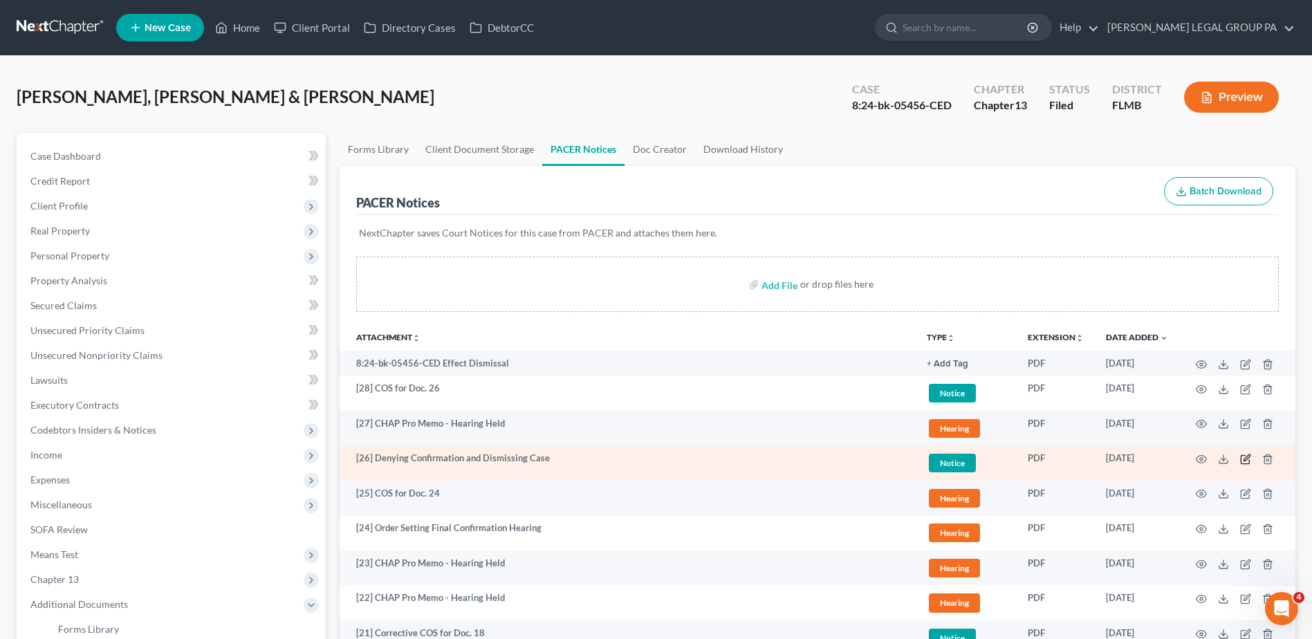
click at [1249, 459] on icon "button" at bounding box center [1245, 459] width 11 height 11
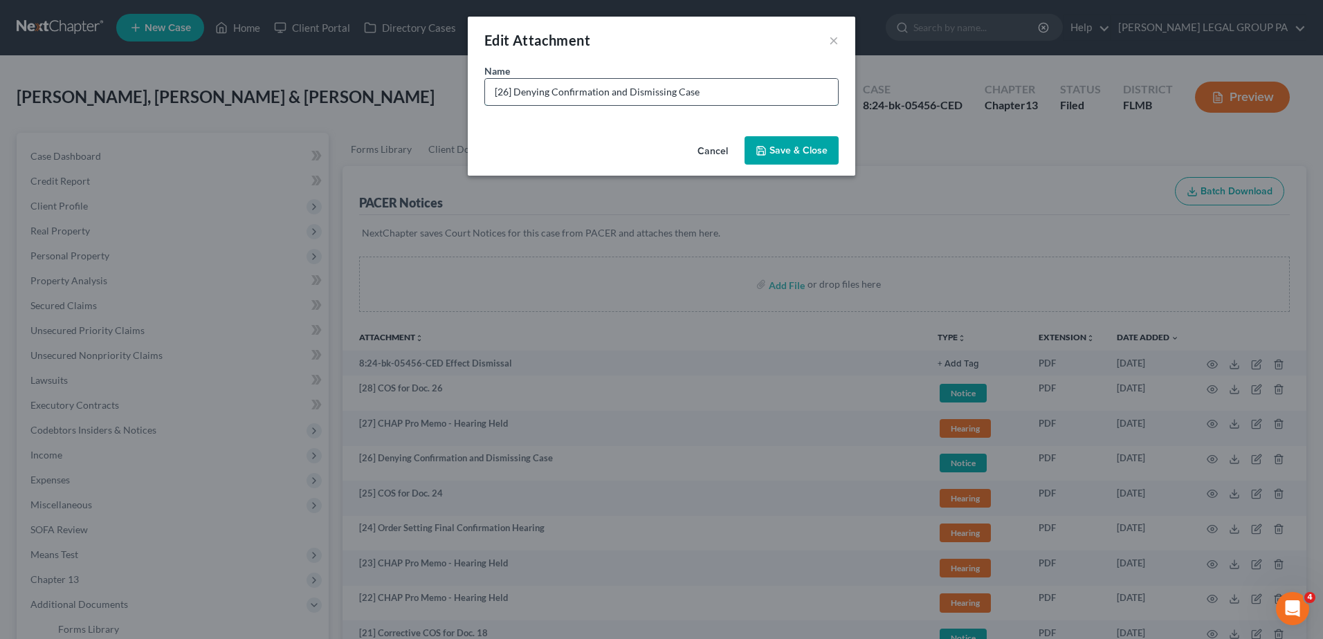
click at [516, 92] on input "[26] Denying Confirmation and Dismissing Case" at bounding box center [661, 92] width 353 height 26
type input "[26] Order Denying Confirmation and Dismissing Case"
click at [809, 152] on span "Save & Close" at bounding box center [798, 151] width 58 height 12
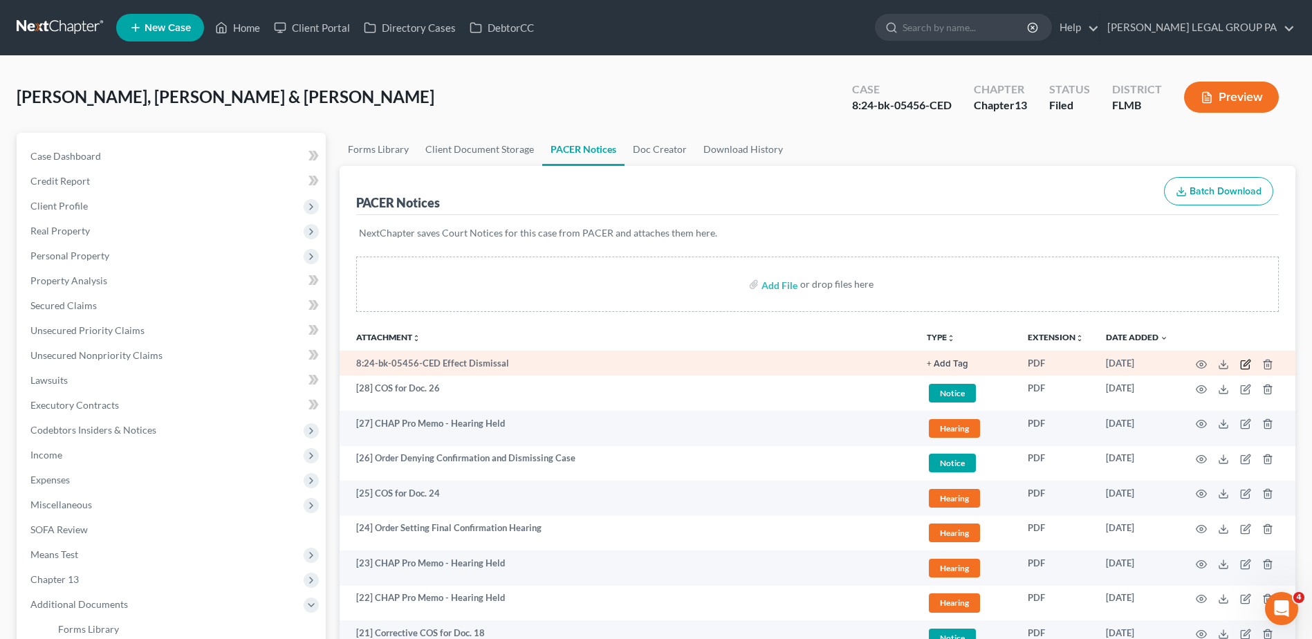
click at [1243, 367] on icon "button" at bounding box center [1245, 364] width 11 height 11
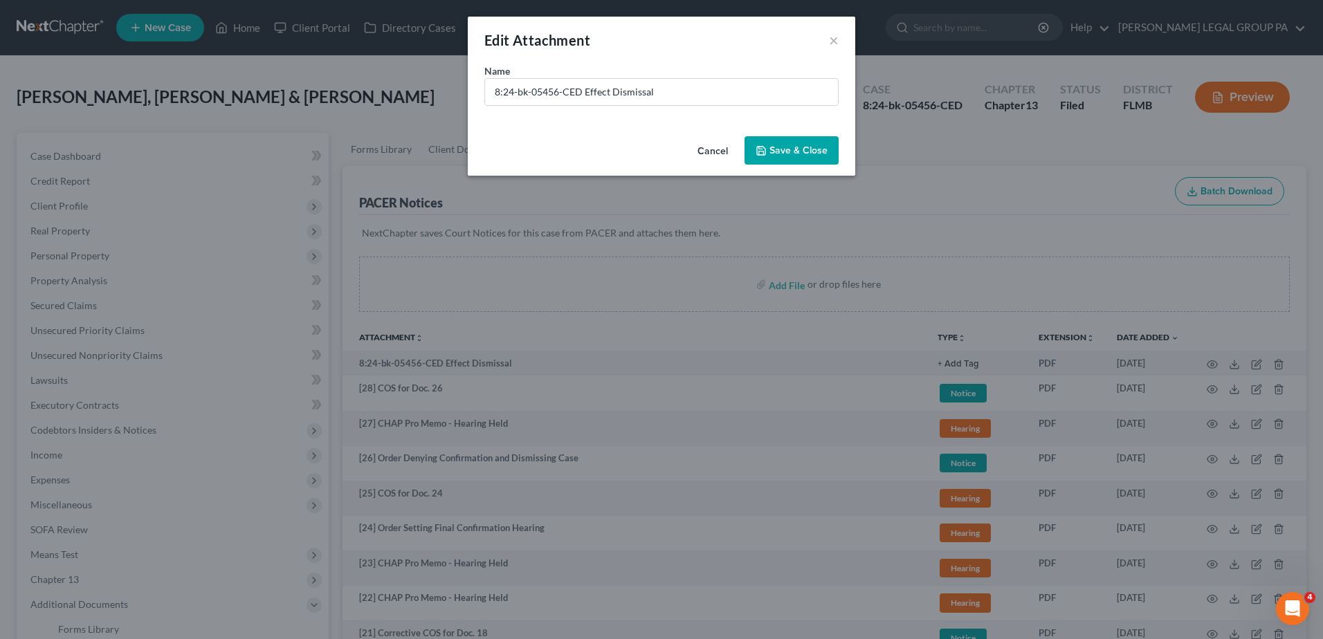
click at [713, 151] on button "Cancel" at bounding box center [712, 152] width 53 height 28
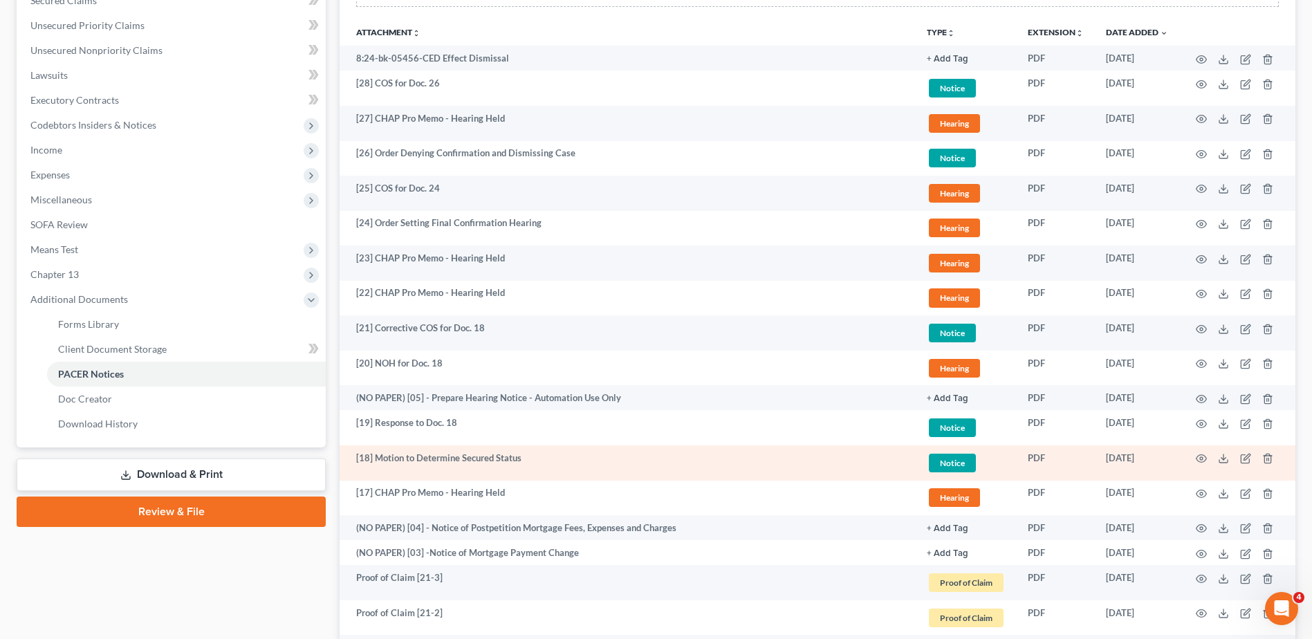
scroll to position [415, 0]
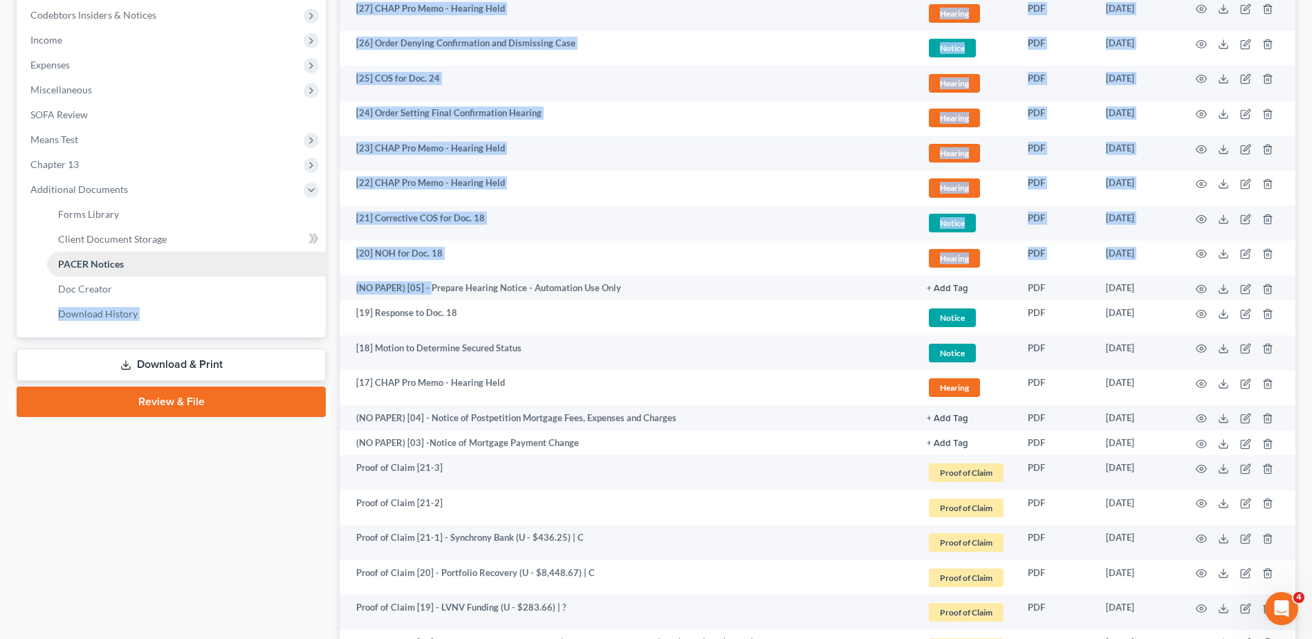
drag, startPoint x: 430, startPoint y: 291, endPoint x: 189, endPoint y: 275, distance: 241.2
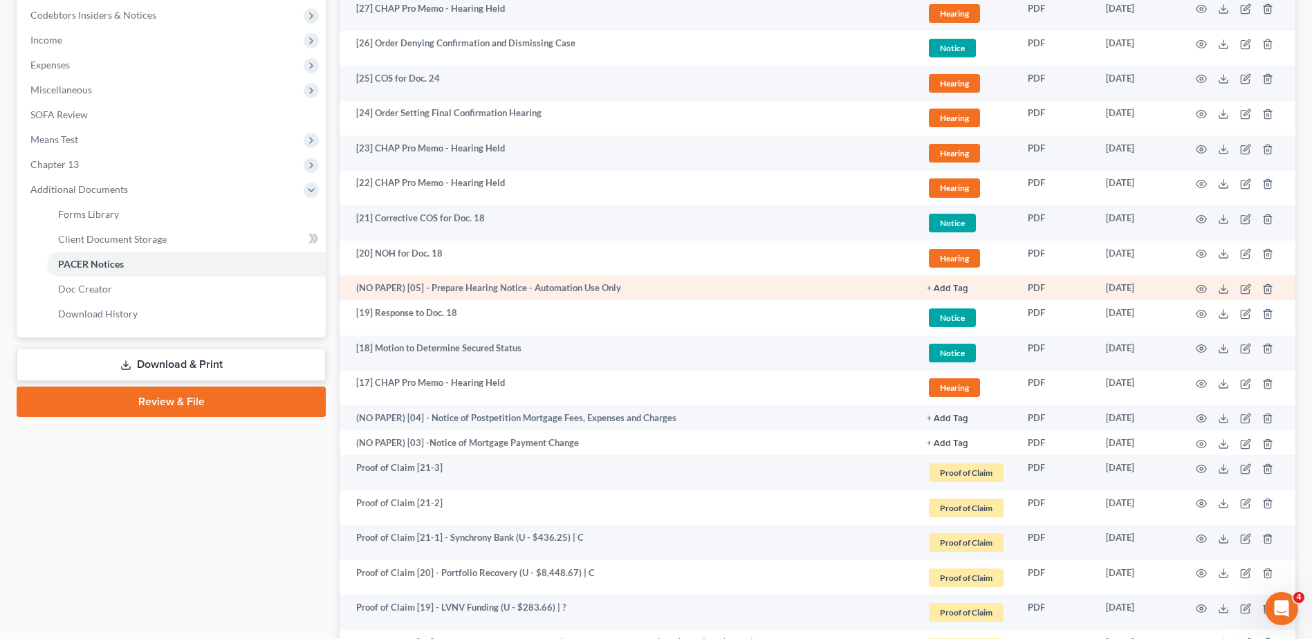
click at [475, 287] on td "(NO PAPER) [05] - Prepare Hearing Notice - Automation Use Only" at bounding box center [628, 287] width 576 height 25
drag, startPoint x: 430, startPoint y: 286, endPoint x: 356, endPoint y: 285, distance: 74.0
click at [356, 285] on td "(NO PAPER) [05] - Prepare Hearing Notice - Automation Use Only" at bounding box center [628, 287] width 576 height 25
copy td "(NO PAPER) [05] -"
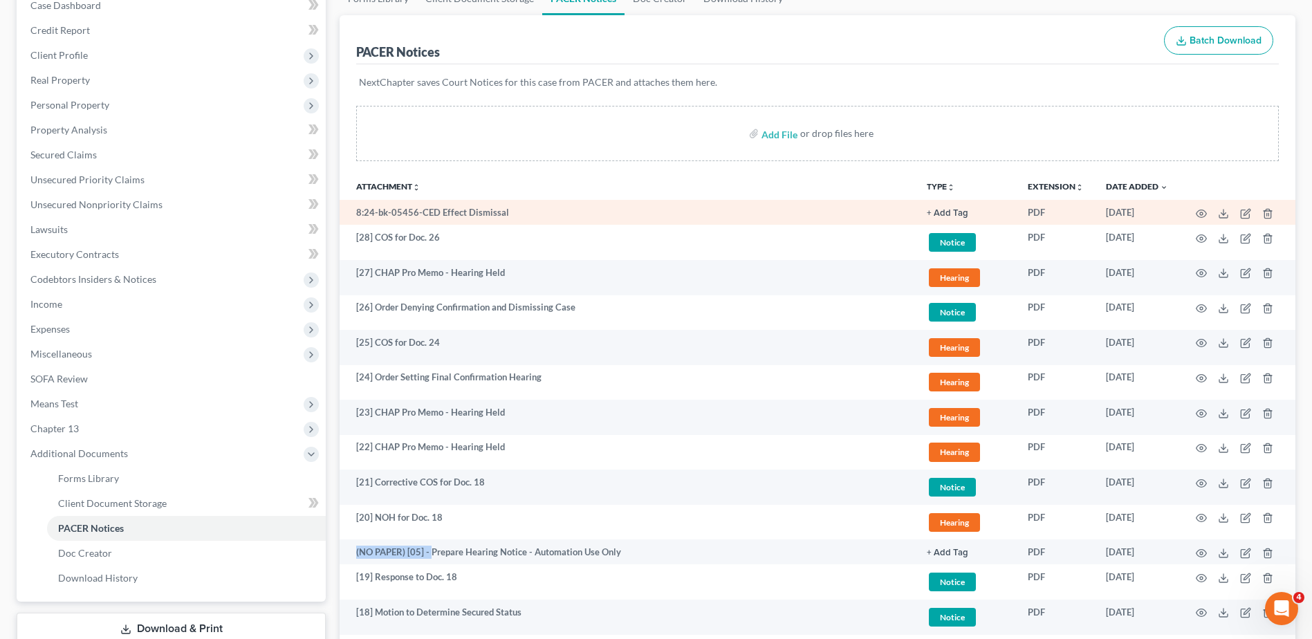
scroll to position [0, 0]
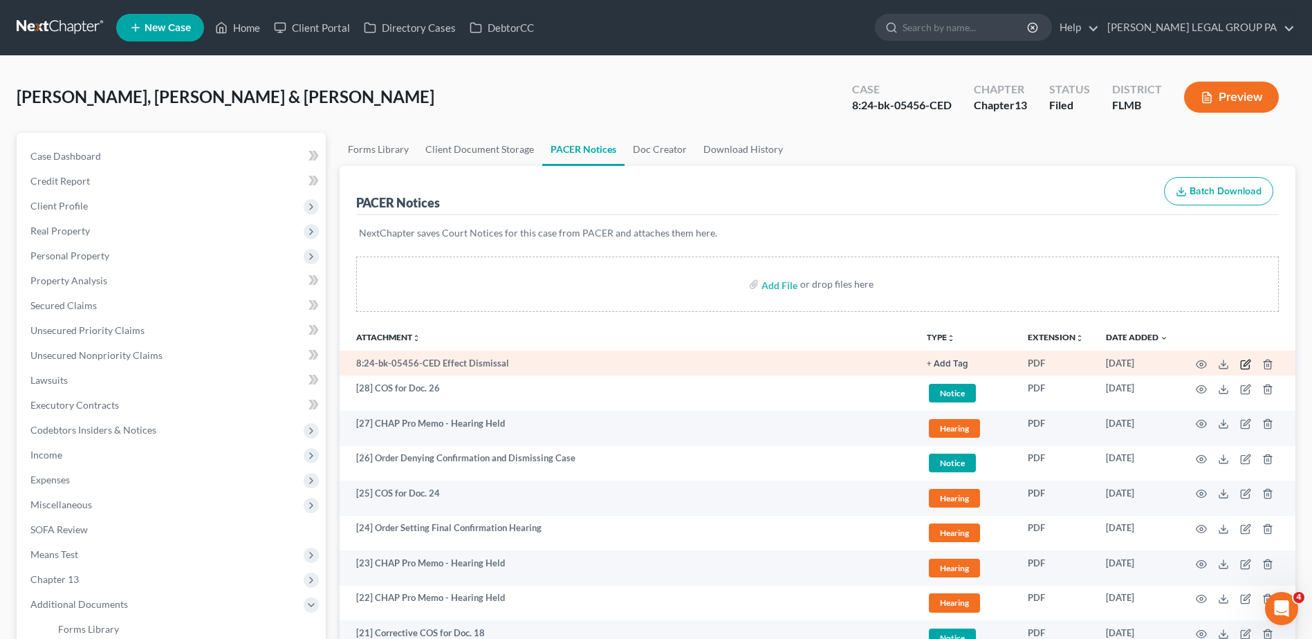
click at [1242, 365] on icon "button" at bounding box center [1245, 364] width 8 height 8
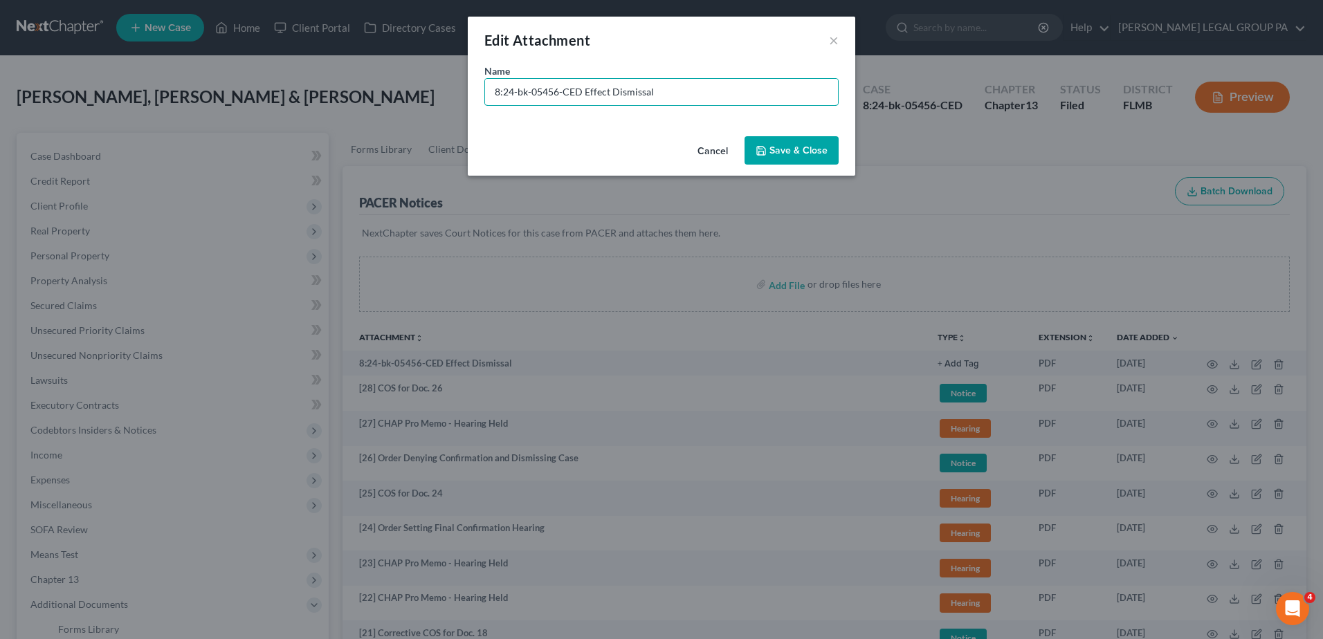
drag, startPoint x: 584, startPoint y: 91, endPoint x: 471, endPoint y: 93, distance: 112.8
click at [471, 93] on div "Name * 8:24-bk-05456-CED Effect Dismissal" at bounding box center [661, 97] width 387 height 67
paste input "(NO PAPER) [05] -"
type input "(NO PAPER) [05] - Effect Dismissal"
click at [820, 153] on span "Save & Close" at bounding box center [798, 151] width 58 height 12
